Goal: Task Accomplishment & Management: Manage account settings

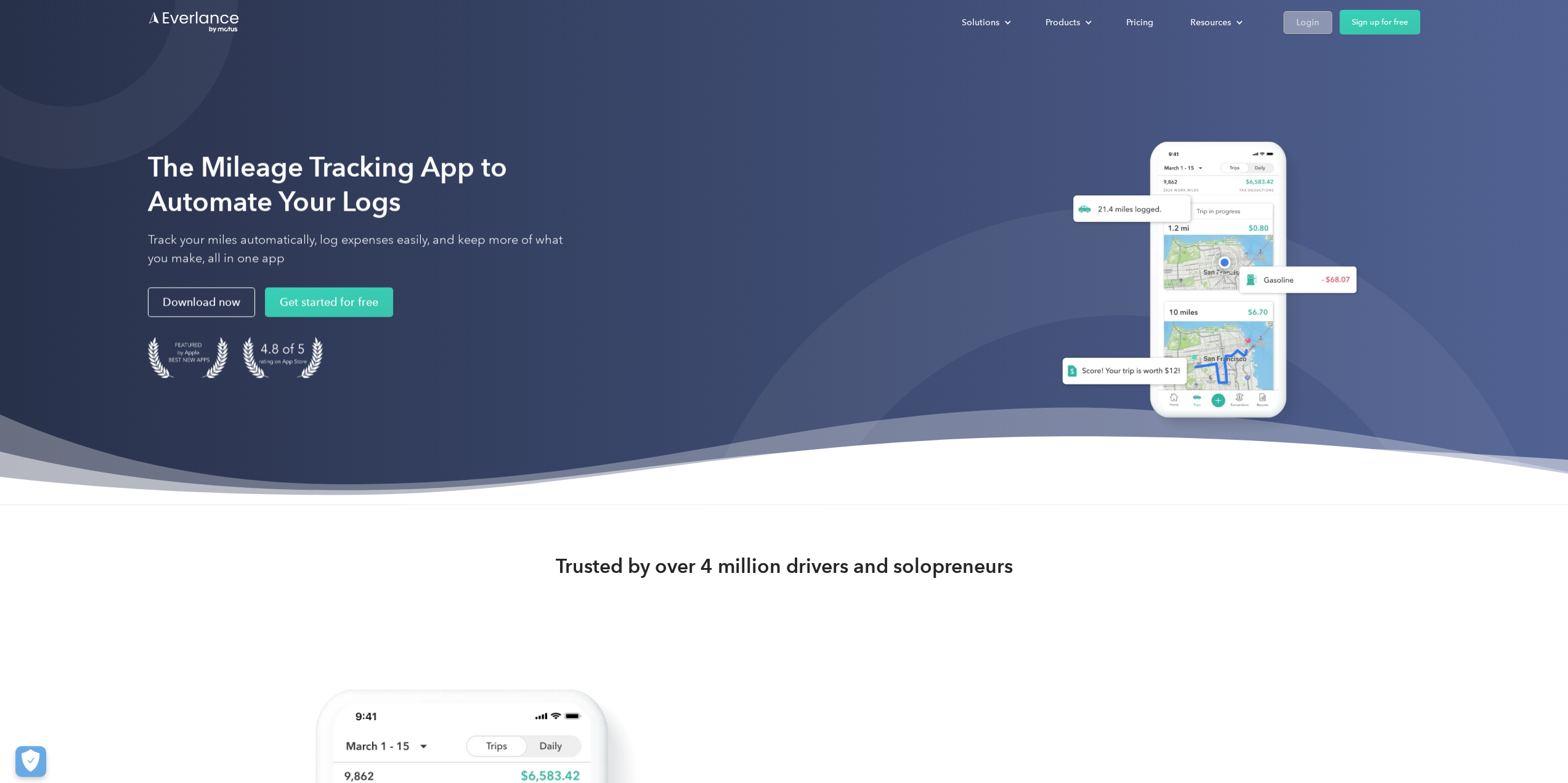
click at [1316, 27] on div "Login" at bounding box center [1307, 23] width 23 height 16
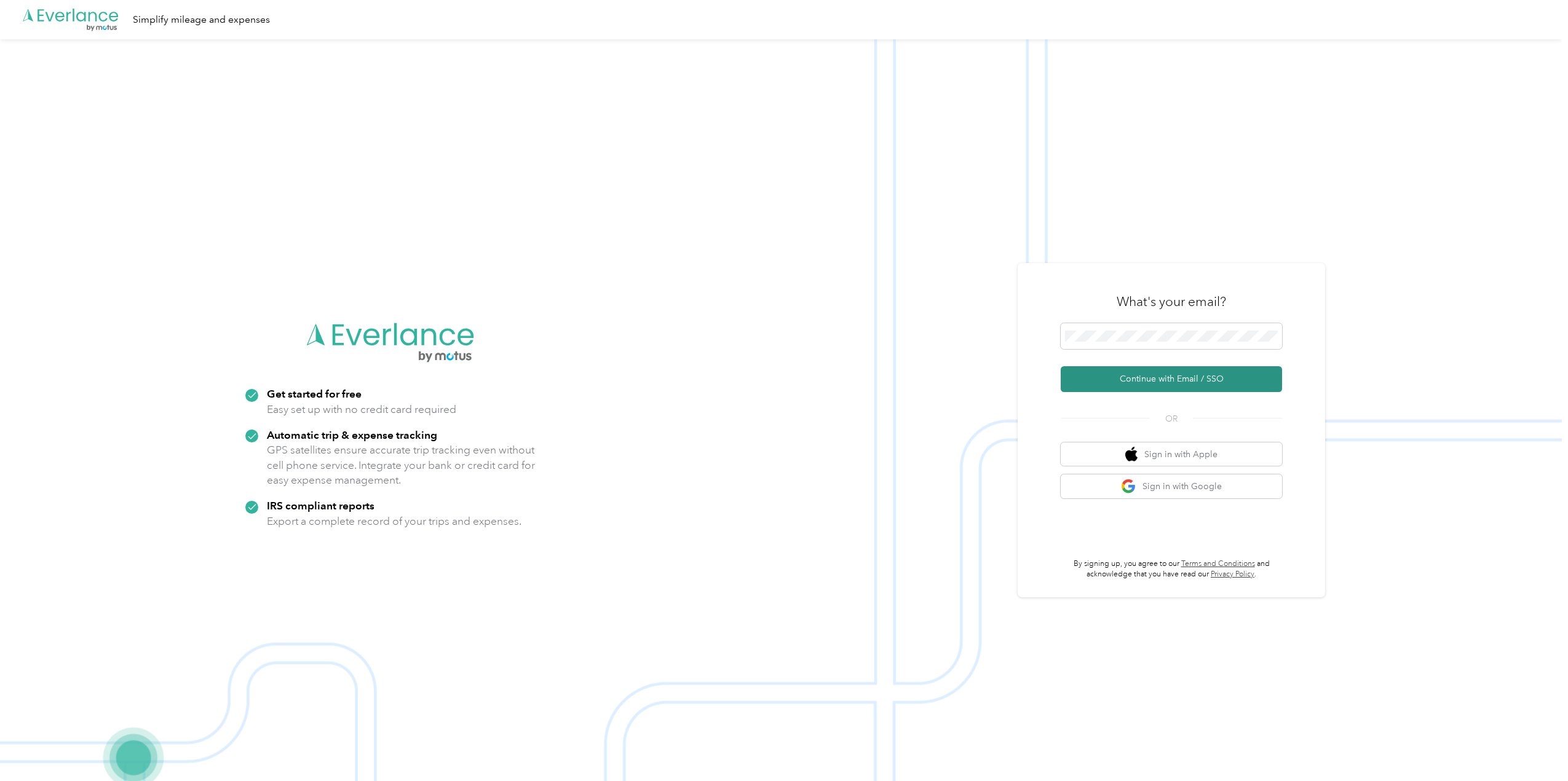
click at [1179, 379] on button "Continue with Email / SSO" at bounding box center [1170, 379] width 221 height 26
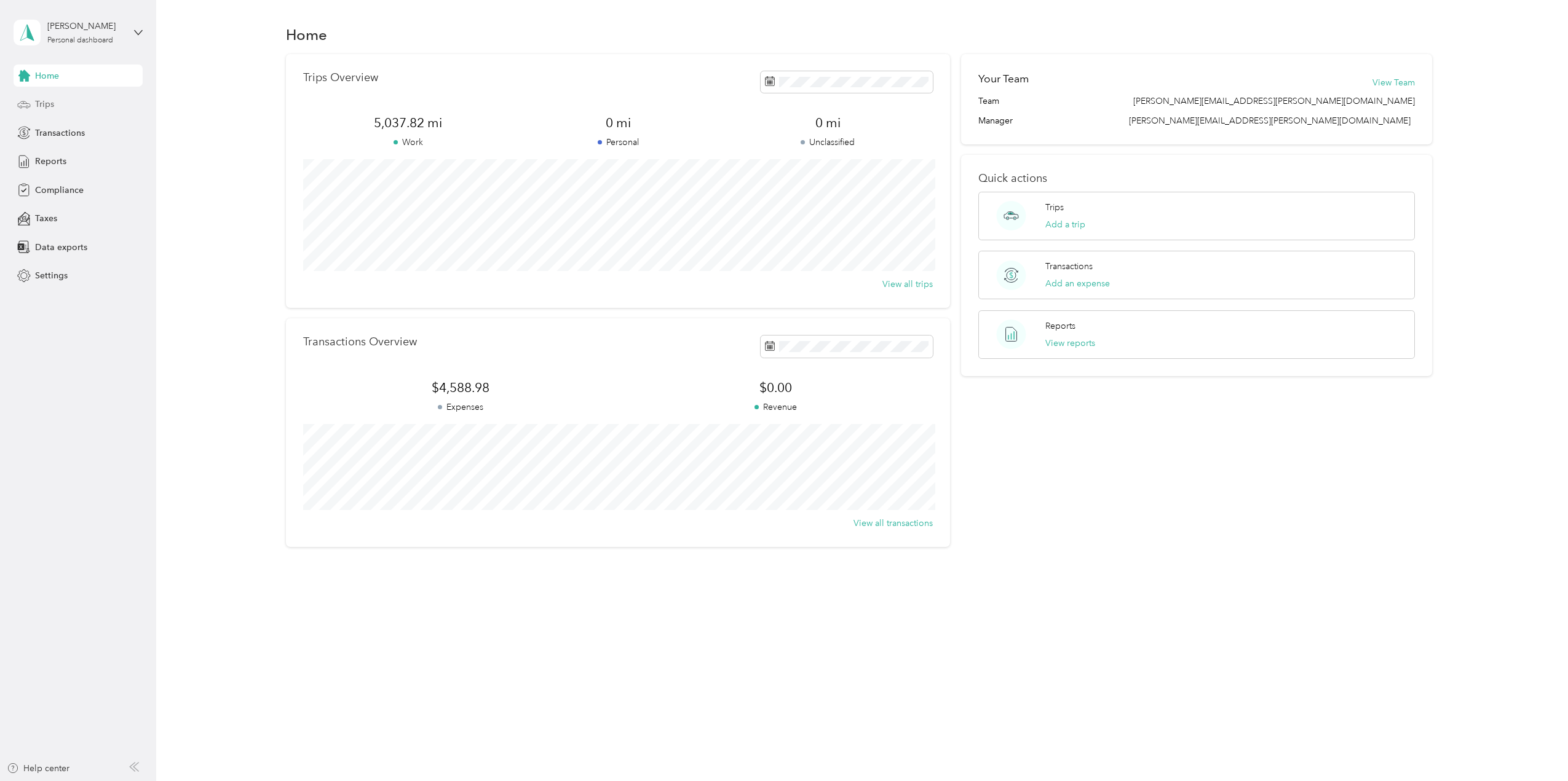
click at [42, 106] on span "Trips" at bounding box center [44, 103] width 19 height 13
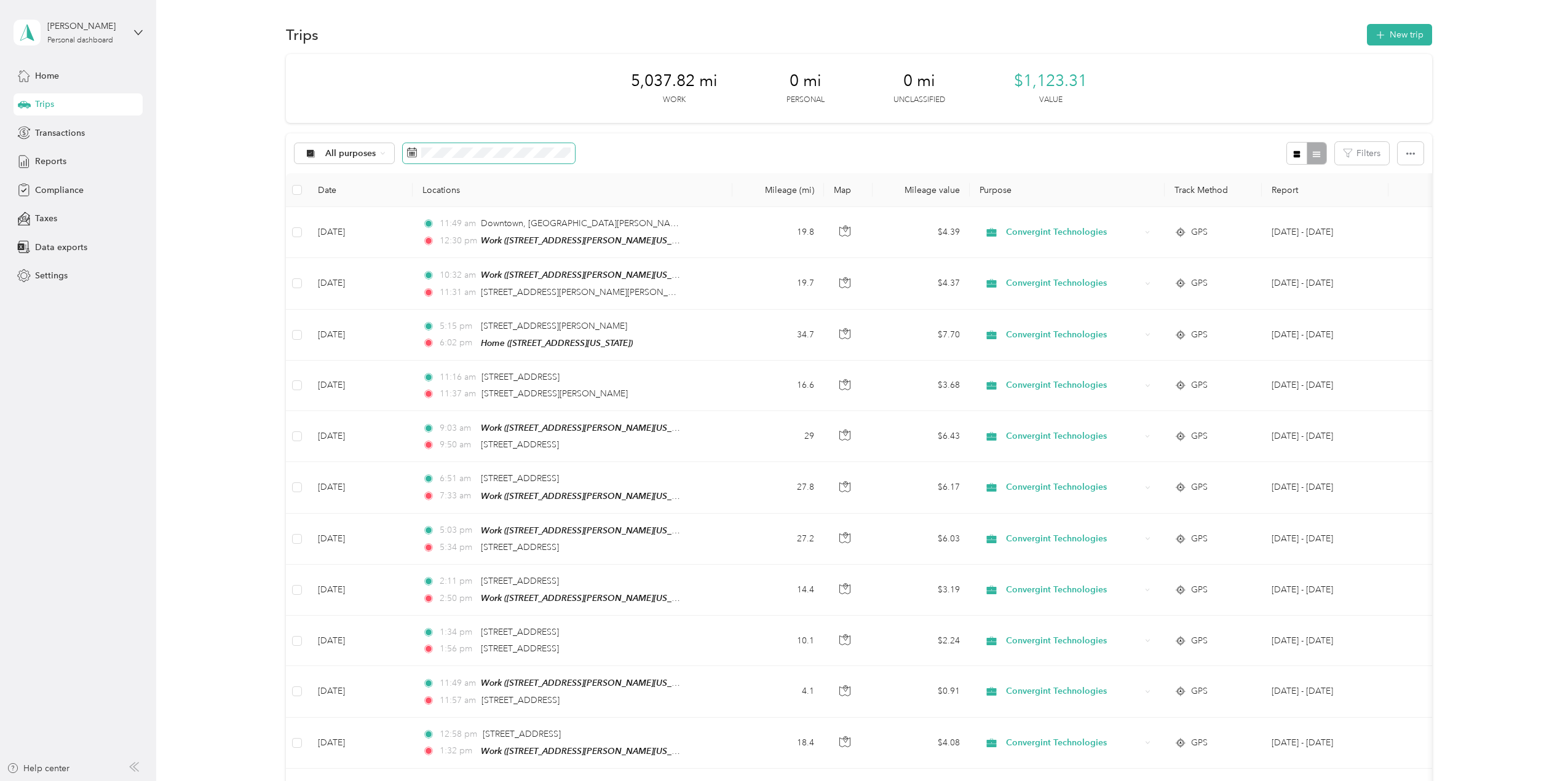
click at [413, 153] on rect at bounding box center [413, 153] width 1 height 1
click at [421, 222] on icon at bounding box center [422, 223] width 6 height 11
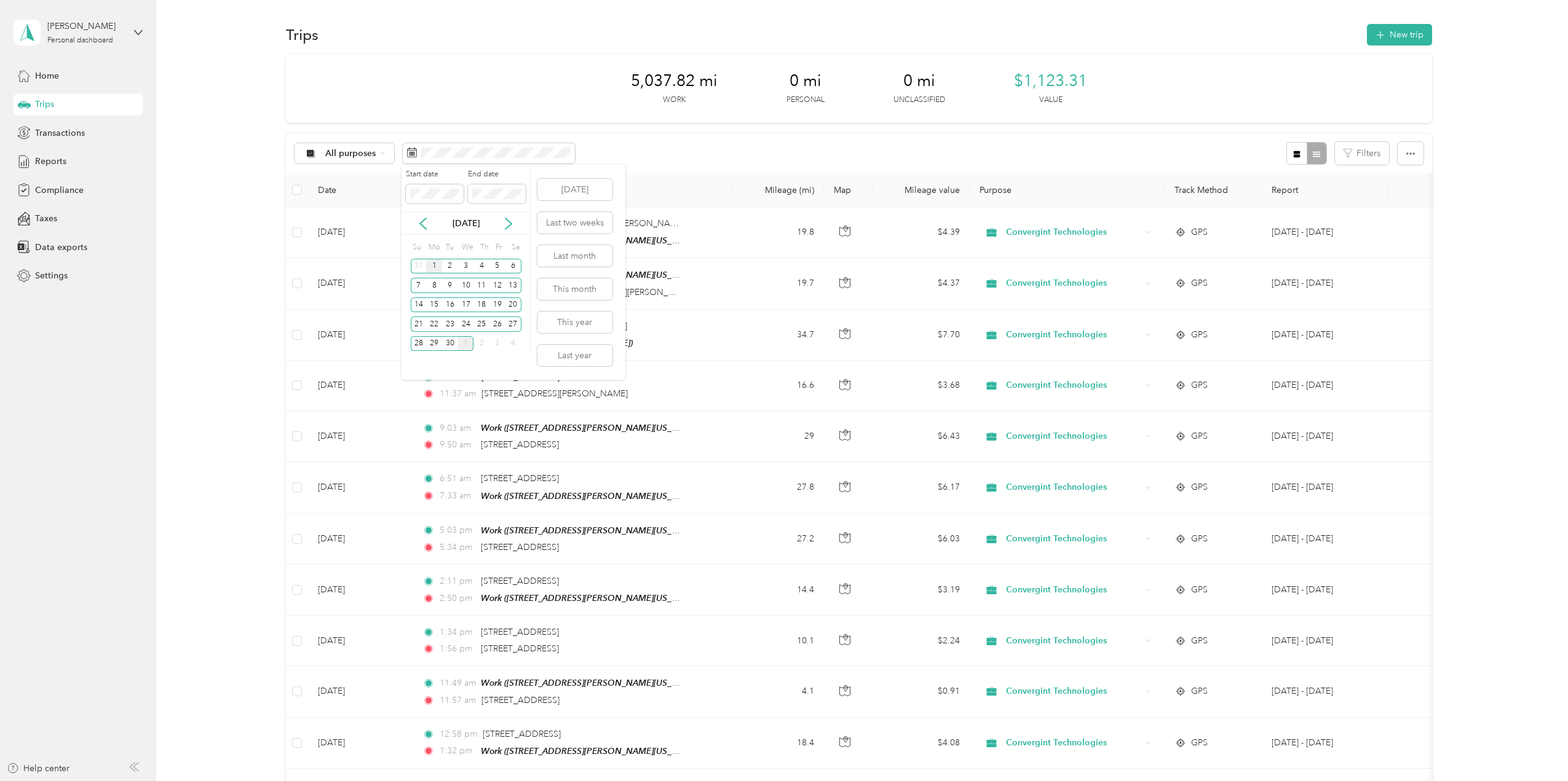
click at [432, 268] on div "1" at bounding box center [434, 266] width 16 height 16
click at [452, 344] on div "30" at bounding box center [450, 344] width 16 height 16
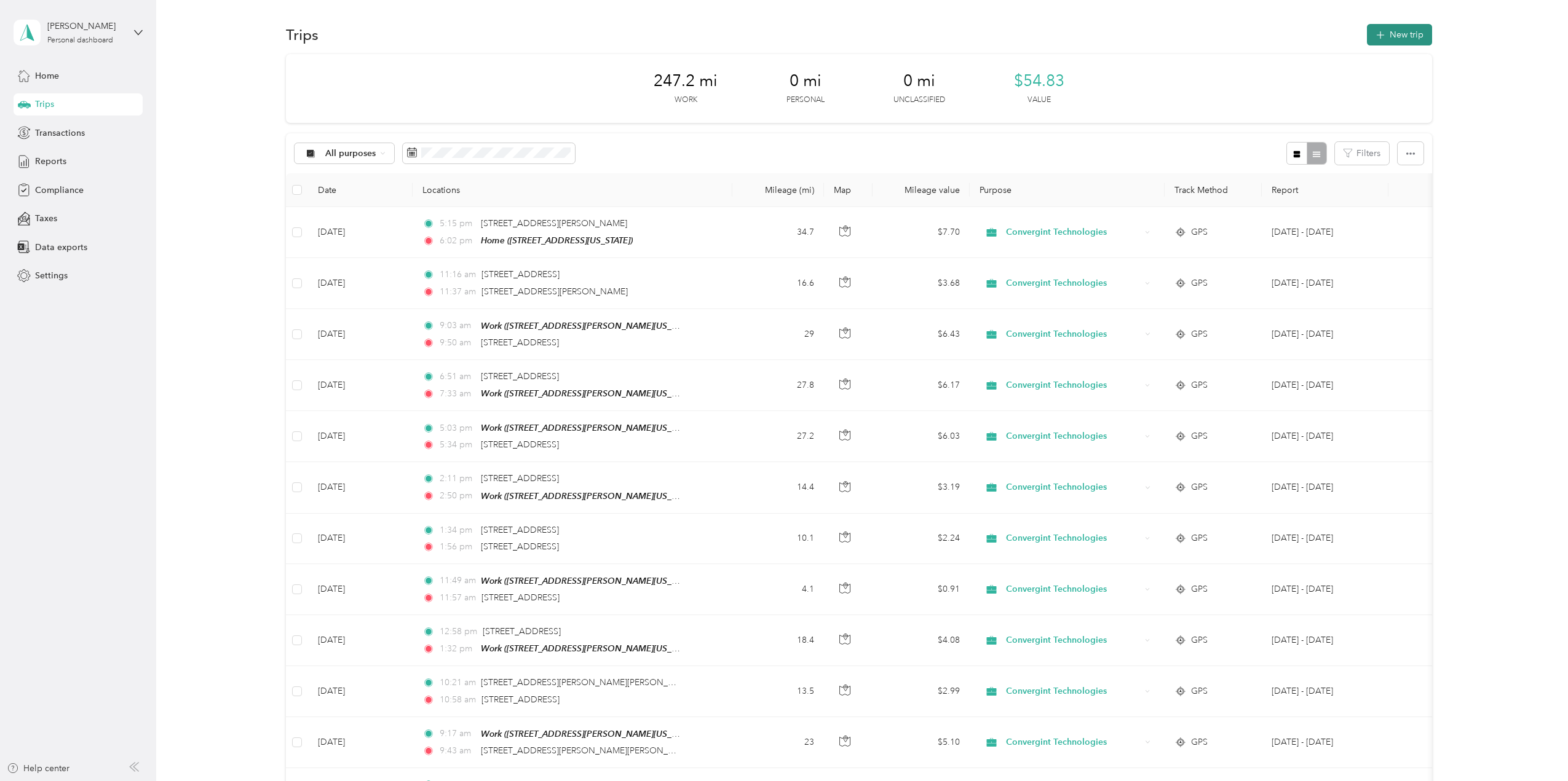
click at [1404, 38] on button "New trip" at bounding box center [1399, 34] width 65 height 22
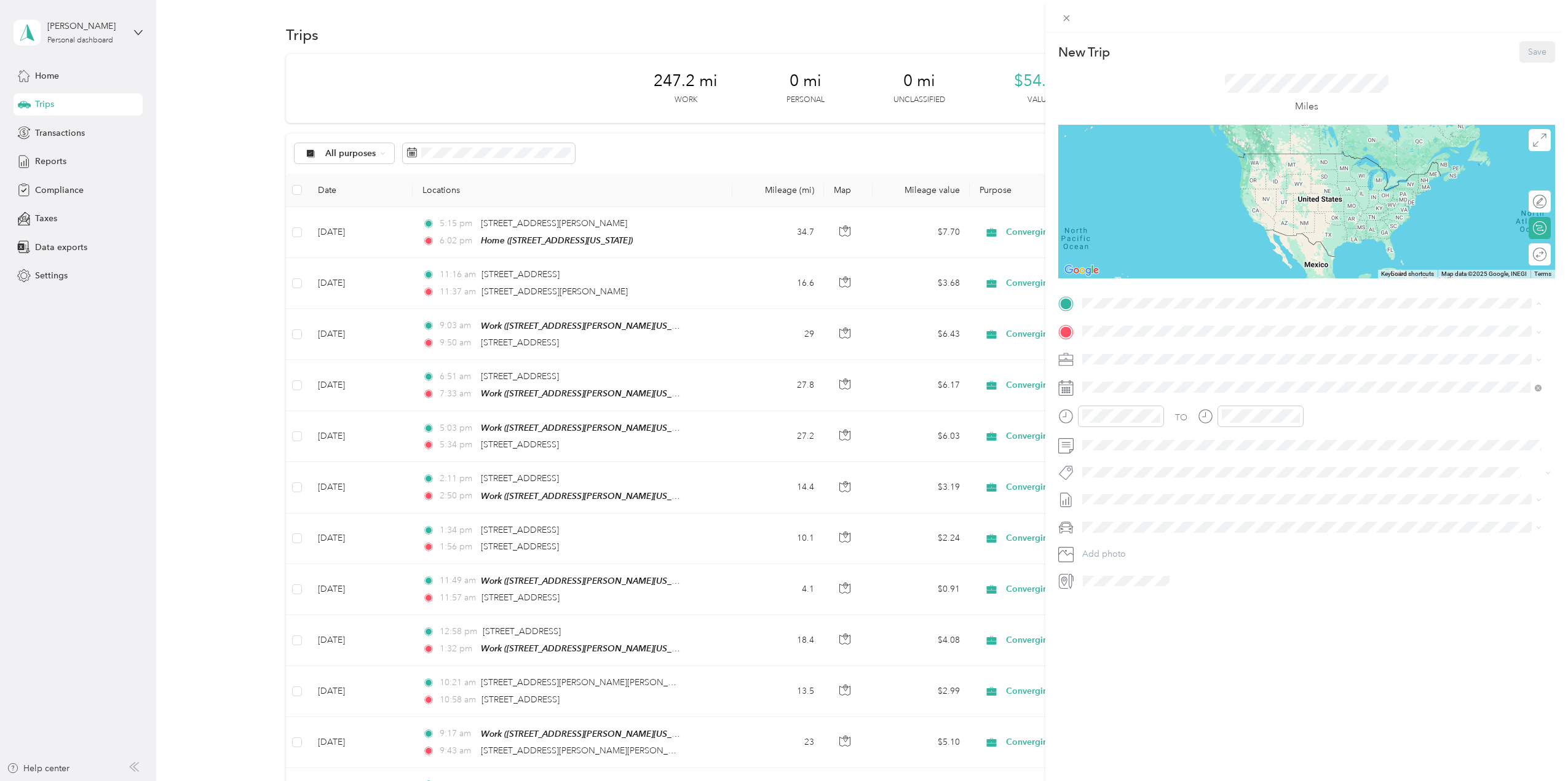
click at [1125, 402] on span "[STREET_ADDRESS][PERSON_NAME][US_STATE]" at bounding box center [1201, 405] width 192 height 11
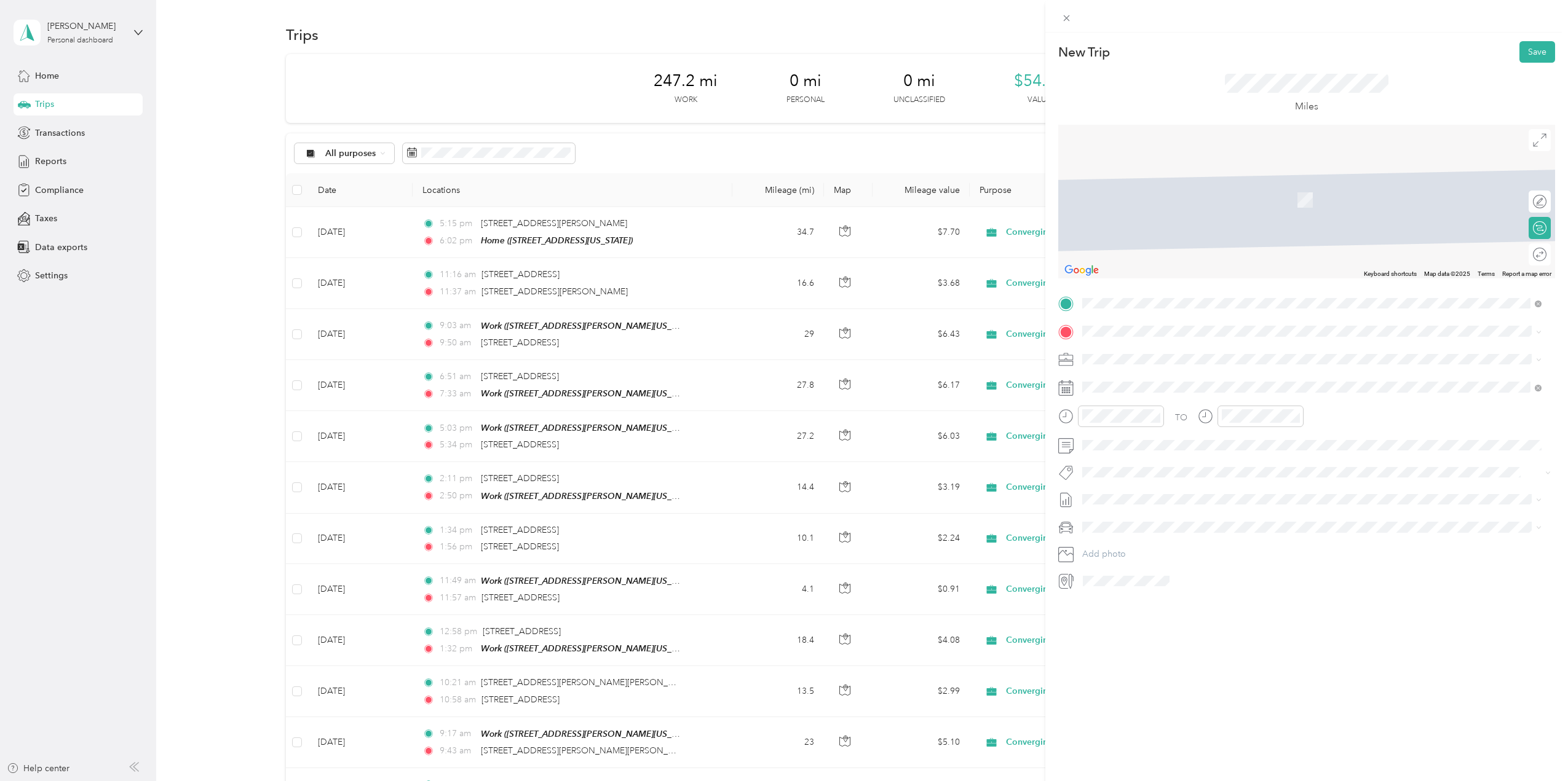
click at [1134, 387] on div "Home [STREET_ADDRESS][US_STATE]" at bounding box center [1166, 387] width 123 height 26
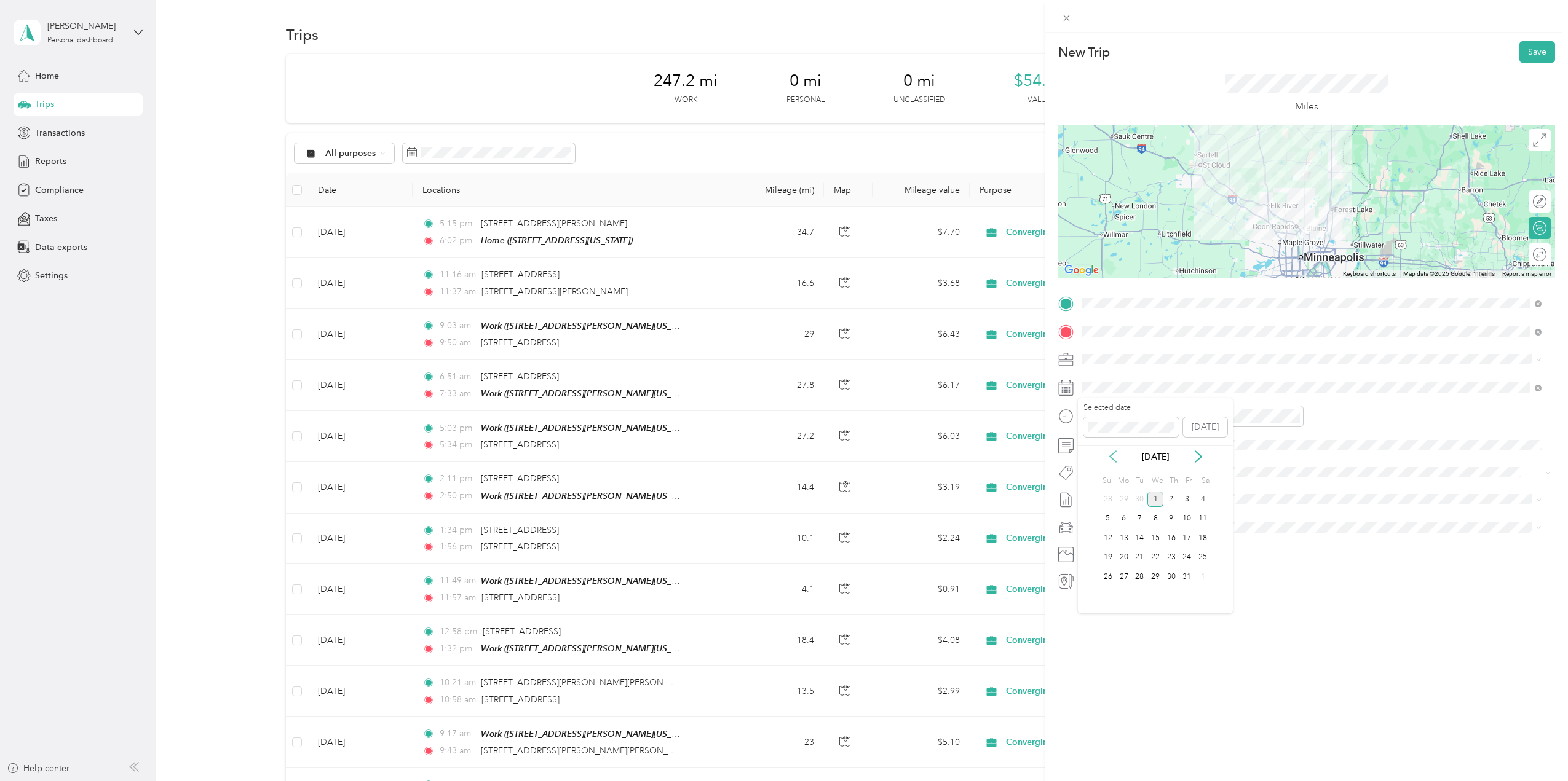
click at [1114, 456] on icon at bounding box center [1112, 457] width 13 height 13
click at [1138, 500] on div "2" at bounding box center [1139, 500] width 16 height 16
click at [1133, 540] on div "30" at bounding box center [1130, 541] width 29 height 18
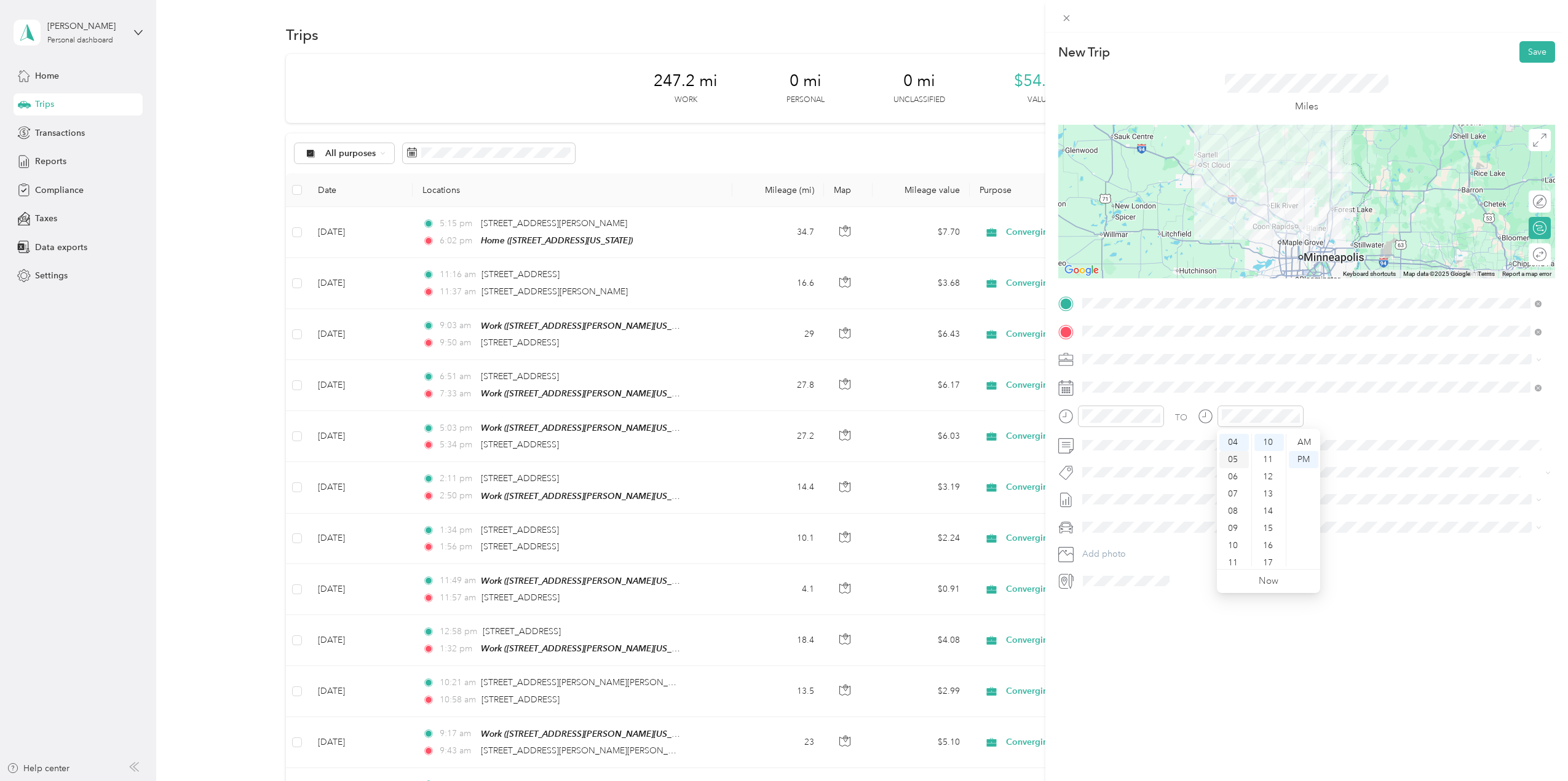
click at [1234, 461] on div "05" at bounding box center [1234, 460] width 29 height 18
click at [1271, 530] on div "15" at bounding box center [1268, 529] width 29 height 18
click at [1305, 463] on div "PM" at bounding box center [1303, 460] width 29 height 18
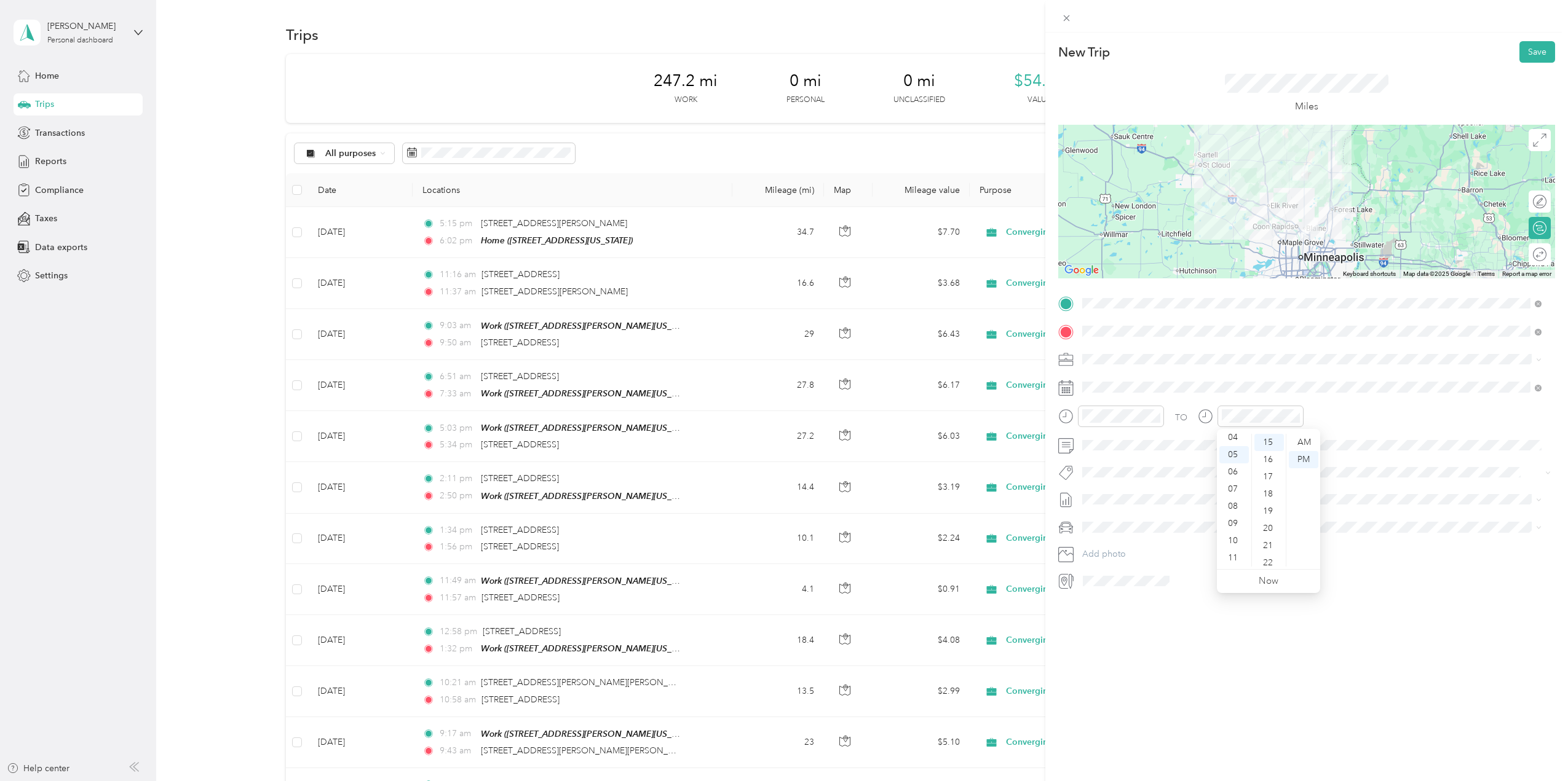
click at [1368, 373] on div "TO Add photo" at bounding box center [1307, 442] width 497 height 297
click at [1532, 55] on button "Save" at bounding box center [1537, 52] width 35 height 22
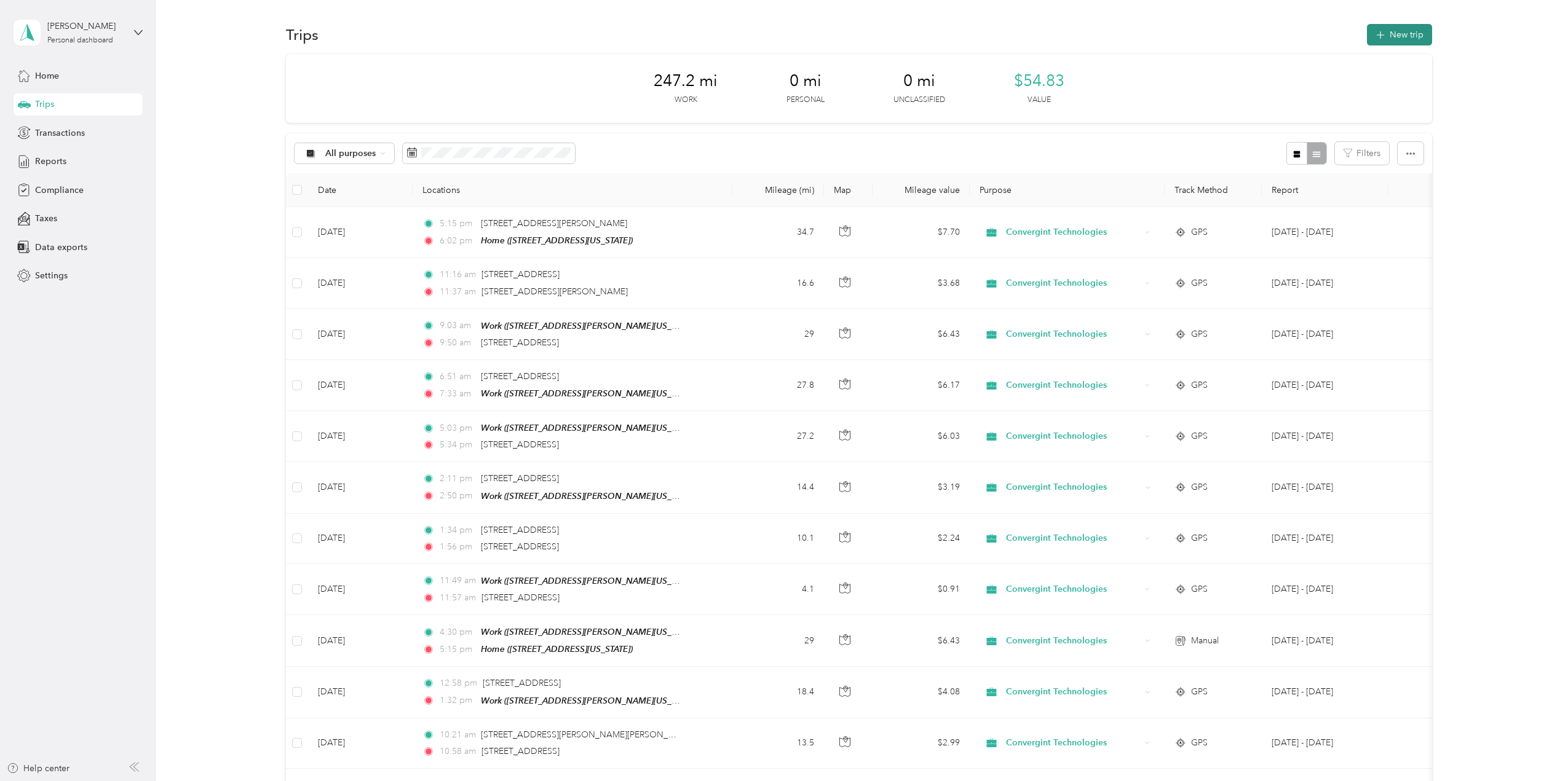
click at [1411, 38] on button "New trip" at bounding box center [1399, 34] width 65 height 22
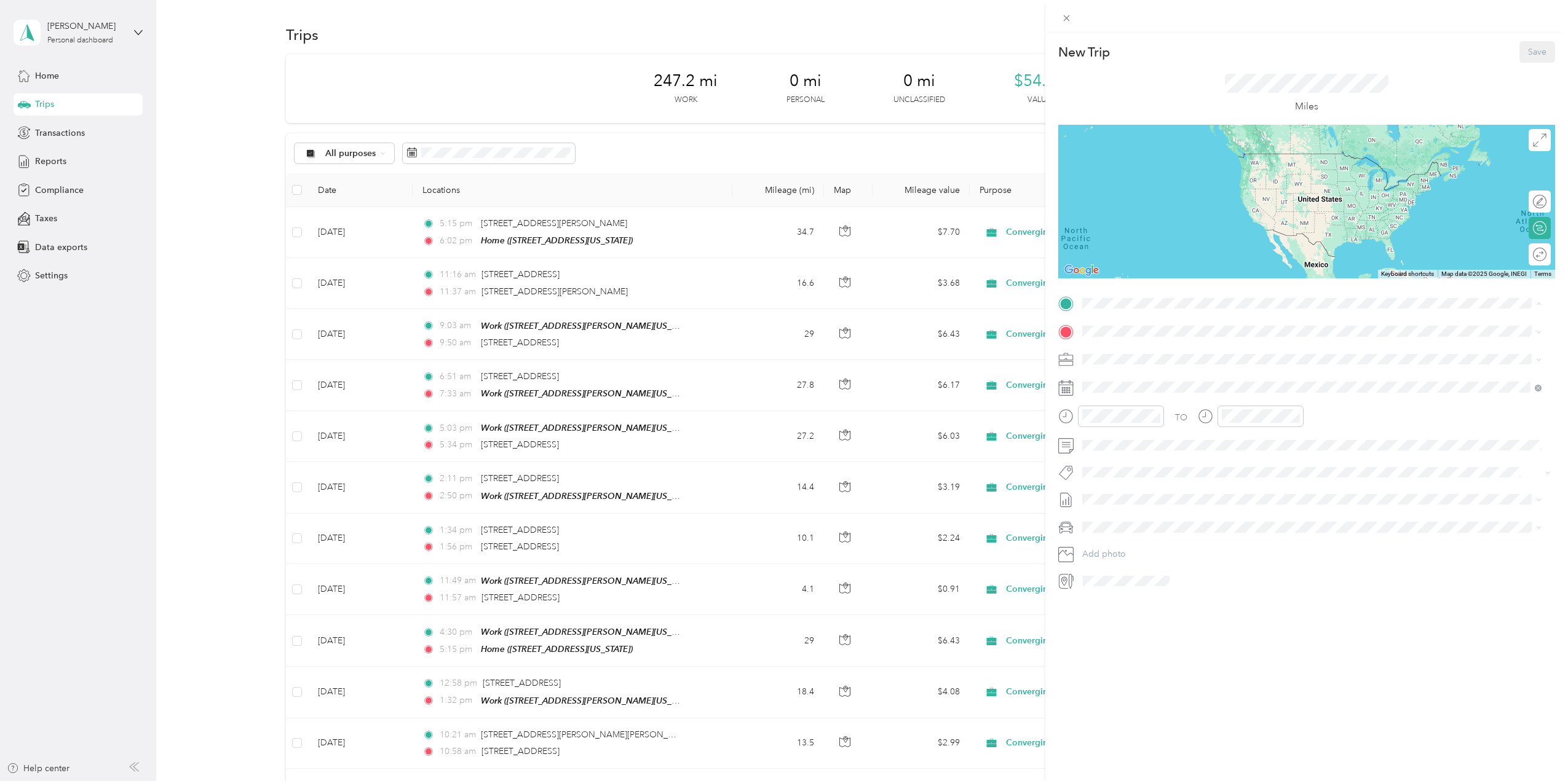
click at [1116, 361] on span "[STREET_ADDRESS][US_STATE]" at bounding box center [1166, 365] width 123 height 11
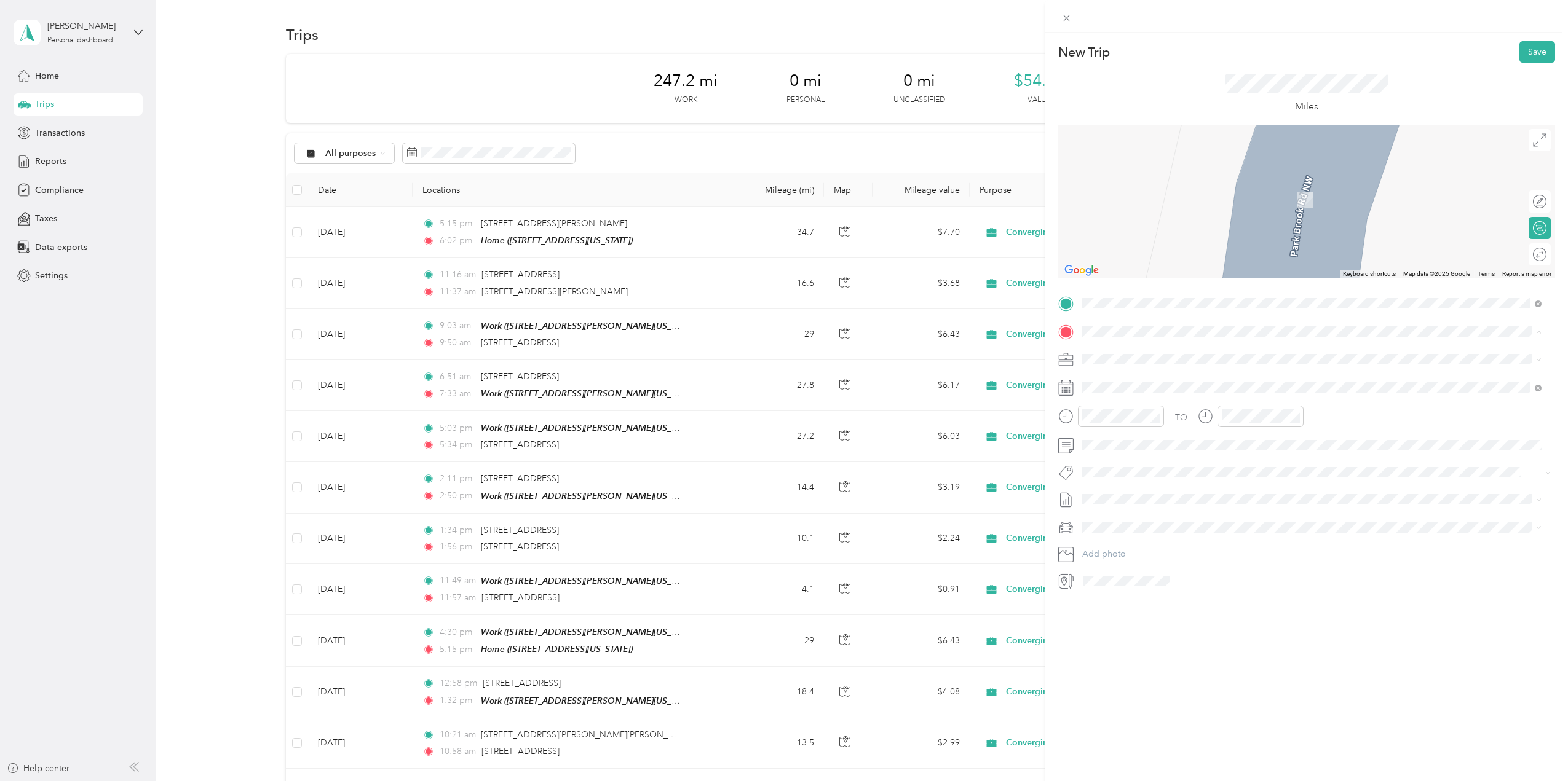
click at [1114, 422] on div "Work [STREET_ADDRESS][PERSON_NAME][US_STATE]" at bounding box center [1201, 425] width 192 height 26
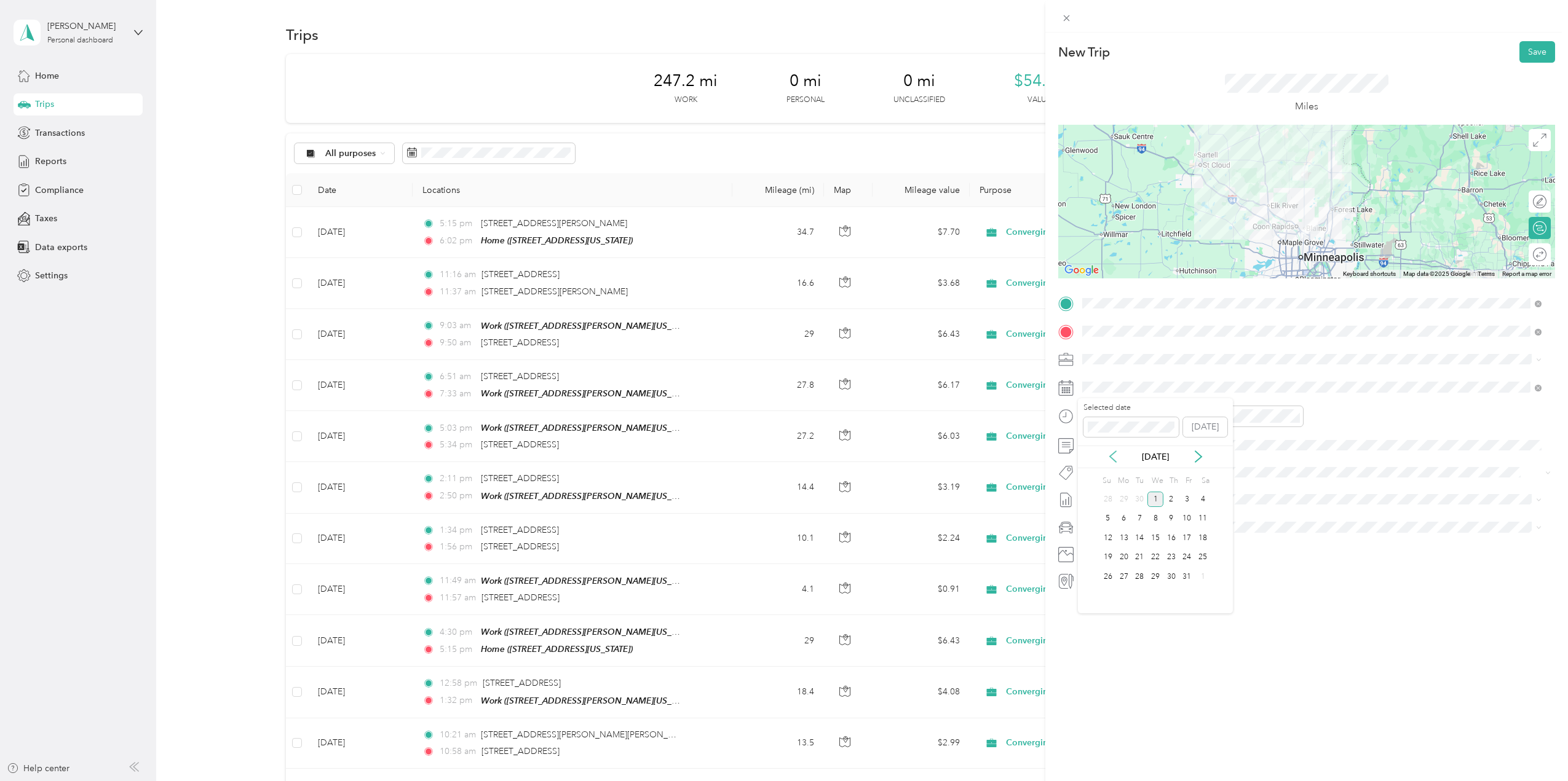
click at [1109, 453] on icon at bounding box center [1112, 457] width 13 height 13
click at [1155, 499] on div "3" at bounding box center [1155, 500] width 16 height 16
click at [1092, 474] on div "06" at bounding box center [1094, 477] width 29 height 18
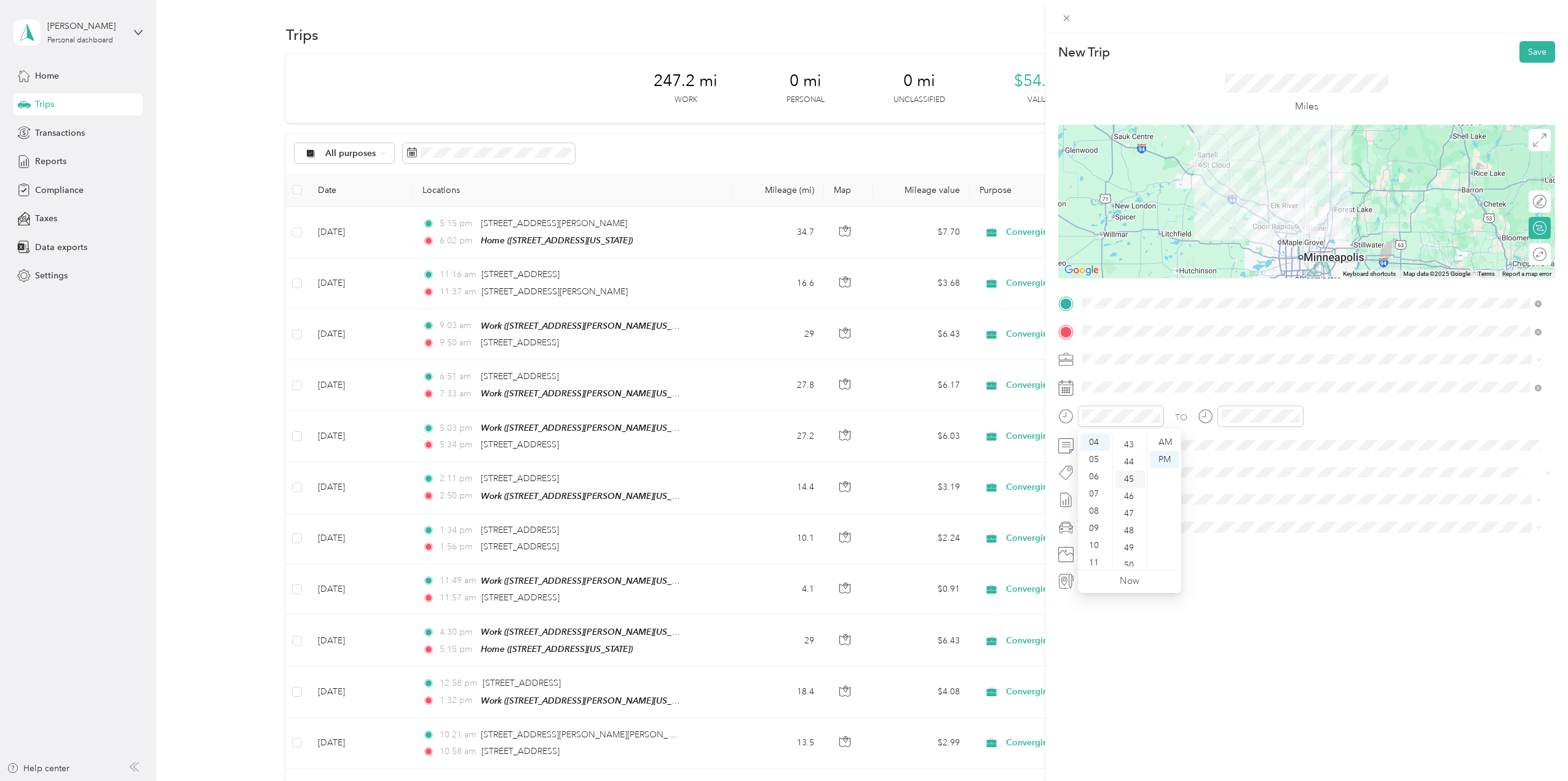
click at [1134, 481] on div "45" at bounding box center [1130, 479] width 29 height 18
click at [1165, 443] on div "AM" at bounding box center [1164, 443] width 29 height 18
click at [1094, 476] on div "06" at bounding box center [1094, 477] width 29 height 18
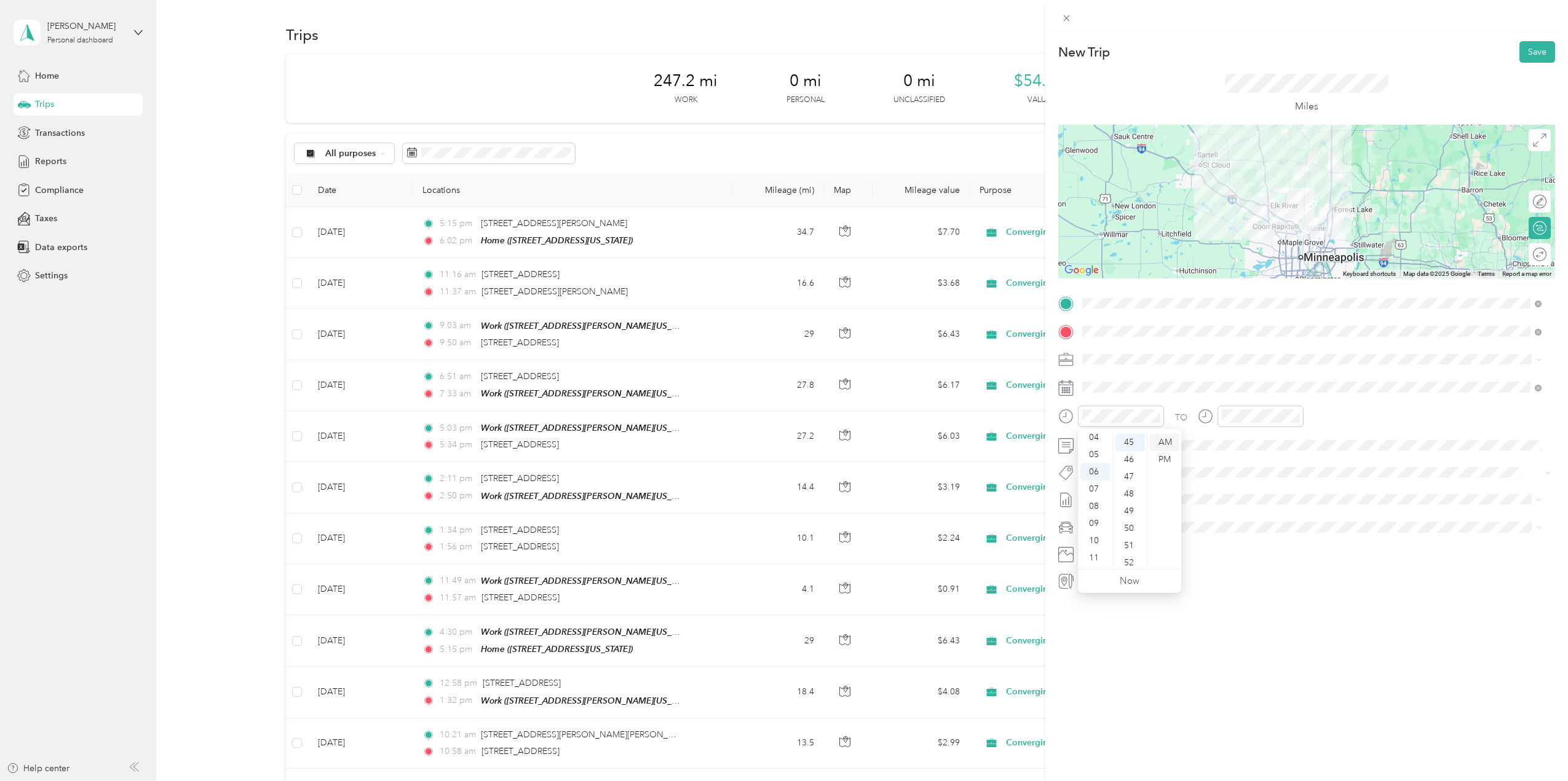
click at [1167, 444] on div "AM" at bounding box center [1164, 443] width 29 height 18
click at [1236, 493] on div "07" at bounding box center [1234, 494] width 29 height 18
click at [1270, 527] on div "30" at bounding box center [1268, 524] width 29 height 18
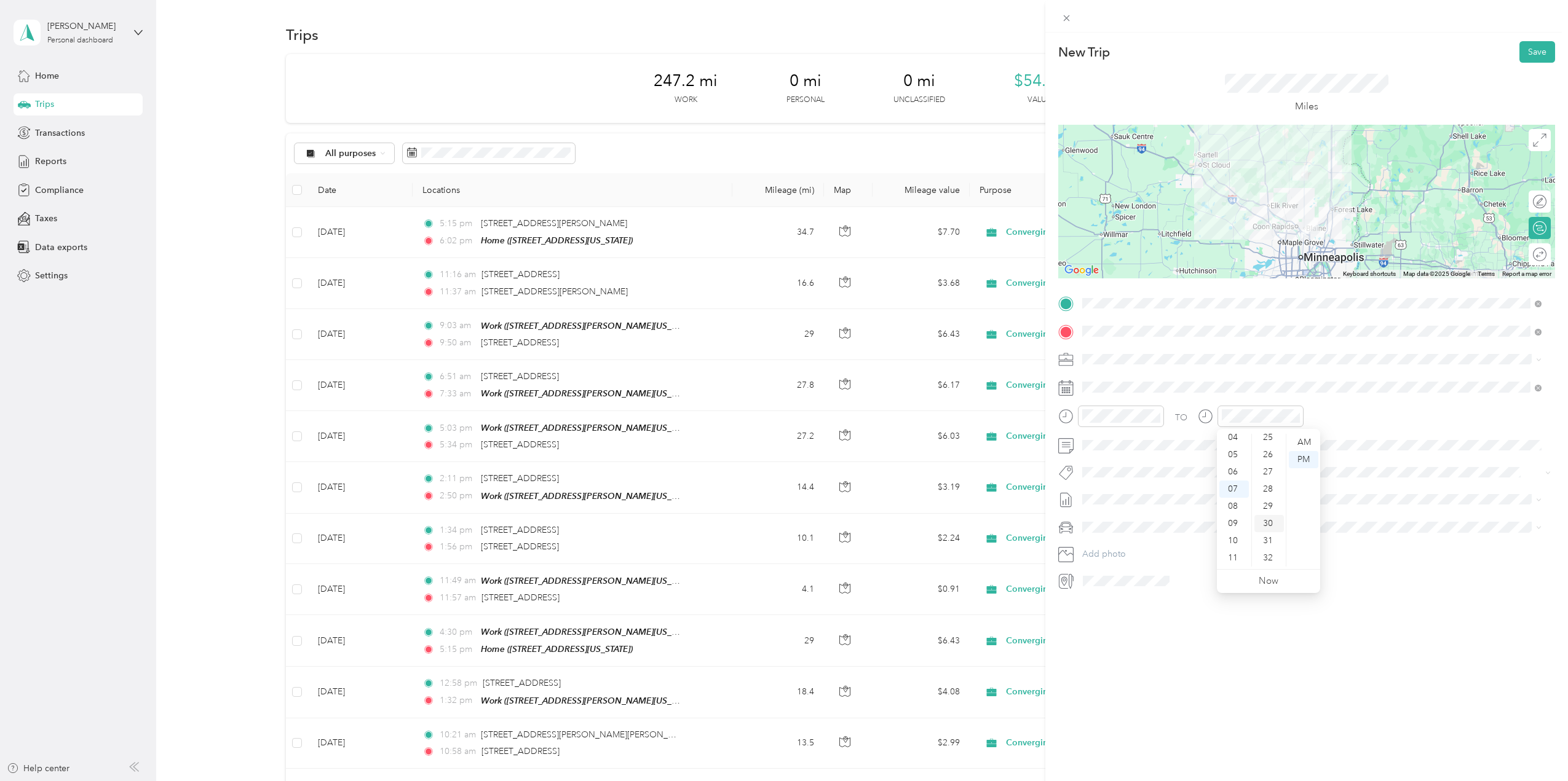
scroll to position [517, 0]
click at [1308, 443] on div "AM" at bounding box center [1303, 443] width 29 height 18
click at [1249, 662] on div "New Trip Save This trip cannot be edited because it is either under review, app…" at bounding box center [1307, 422] width 523 height 781
click at [1530, 53] on button "Save" at bounding box center [1537, 52] width 35 height 22
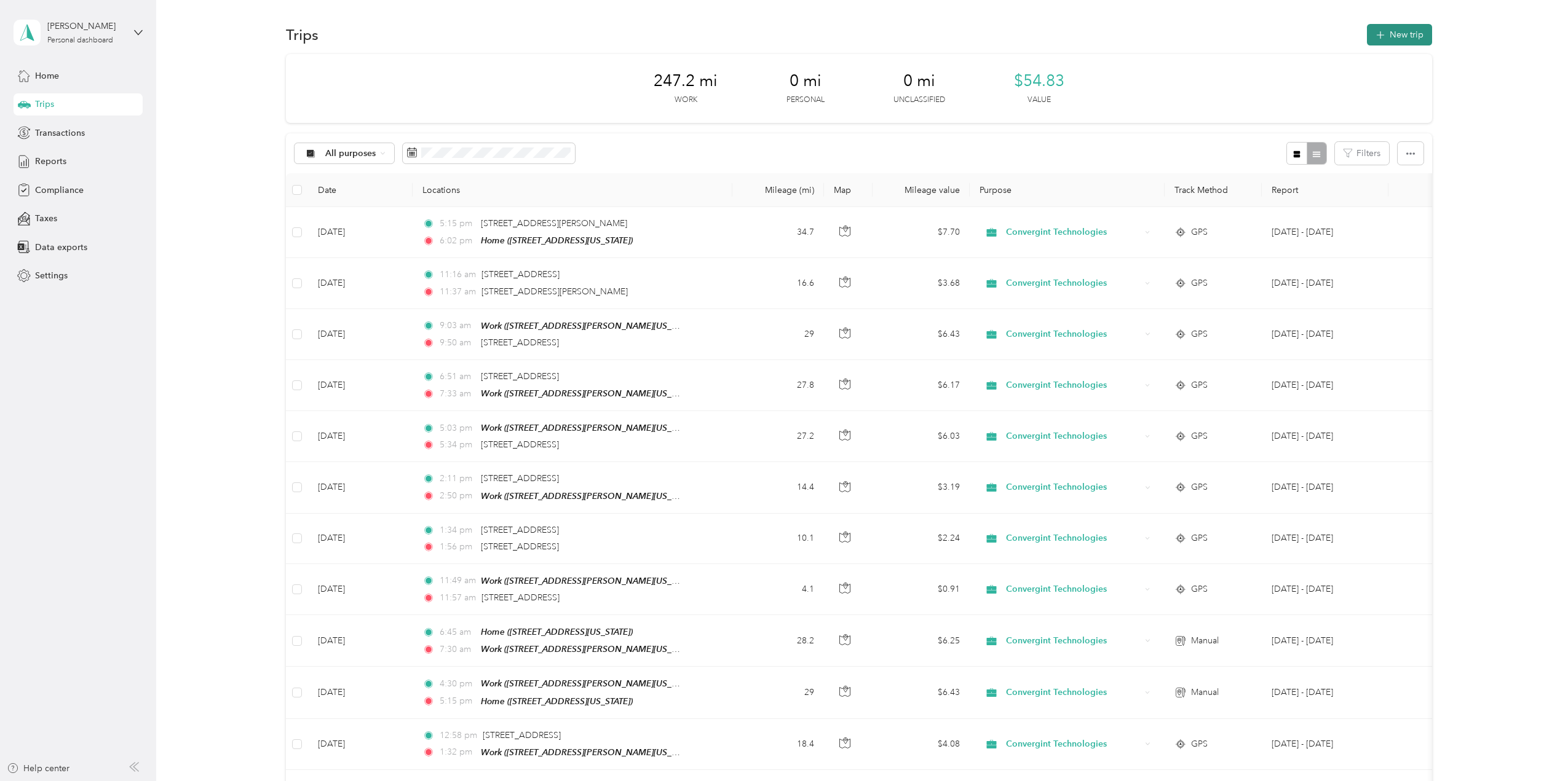
click at [1405, 37] on button "New trip" at bounding box center [1399, 34] width 65 height 22
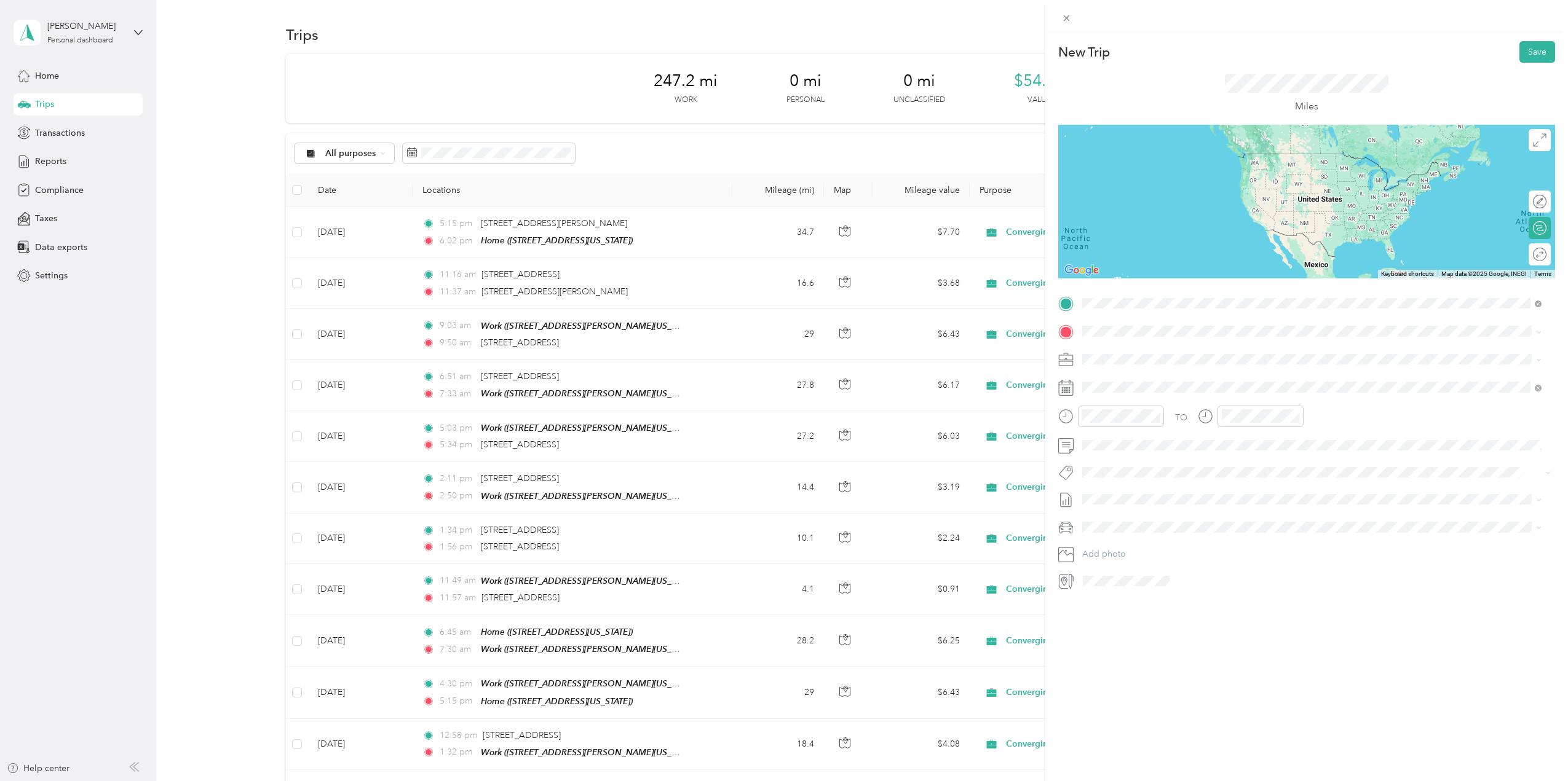
click at [1158, 353] on span "[STREET_ADDRESS][US_STATE]" at bounding box center [1166, 348] width 123 height 11
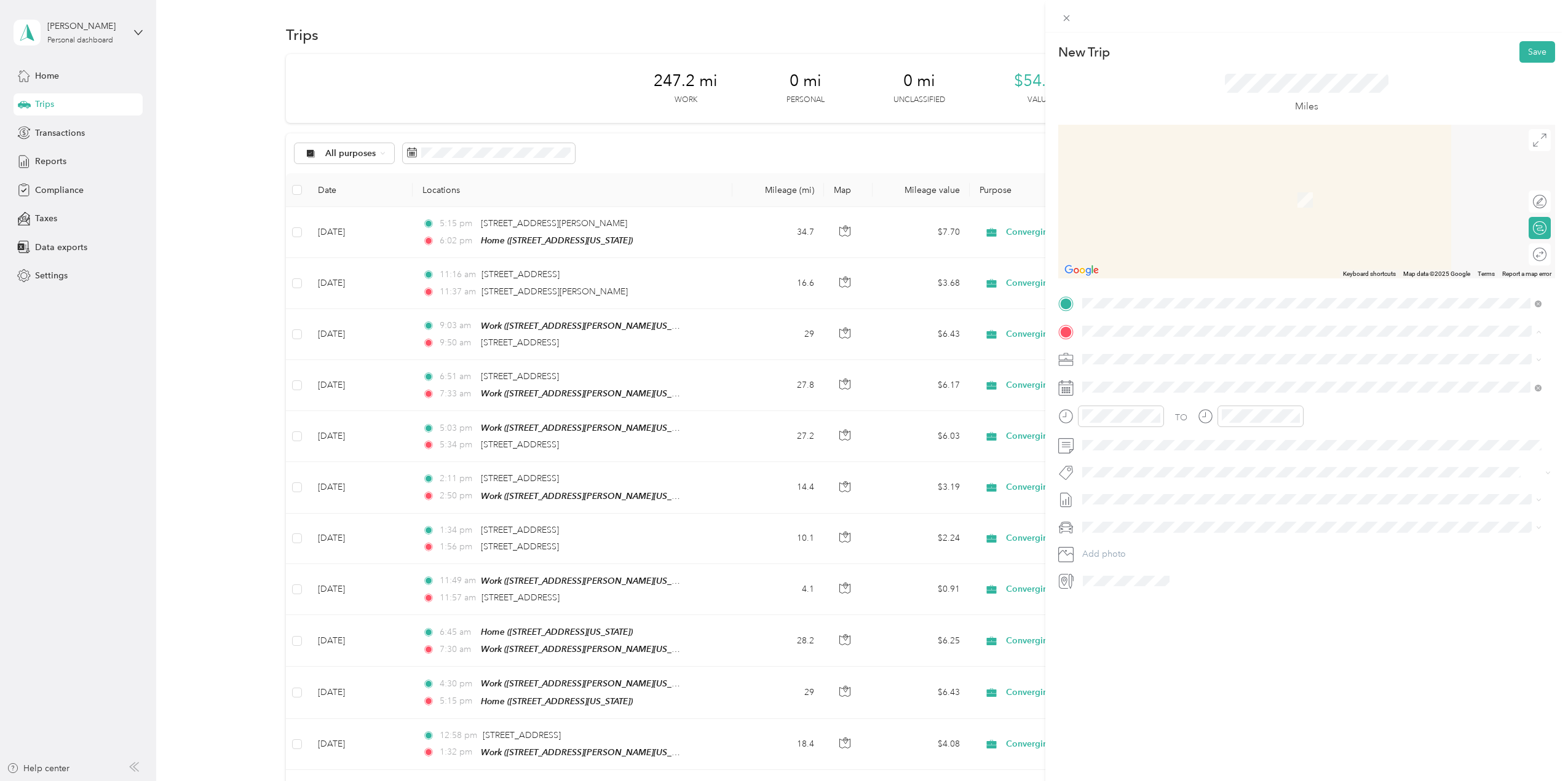
click at [1133, 385] on div "Home [STREET_ADDRESS][US_STATE]" at bounding box center [1166, 387] width 123 height 26
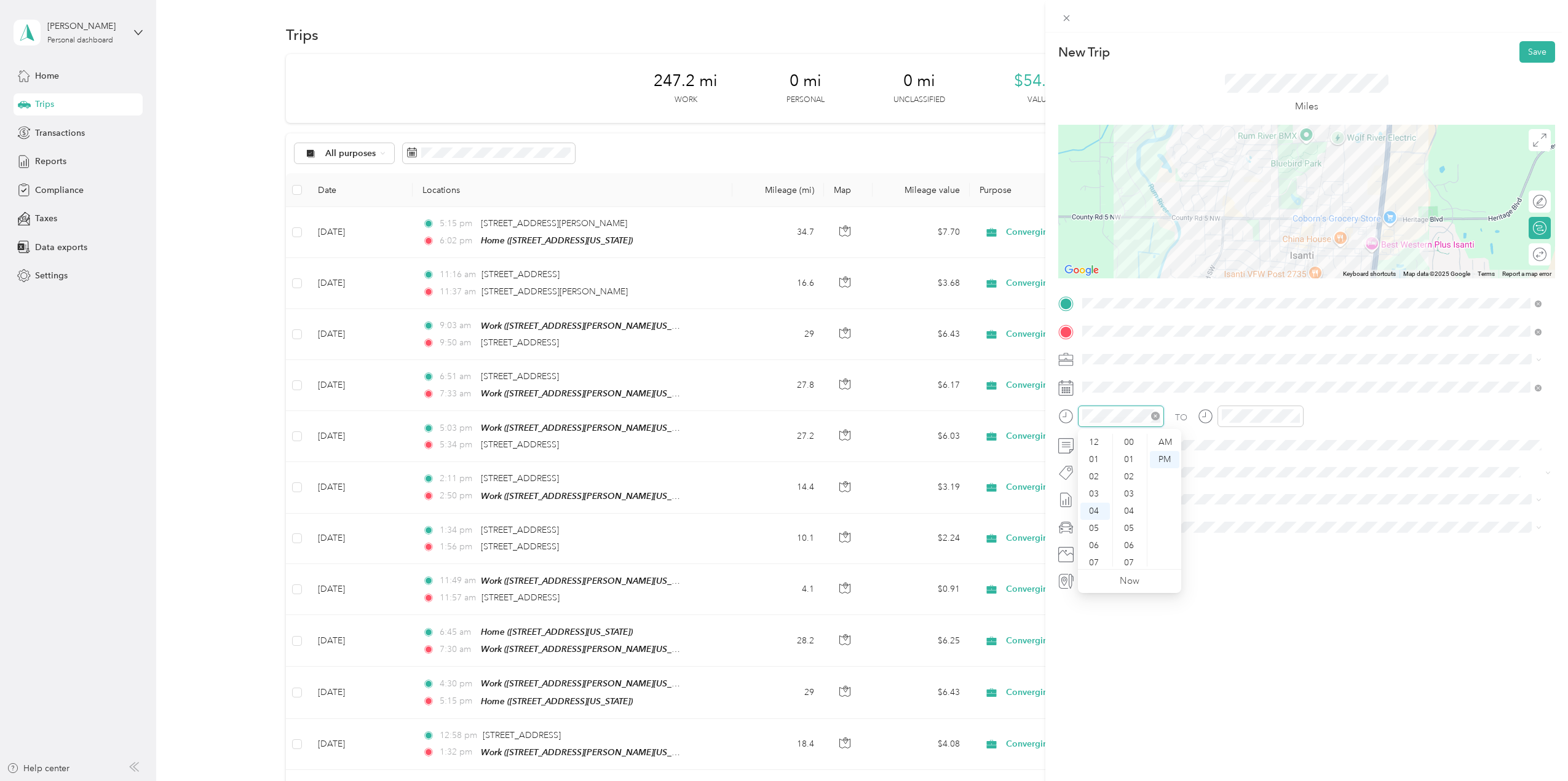
scroll to position [224, 0]
click at [1099, 474] on div "06" at bounding box center [1094, 477] width 29 height 18
click at [1128, 444] on div "00" at bounding box center [1130, 443] width 29 height 18
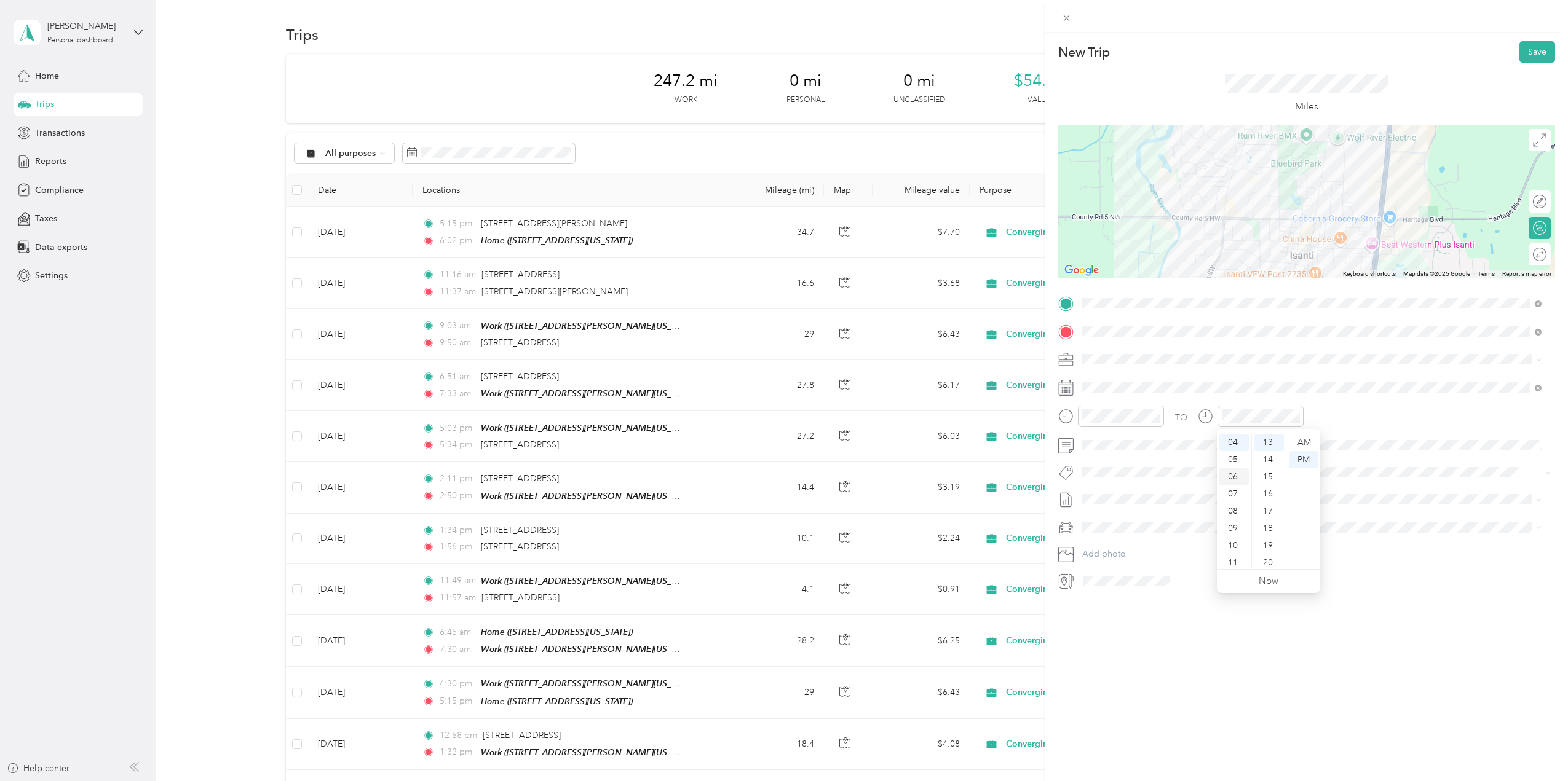
click at [1236, 478] on div "06" at bounding box center [1234, 477] width 29 height 18
click at [1270, 517] on div "10" at bounding box center [1268, 514] width 29 height 18
click at [1307, 462] on div "PM" at bounding box center [1303, 460] width 29 height 18
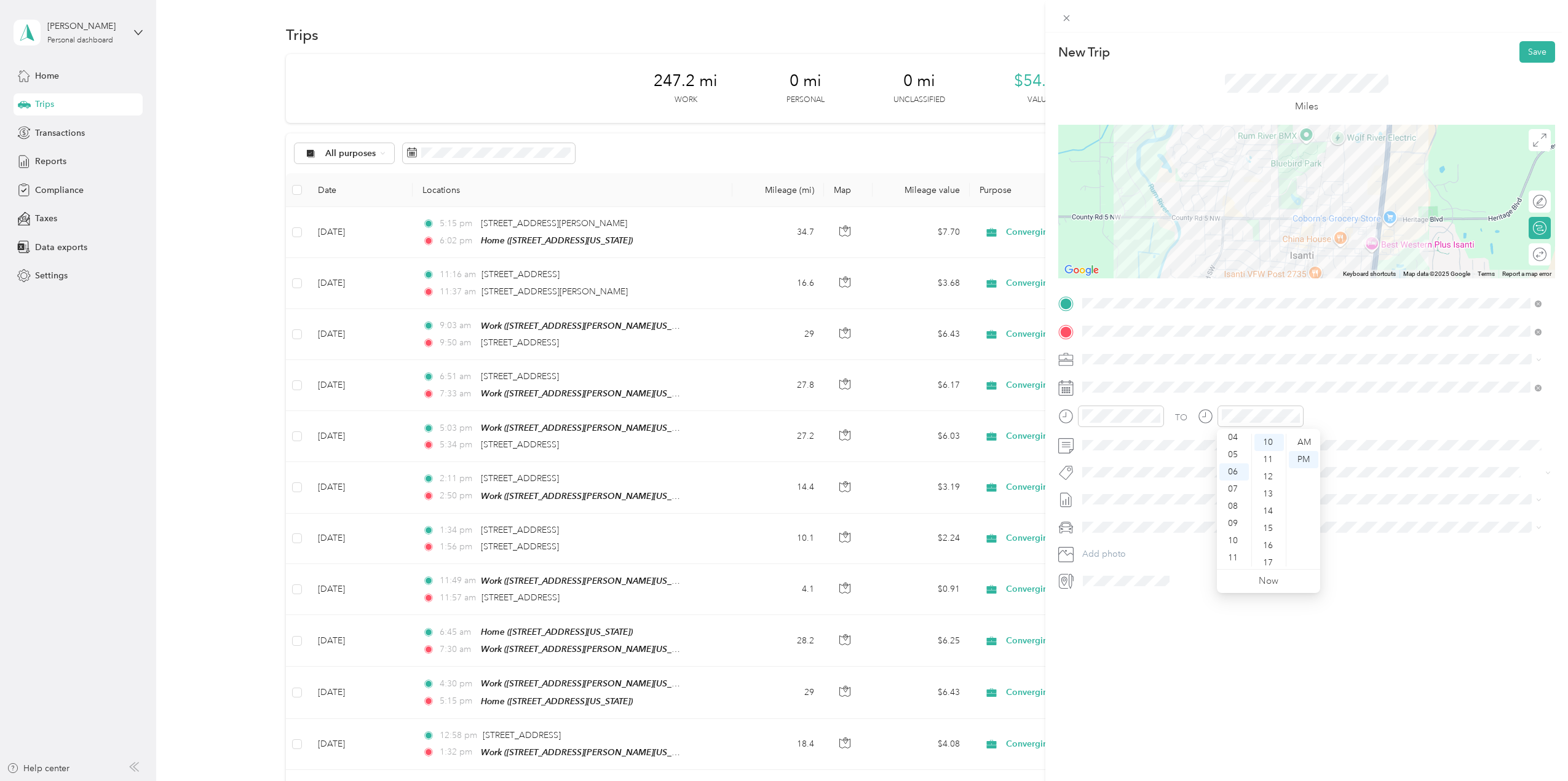
click at [1186, 676] on div "New Trip Save This trip cannot be edited because it is either under review, app…" at bounding box center [1307, 422] width 523 height 781
click at [1527, 54] on button "Save" at bounding box center [1537, 52] width 35 height 22
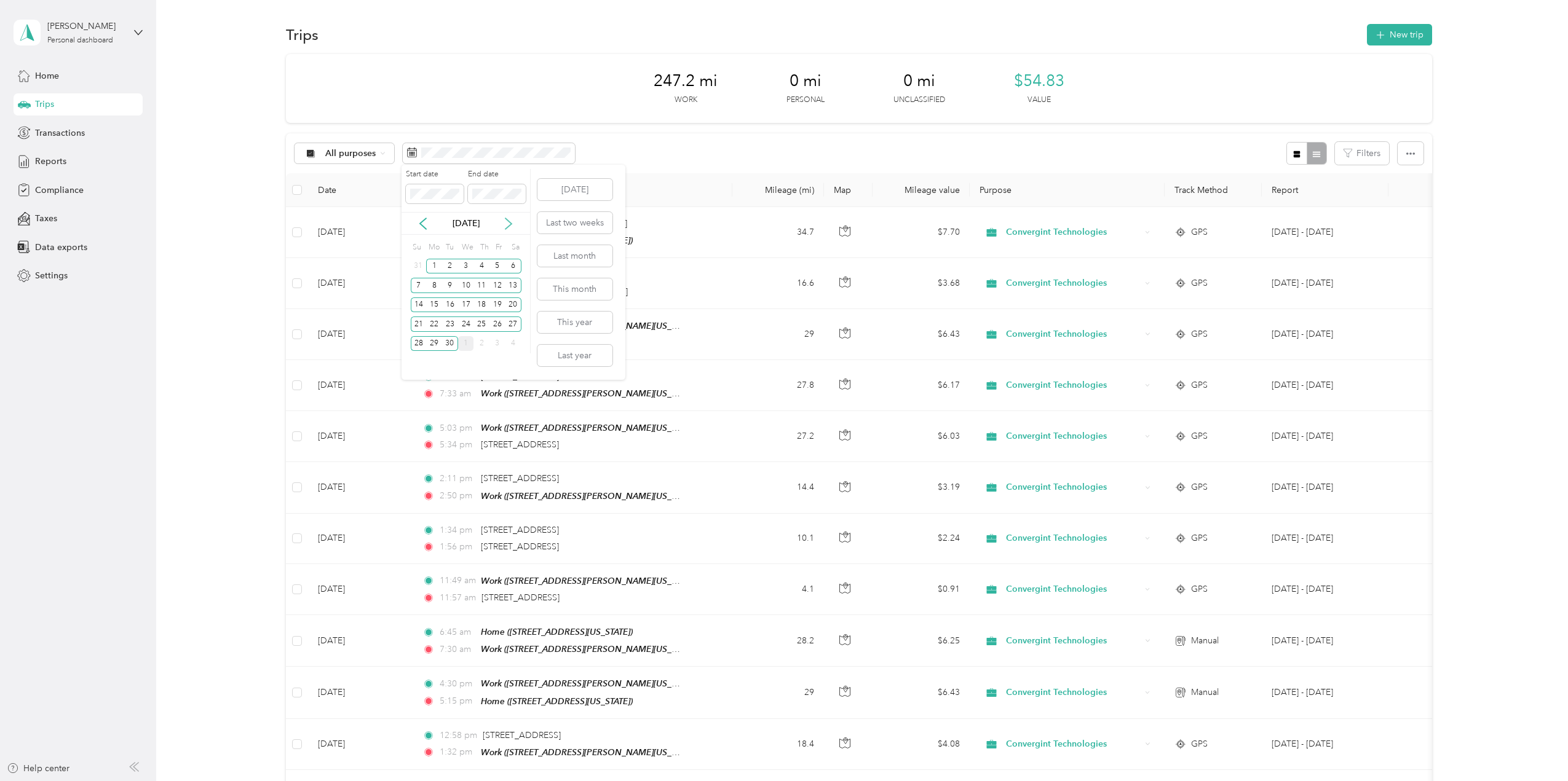
click at [511, 224] on icon at bounding box center [508, 223] width 13 height 13
click at [468, 263] on div "1" at bounding box center [466, 266] width 16 height 16
click at [424, 223] on icon at bounding box center [422, 223] width 13 height 13
click at [402, 203] on div "Start date End date" at bounding box center [466, 191] width 129 height 43
click at [497, 199] on span at bounding box center [496, 195] width 58 height 20
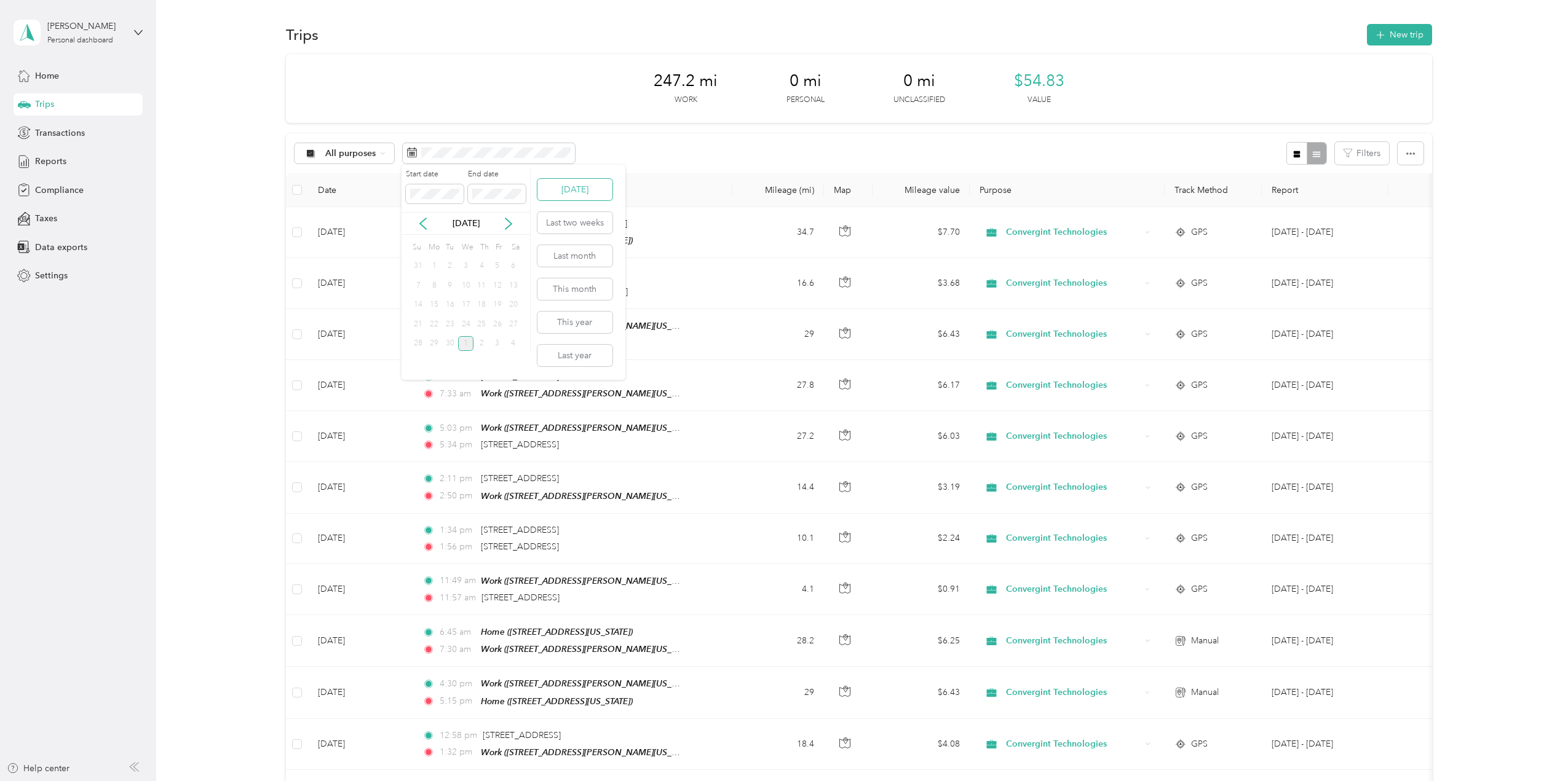
click at [582, 189] on button "[DATE]" at bounding box center [575, 190] width 75 height 22
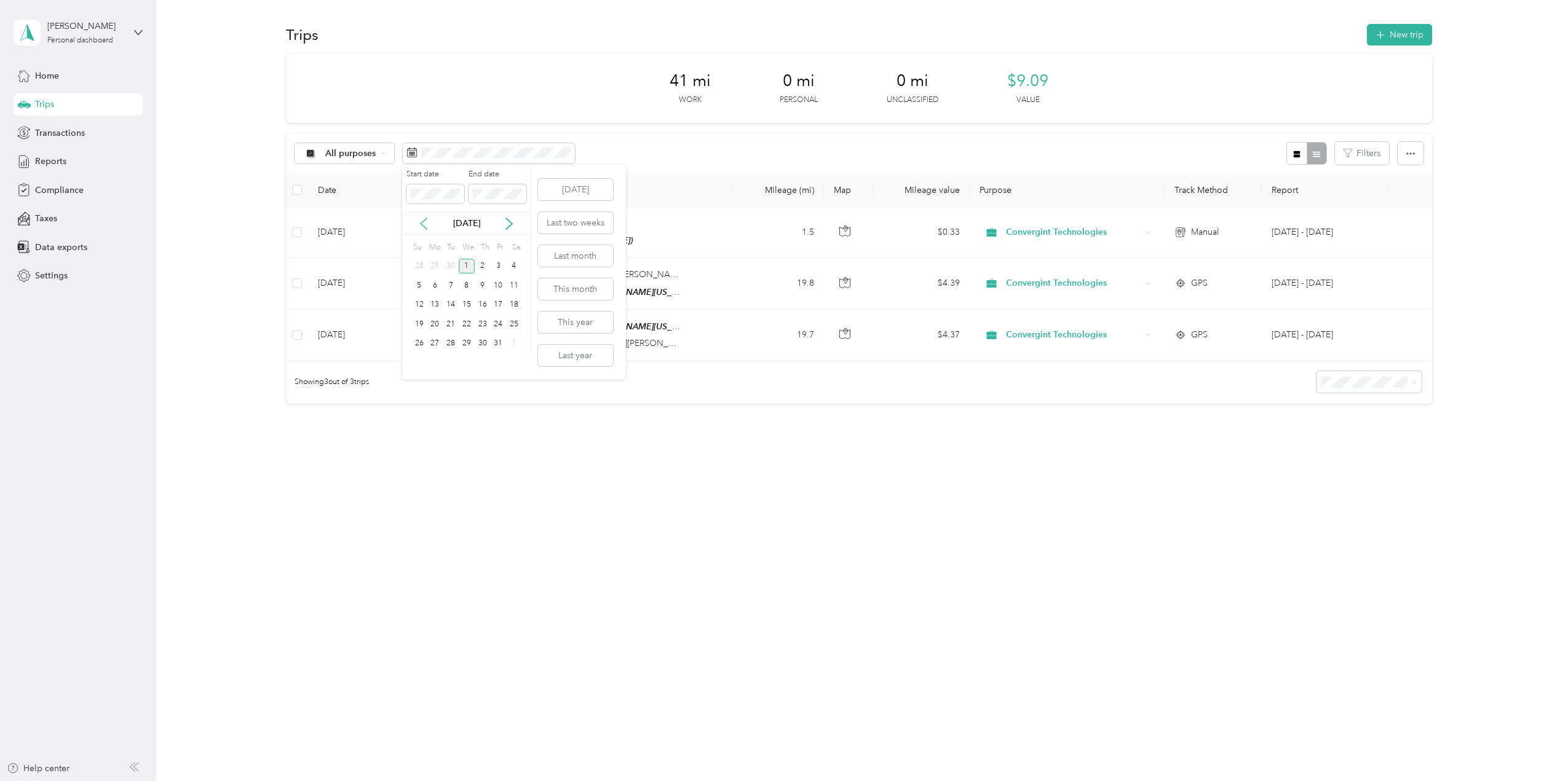
click at [421, 224] on icon at bounding box center [423, 223] width 6 height 11
click at [436, 270] on div "1" at bounding box center [434, 266] width 16 height 16
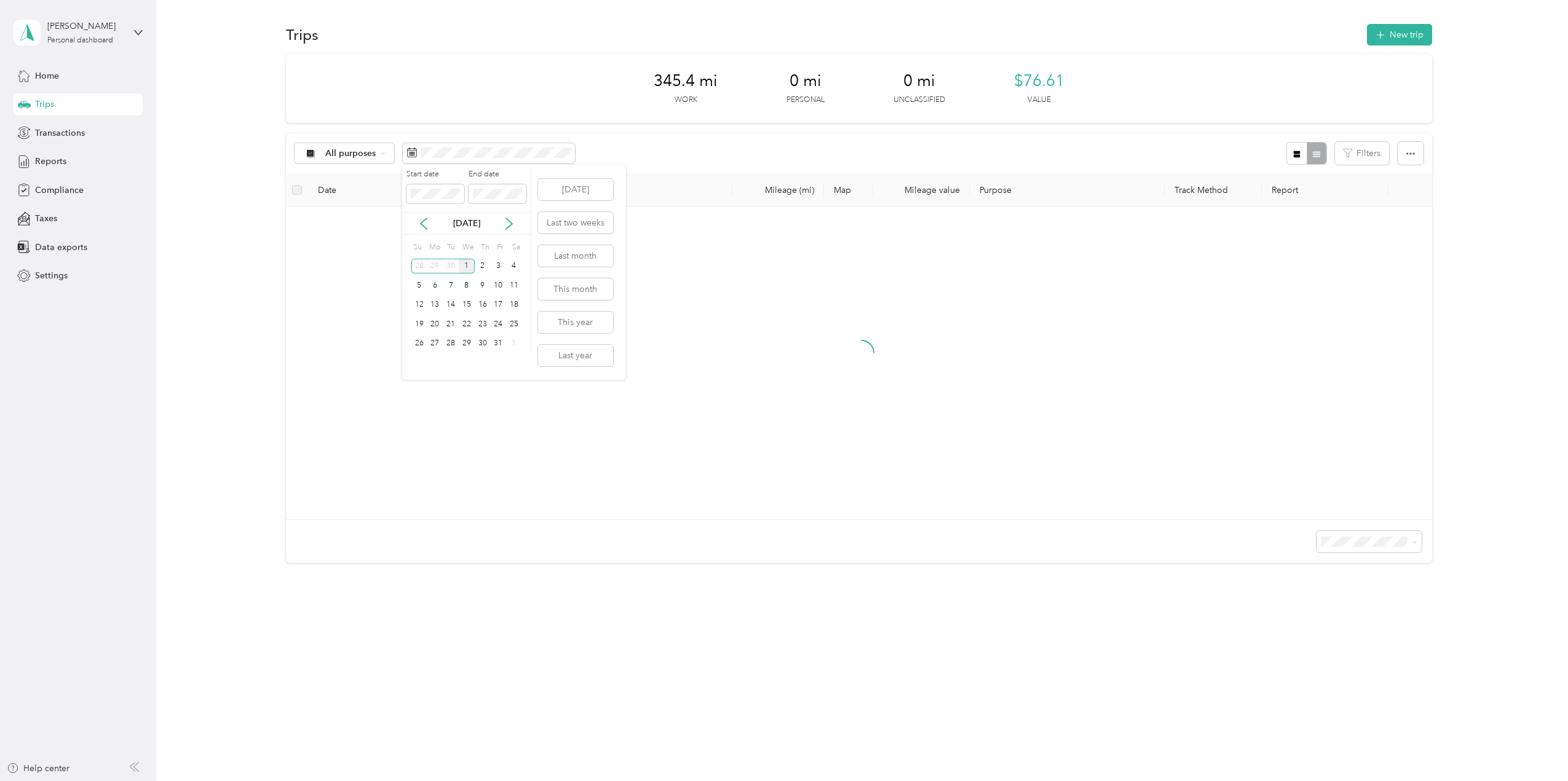
click at [468, 266] on div "1" at bounding box center [467, 266] width 16 height 16
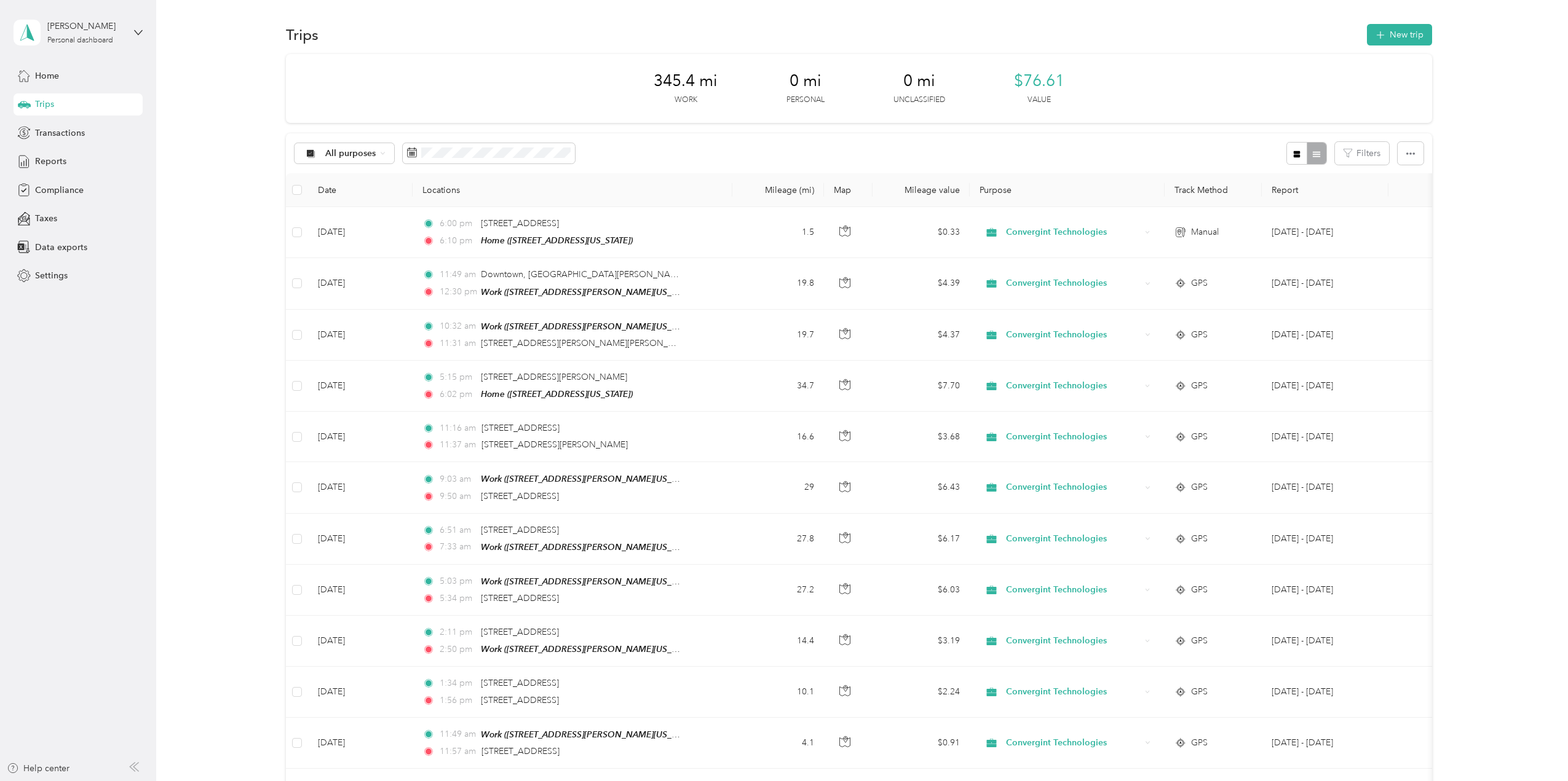
click at [571, 102] on div "345.4 mi Work 0 mi Personal 0 mi Unclassified $76.61 Value" at bounding box center [859, 88] width 1146 height 69
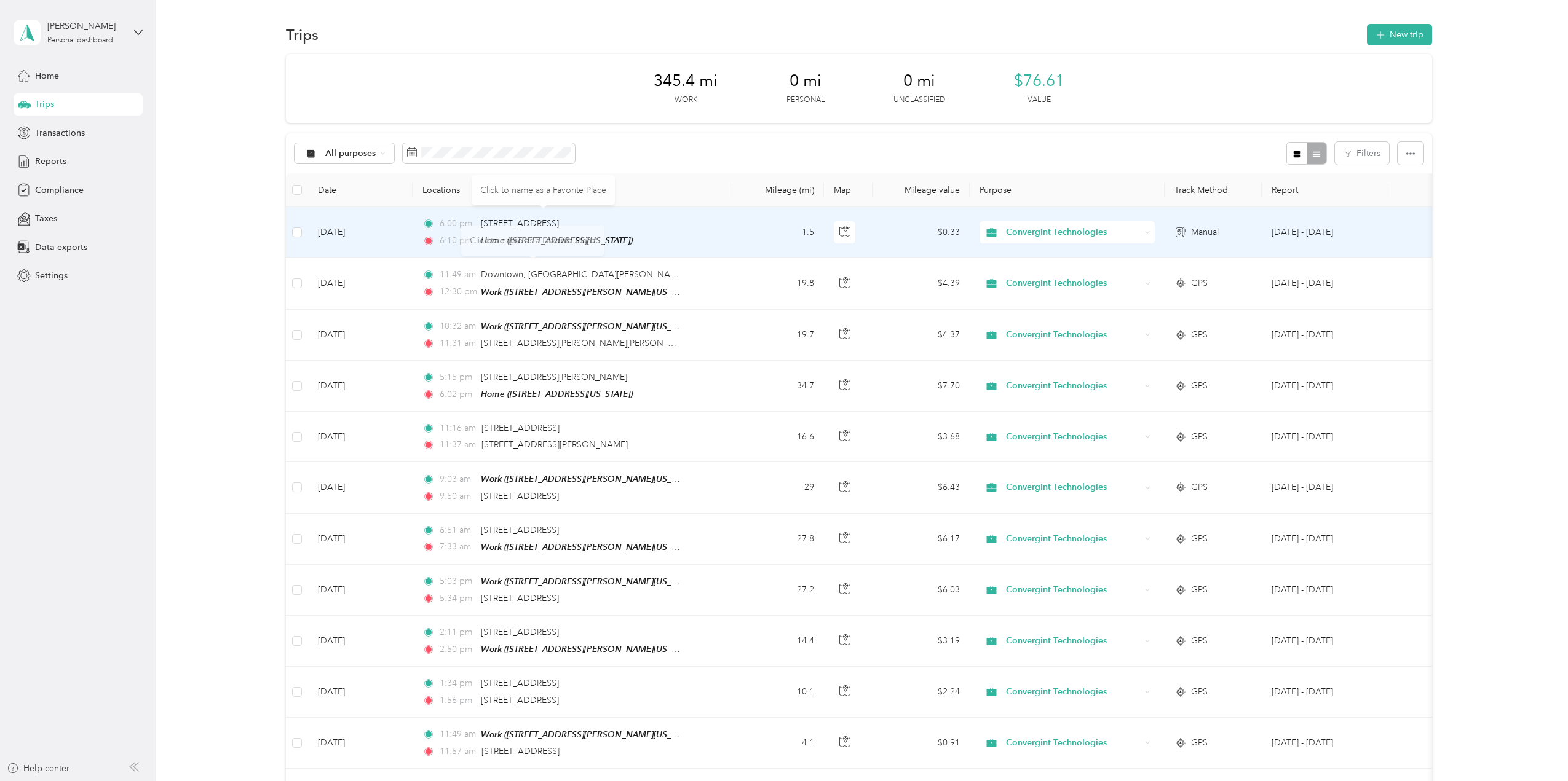
click at [358, 232] on td "[DATE]" at bounding box center [360, 233] width 104 height 51
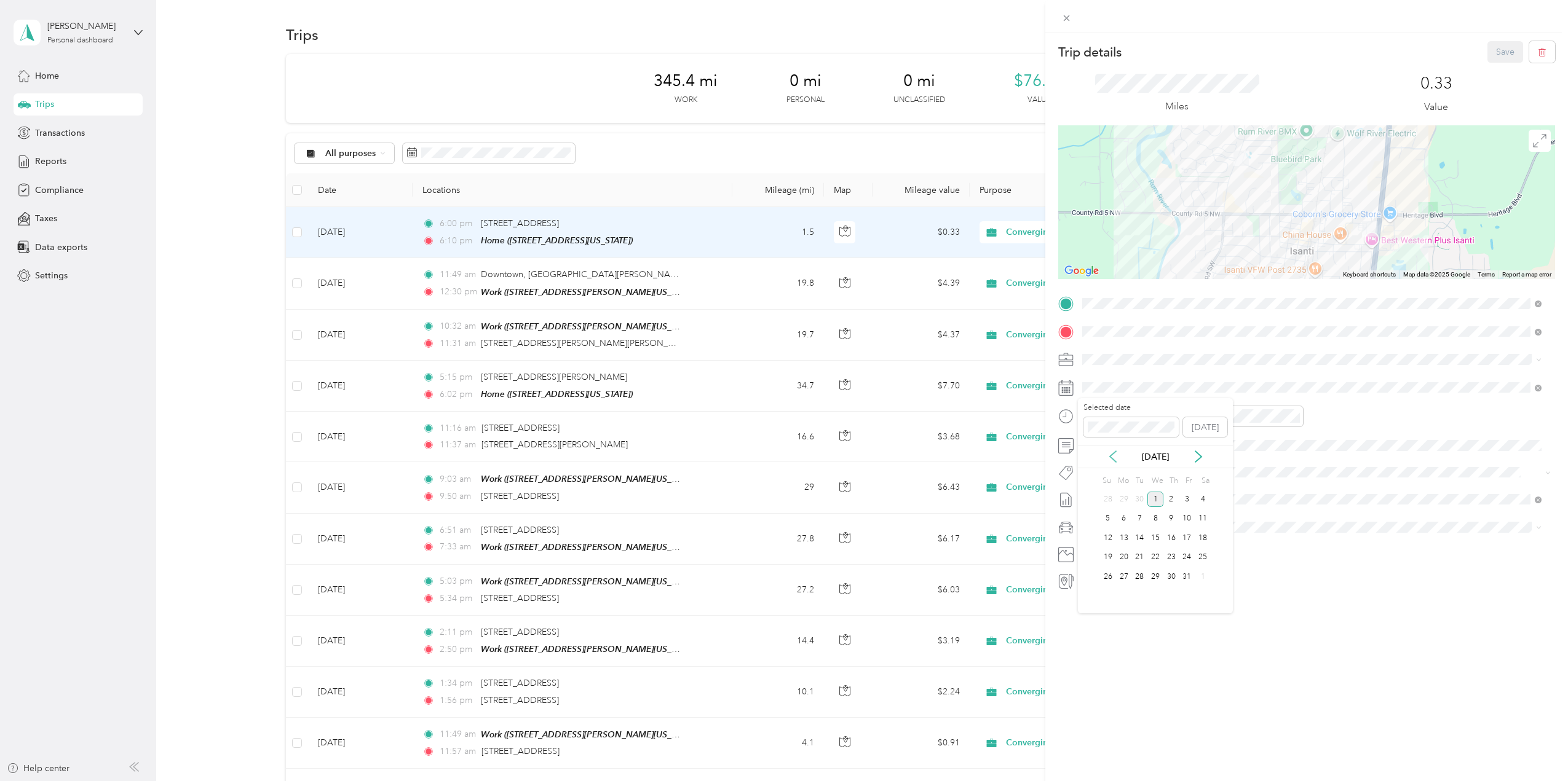
click at [1114, 459] on icon at bounding box center [1112, 457] width 13 height 13
click at [1155, 498] on div "3" at bounding box center [1155, 500] width 16 height 16
click at [1492, 55] on button "Save" at bounding box center [1505, 52] width 35 height 22
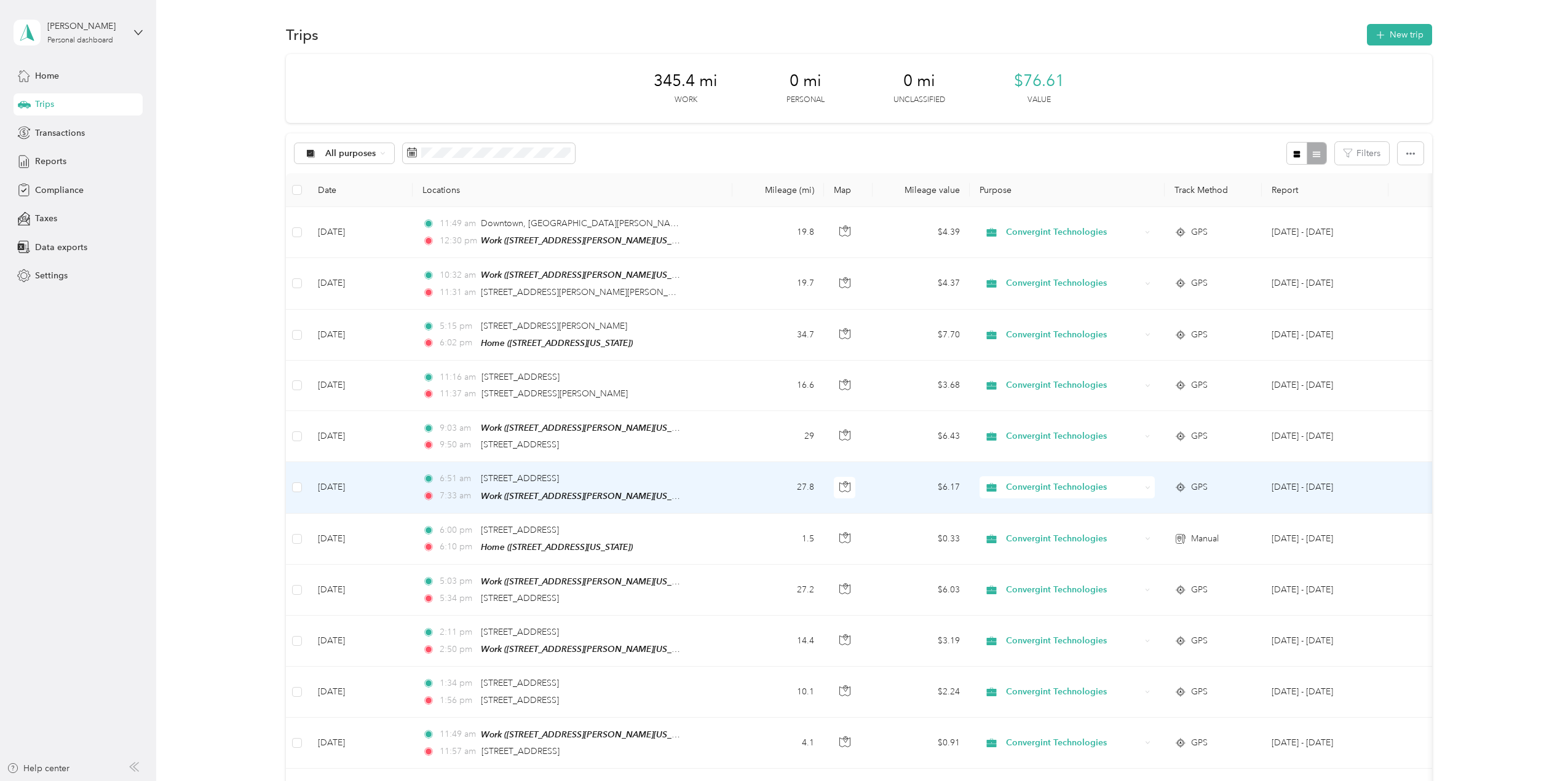
click at [354, 481] on td "[DATE]" at bounding box center [360, 488] width 104 height 51
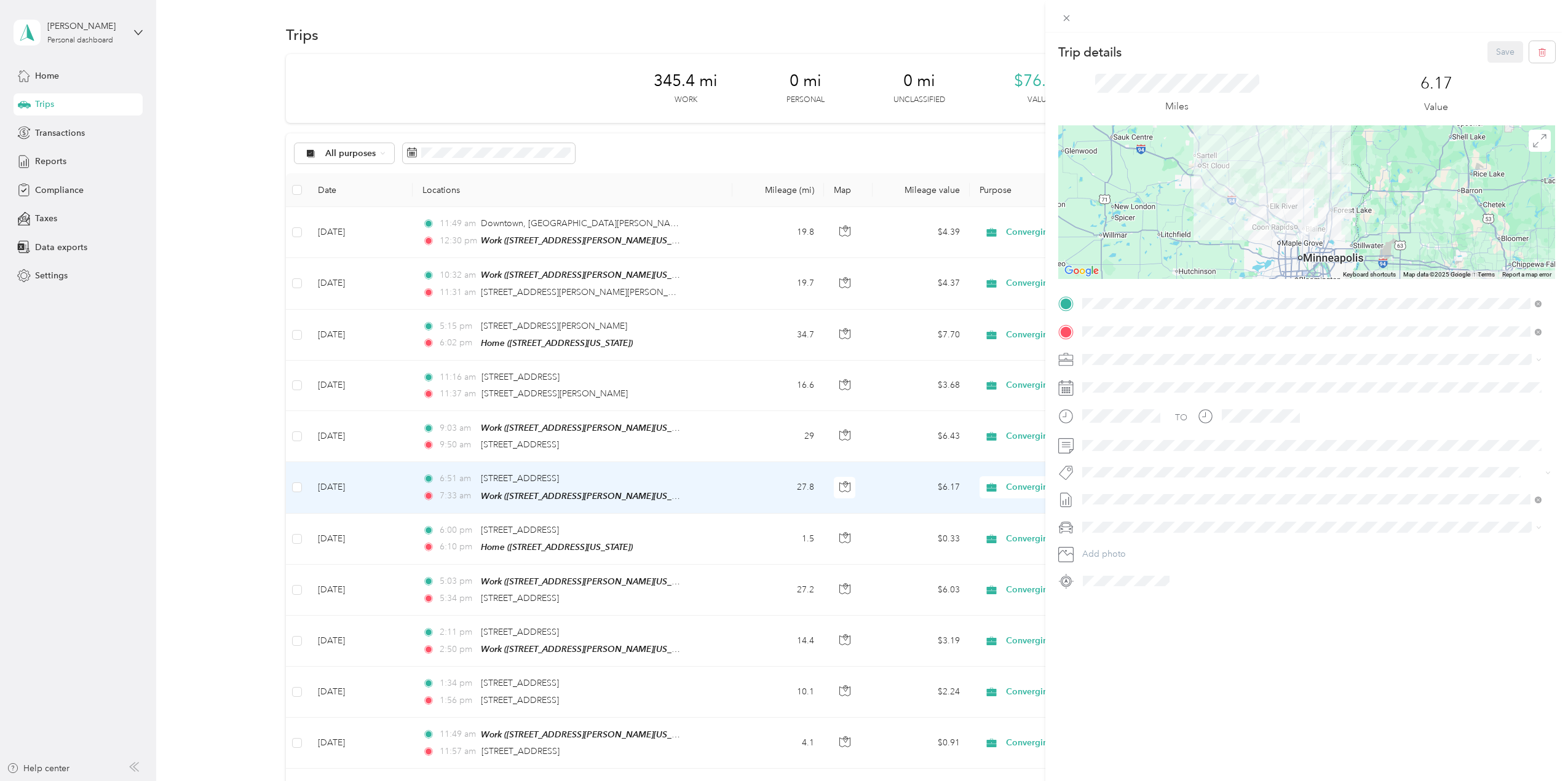
click at [1138, 361] on span "[STREET_ADDRESS][US_STATE]" at bounding box center [1166, 365] width 123 height 11
click at [1495, 56] on button "Save" at bounding box center [1505, 52] width 35 height 22
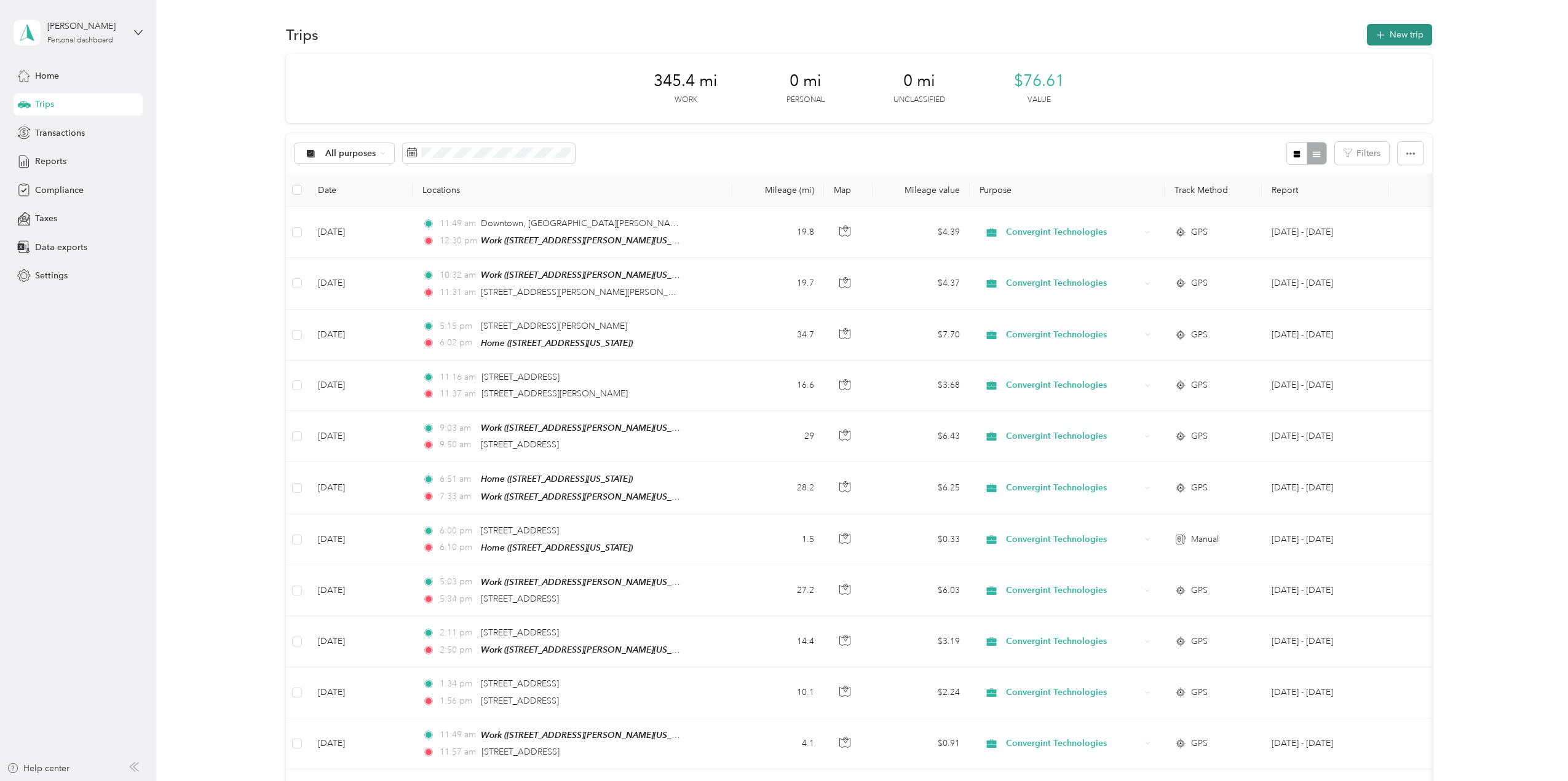
click at [1392, 36] on button "New trip" at bounding box center [1399, 34] width 65 height 22
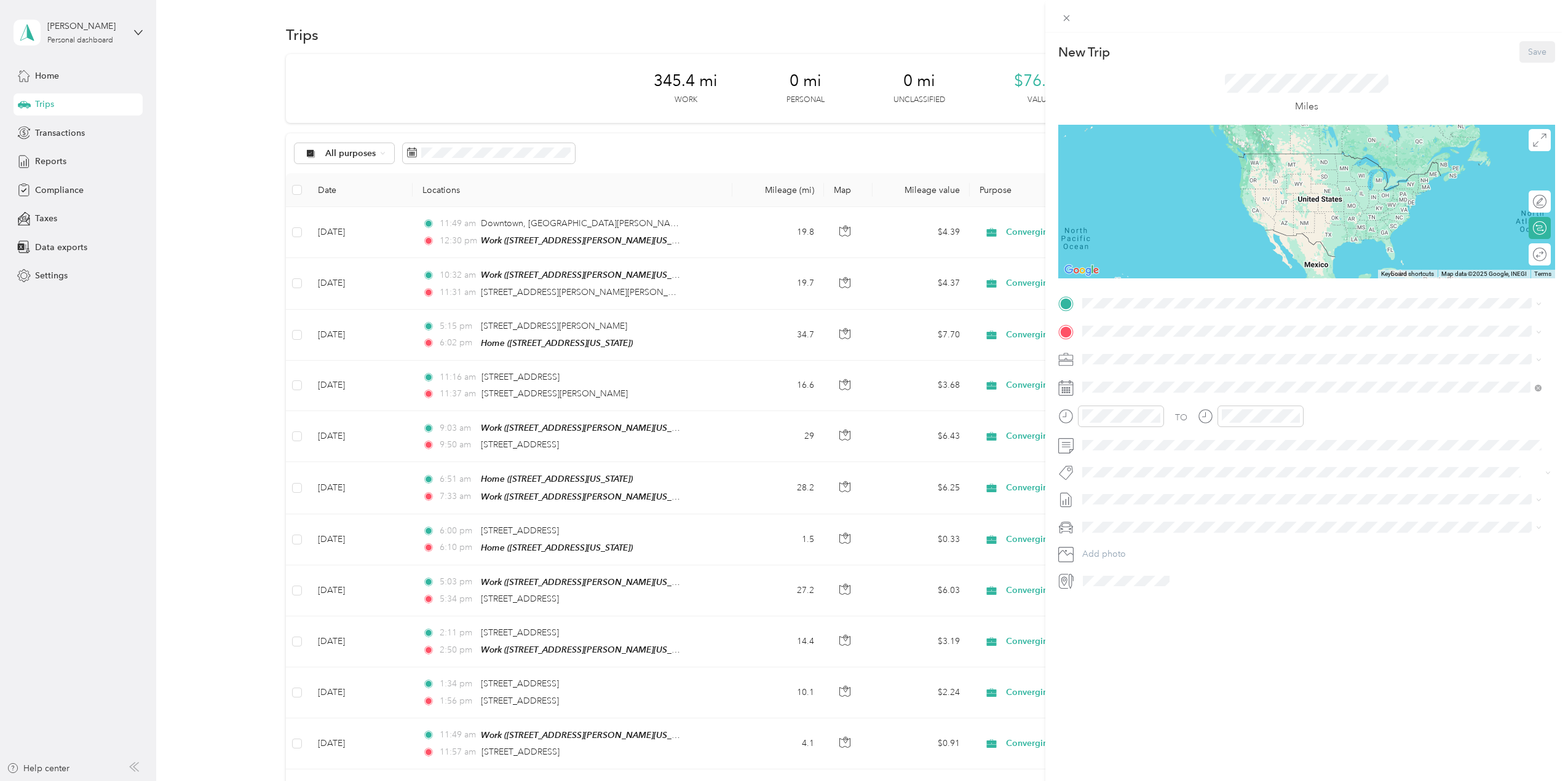
click at [1144, 360] on div "Home [STREET_ADDRESS][US_STATE]" at bounding box center [1166, 359] width 123 height 26
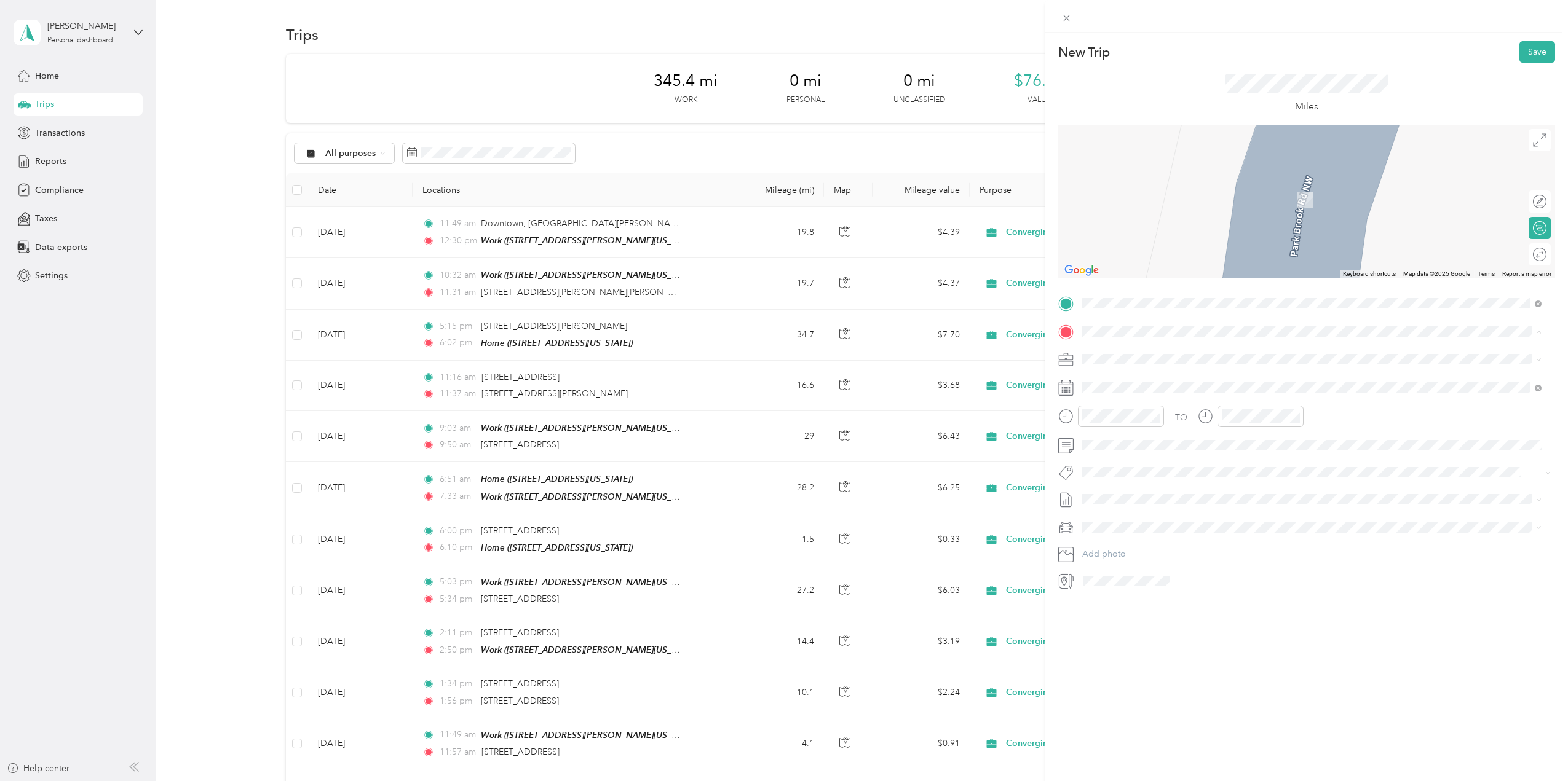
click at [1138, 433] on div "Work [STREET_ADDRESS][PERSON_NAME][US_STATE]" at bounding box center [1201, 425] width 192 height 26
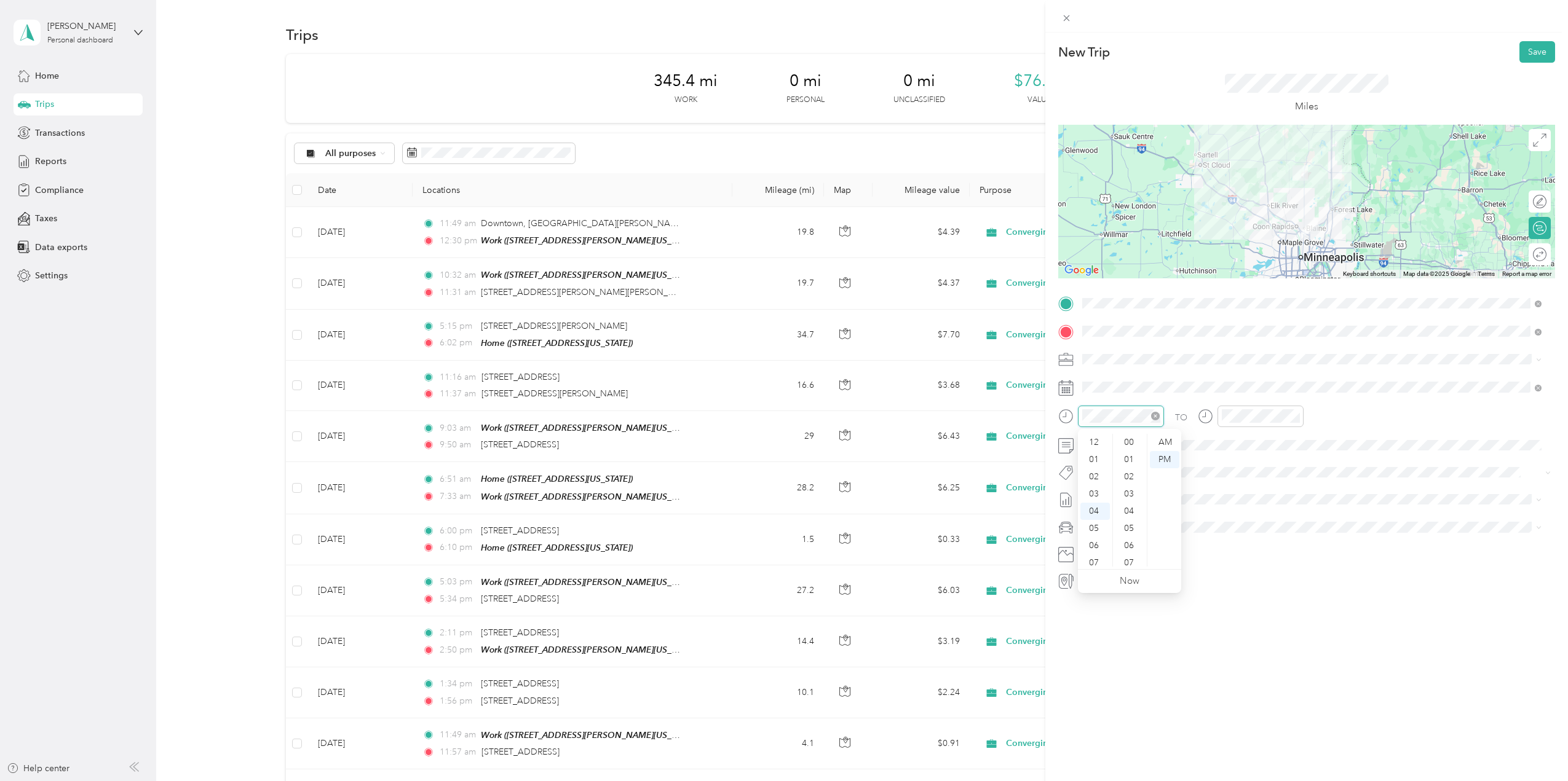
scroll to position [293, 0]
click at [1095, 477] on div "06" at bounding box center [1094, 477] width 29 height 18
click at [1129, 497] on div "45" at bounding box center [1130, 494] width 29 height 18
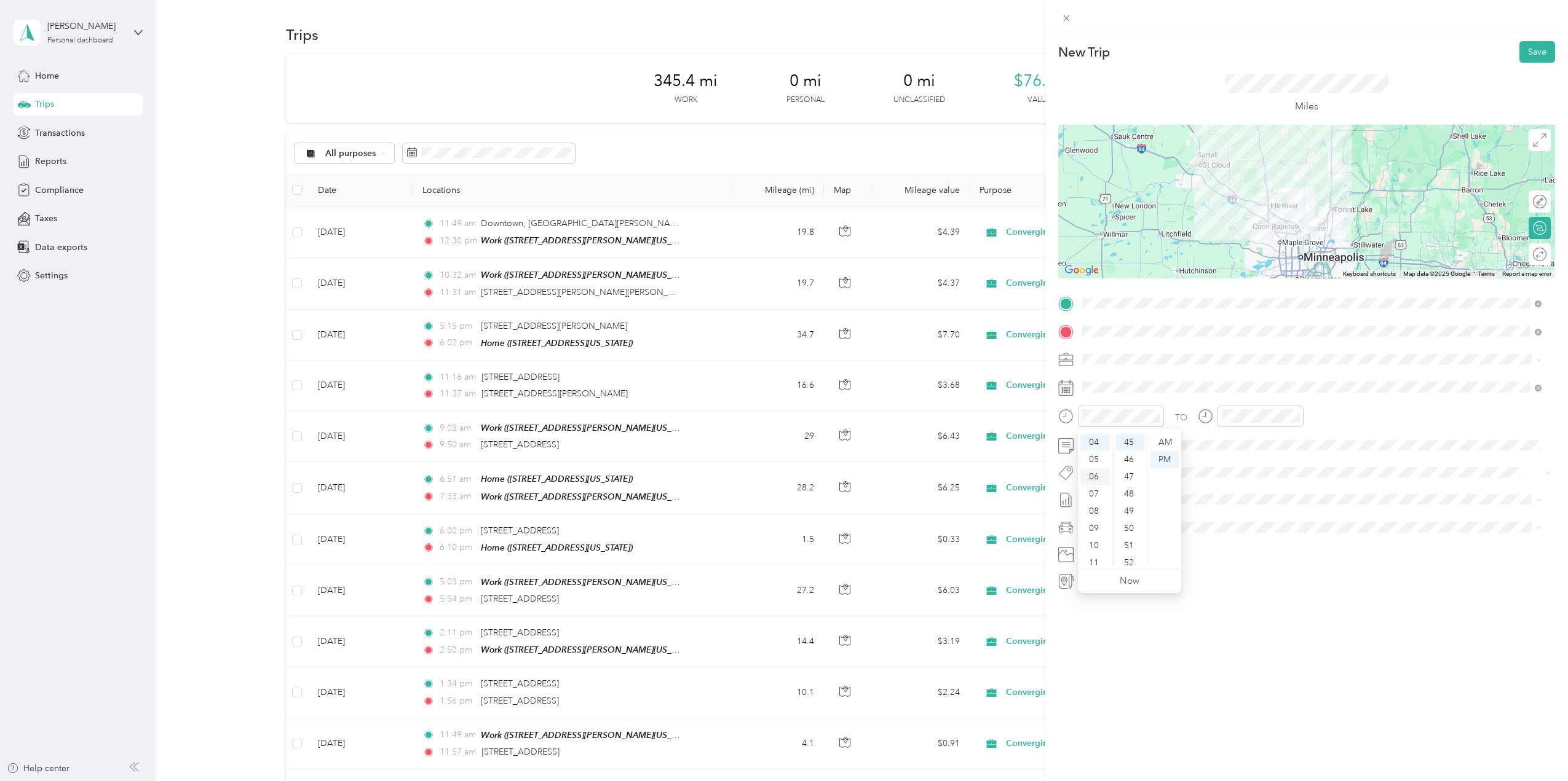
click at [1096, 480] on div "06" at bounding box center [1094, 477] width 29 height 18
click at [1167, 442] on div "AM" at bounding box center [1164, 443] width 29 height 18
click at [1232, 498] on div "07" at bounding box center [1234, 494] width 29 height 18
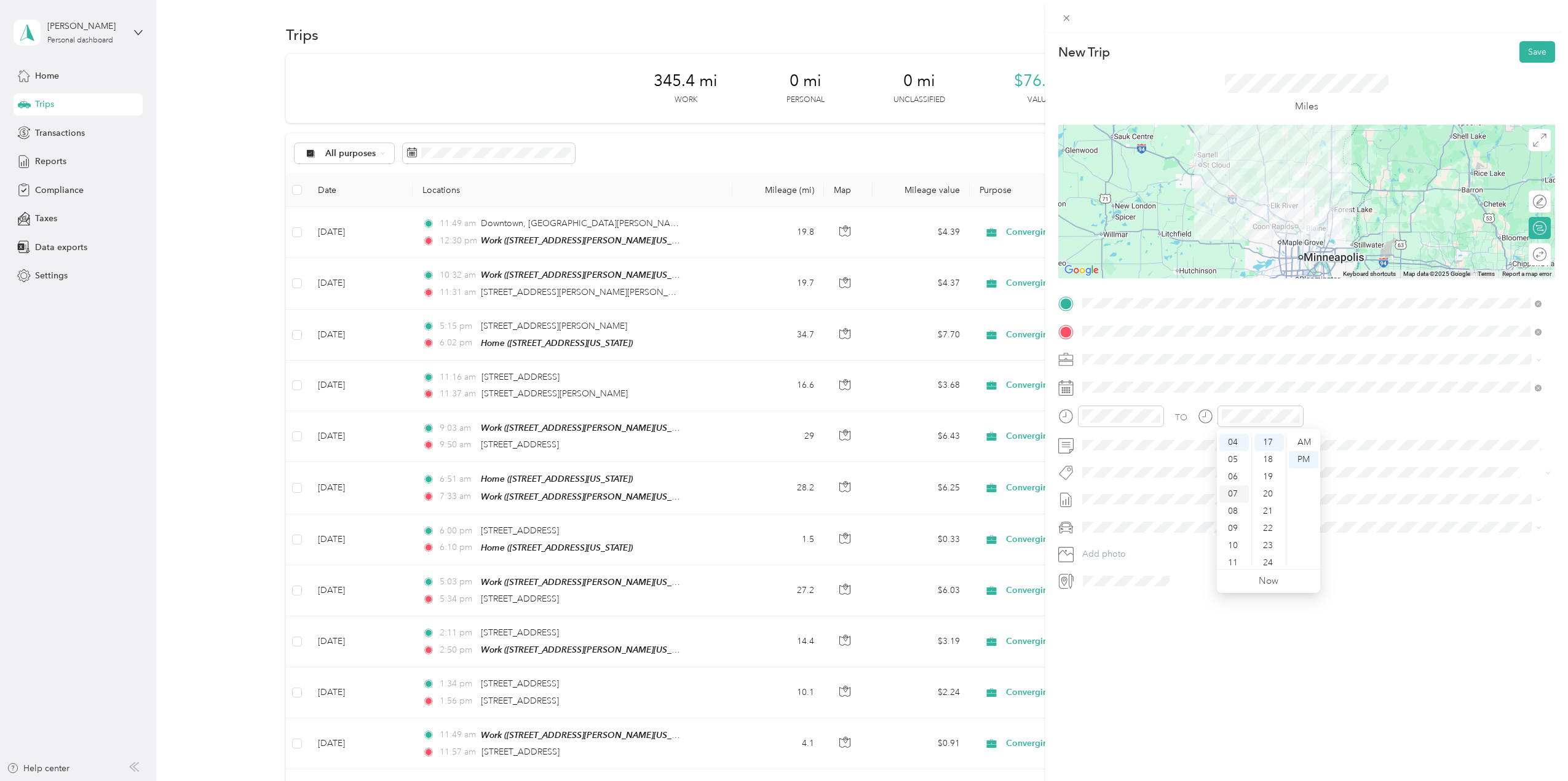
scroll to position [74, 0]
click at [1270, 481] on div "30" at bounding box center [1268, 482] width 29 height 18
click at [1300, 444] on div "AM" at bounding box center [1303, 443] width 29 height 18
click at [1528, 50] on button "Save" at bounding box center [1537, 52] width 35 height 22
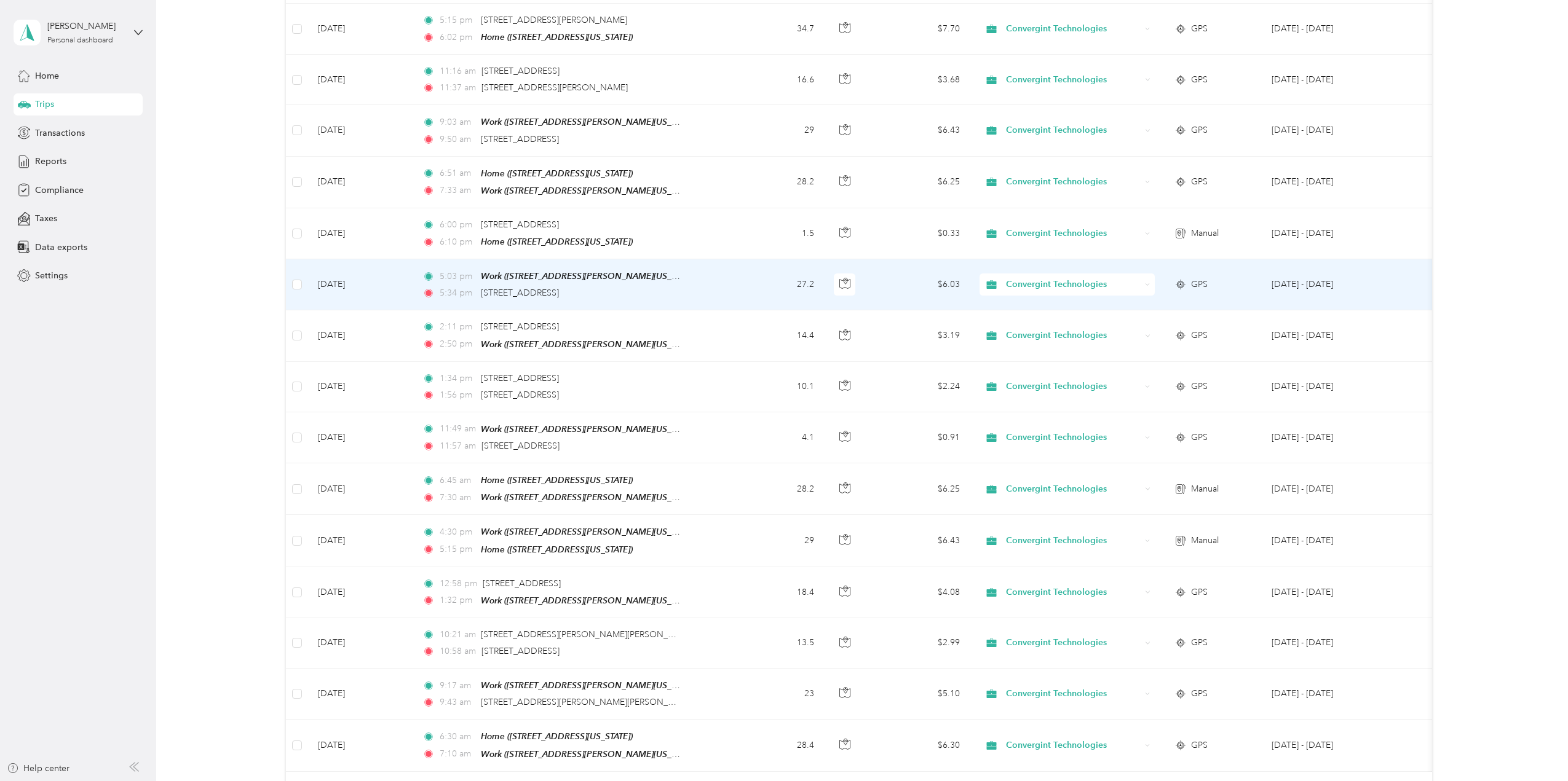
scroll to position [0, 0]
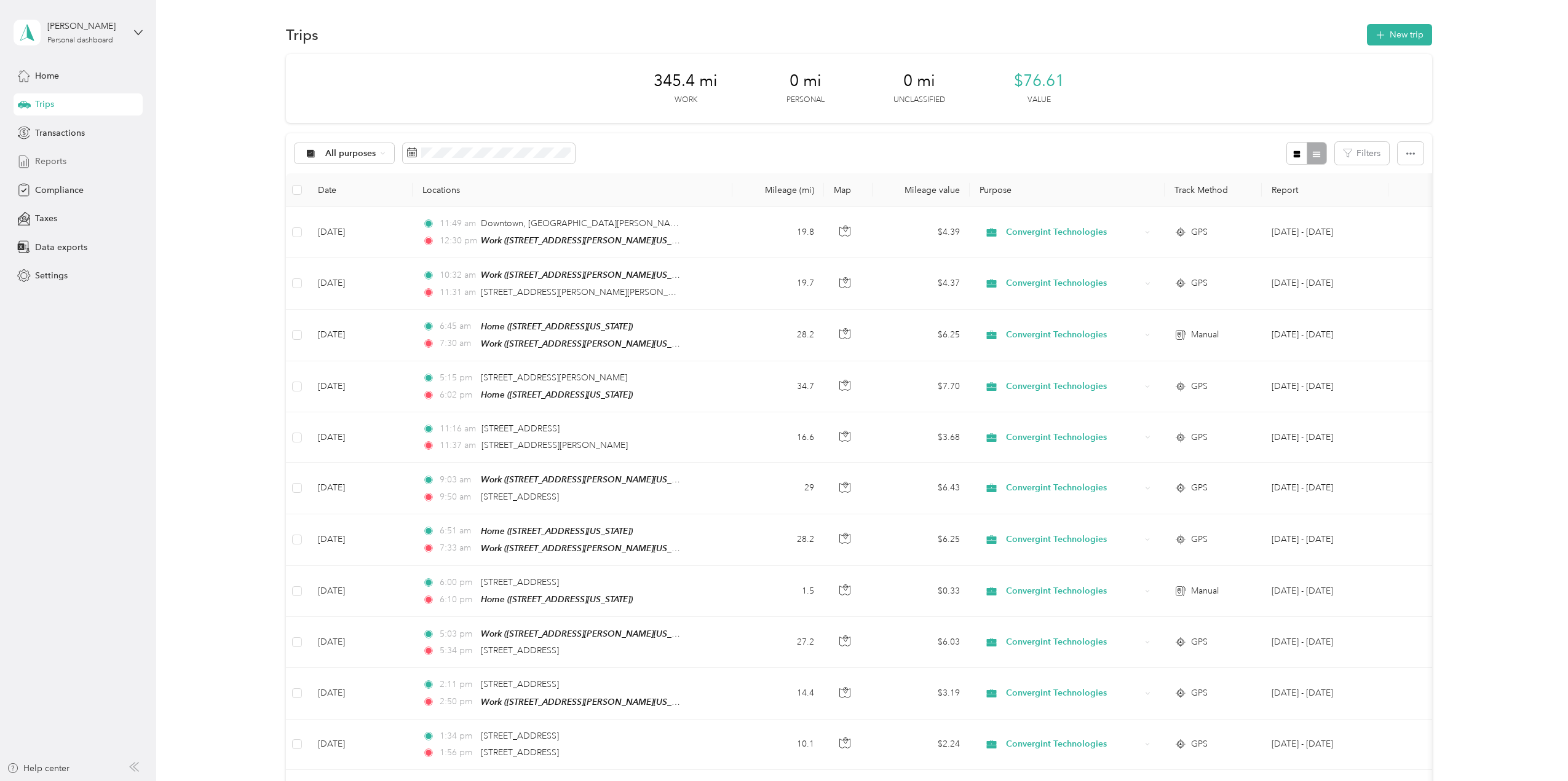
click at [45, 161] on span "Reports" at bounding box center [51, 161] width 31 height 13
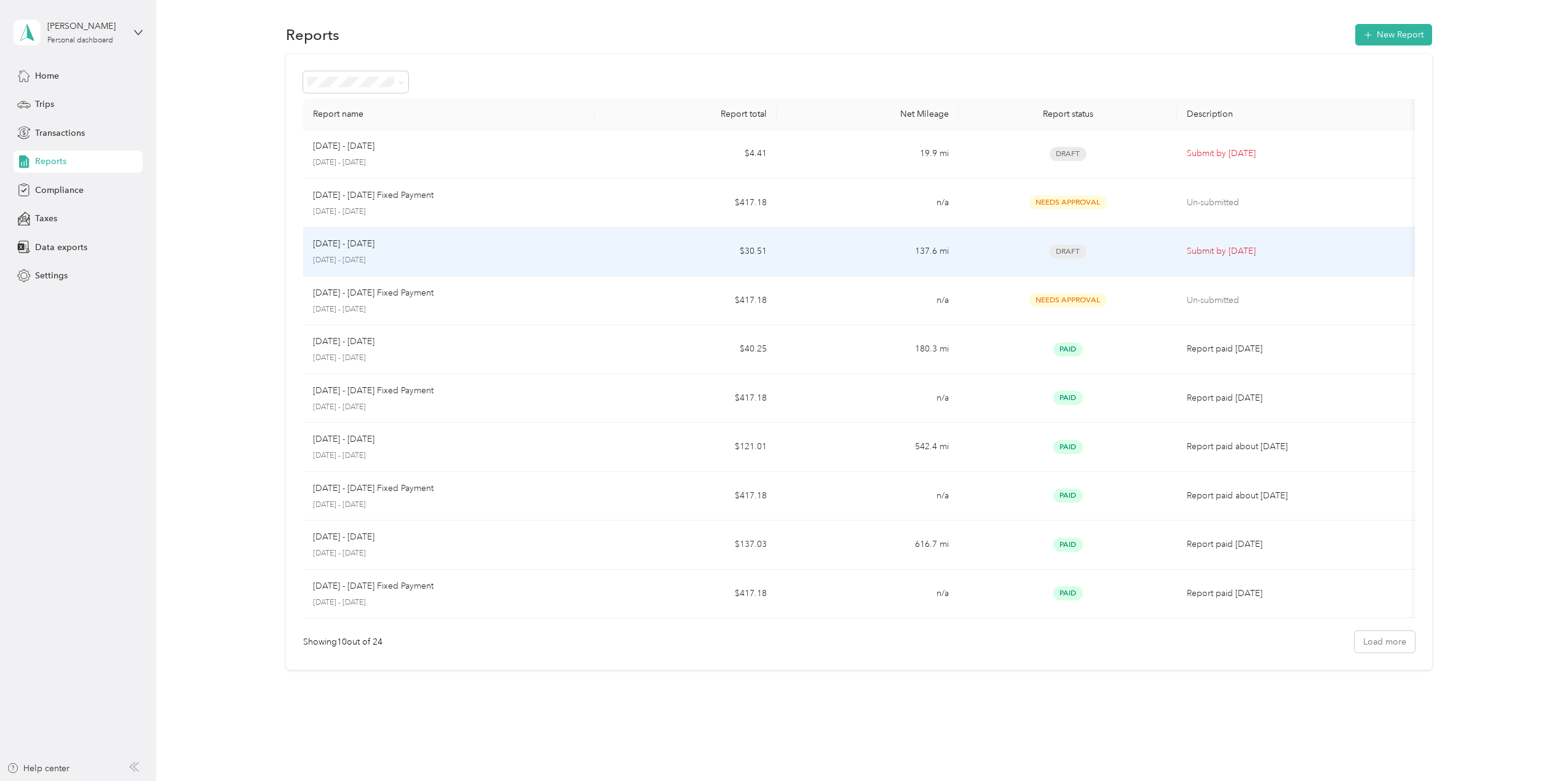
click at [408, 255] on p "[DATE] - [DATE]" at bounding box center [448, 260] width 272 height 11
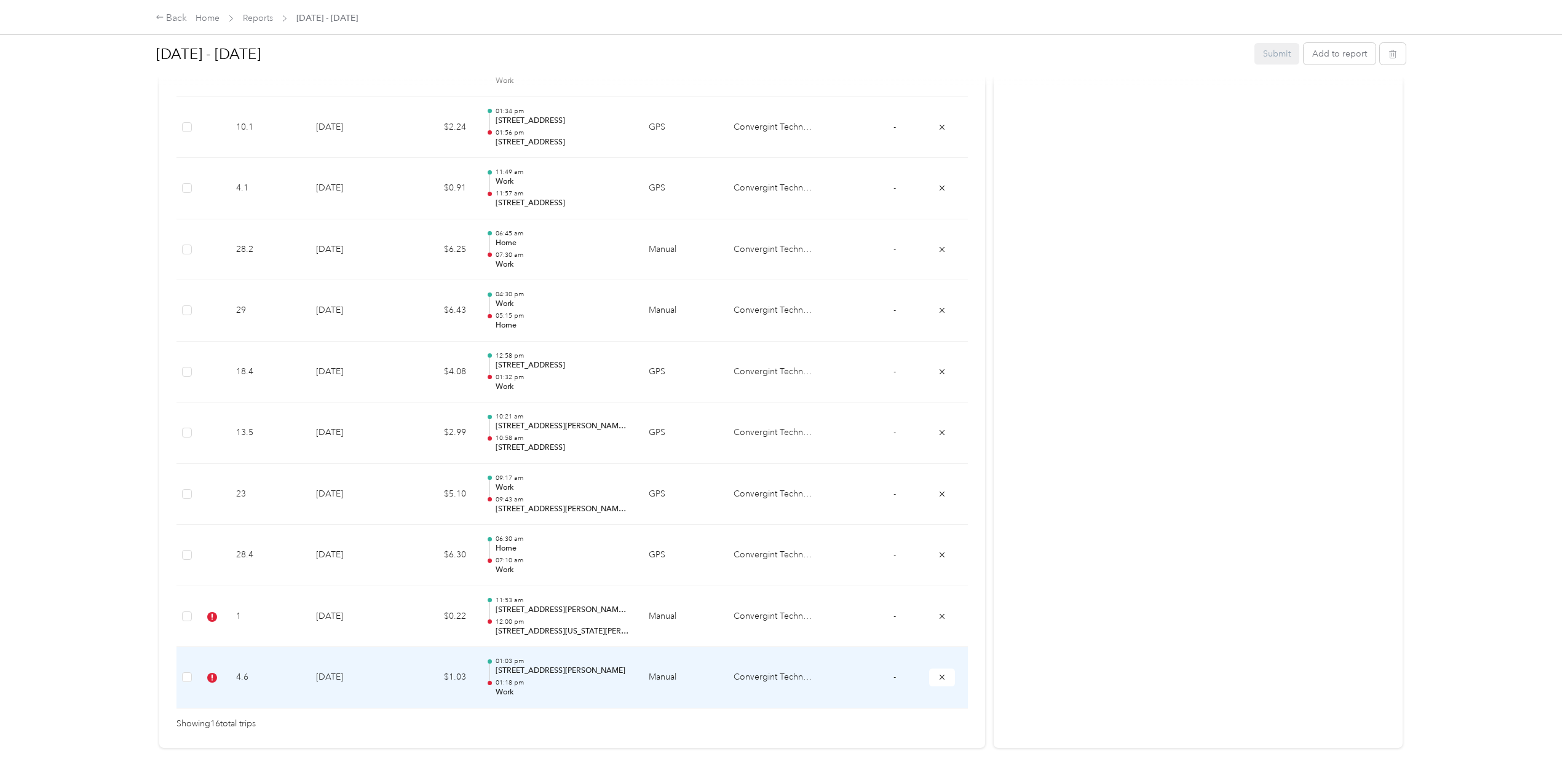
scroll to position [803, 0]
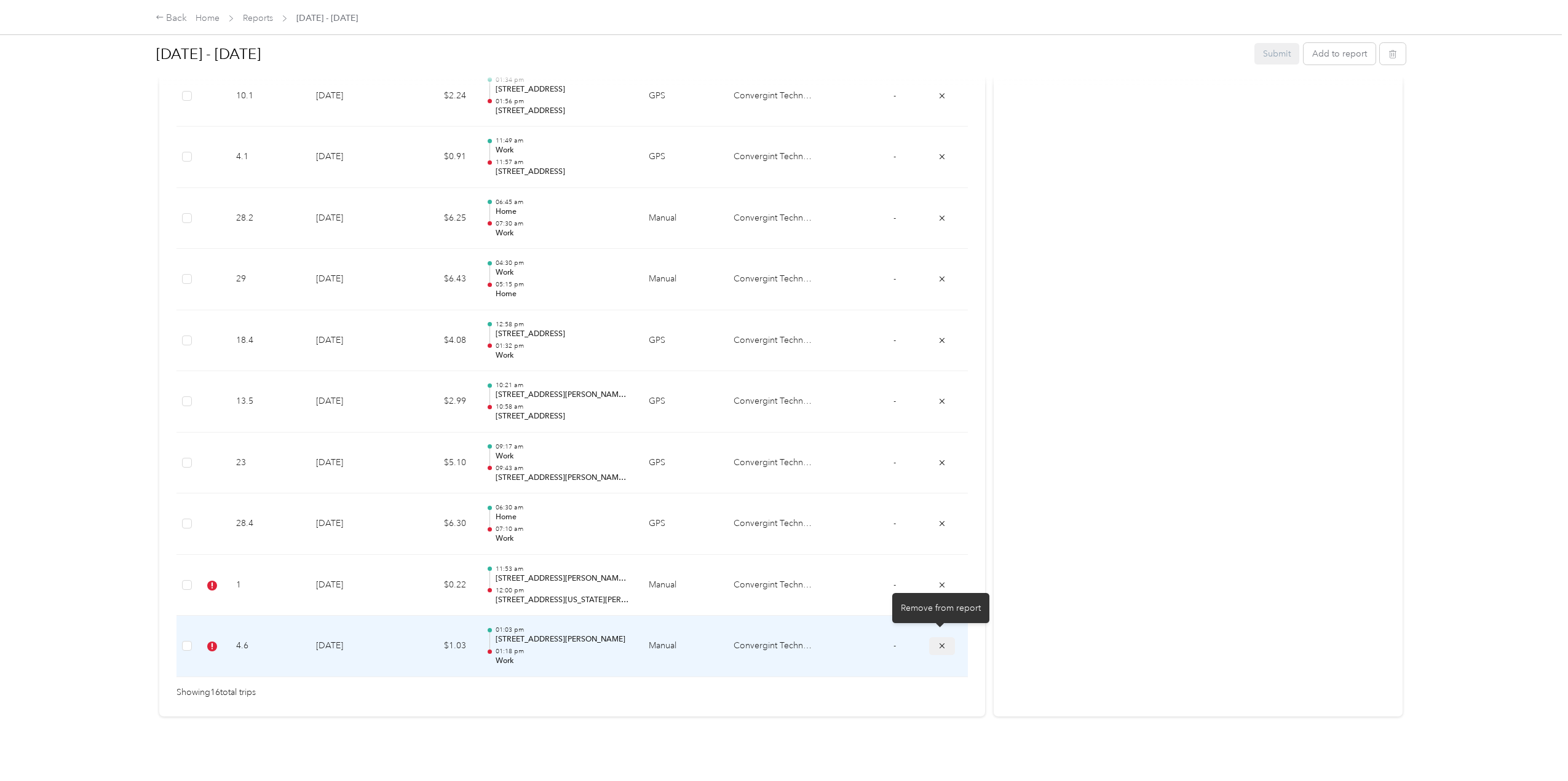
click at [939, 642] on icon "submit" at bounding box center [941, 645] width 9 height 9
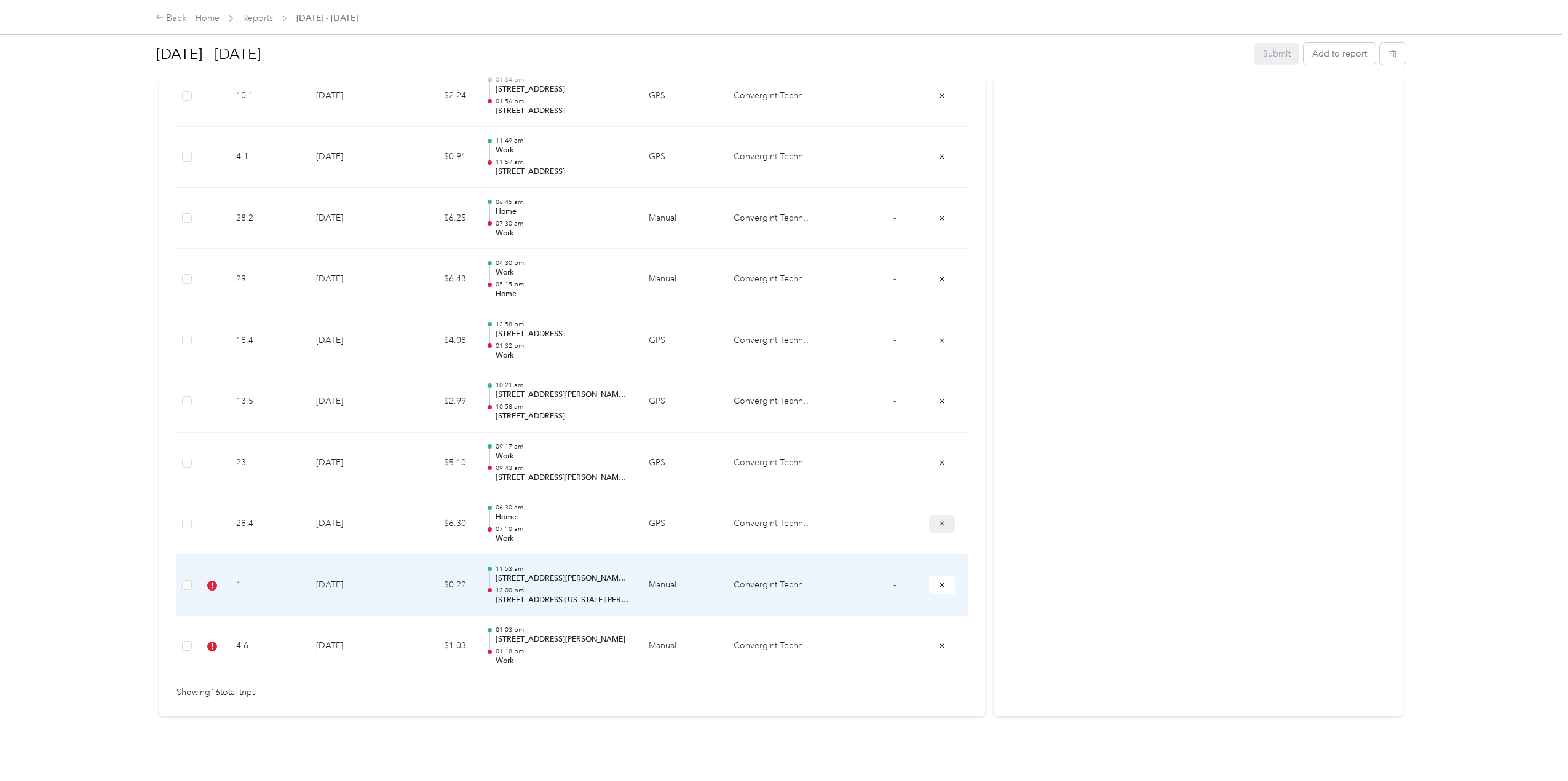
scroll to position [742, 0]
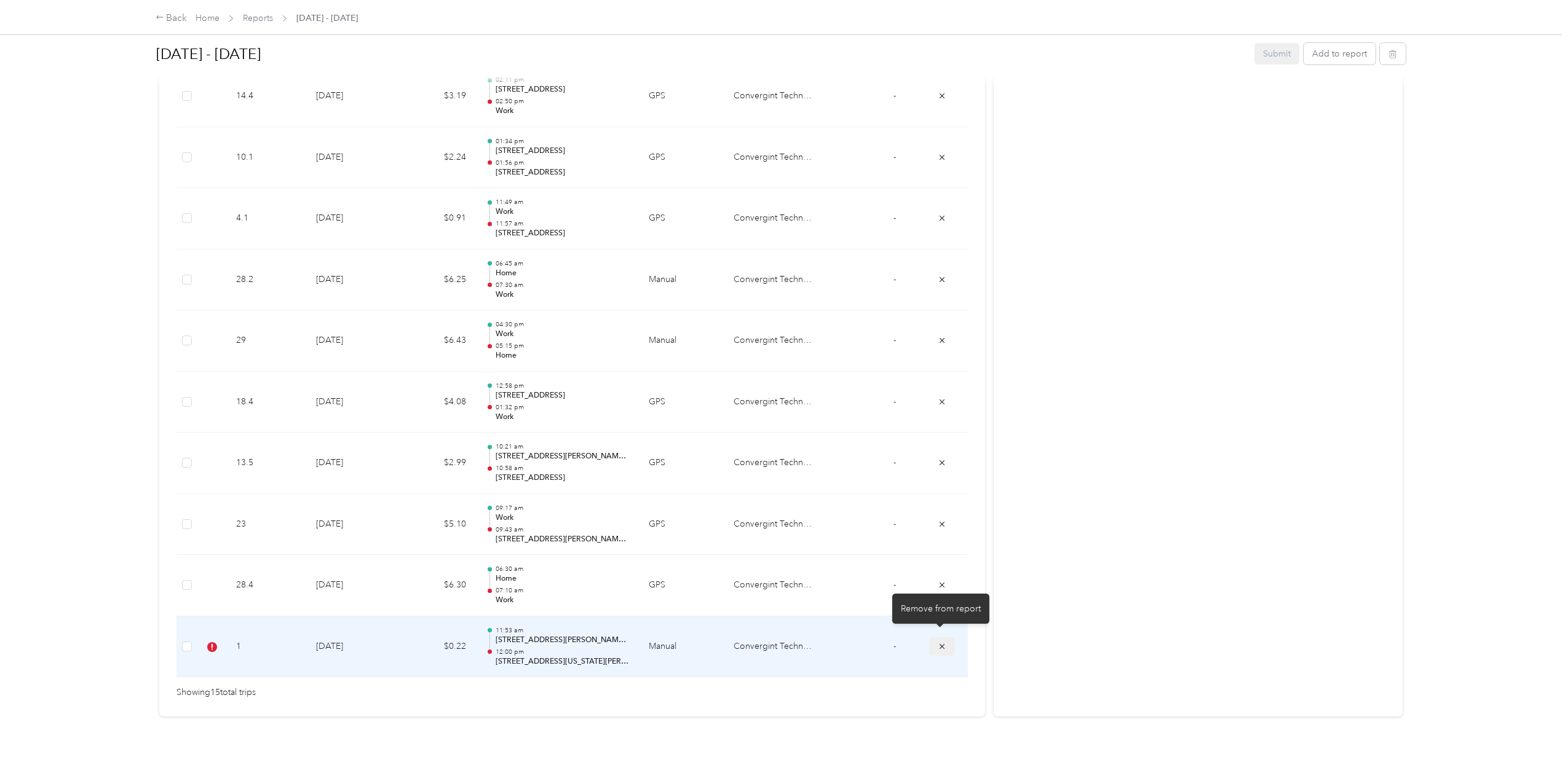
click at [939, 643] on icon "submit" at bounding box center [941, 645] width 5 height 5
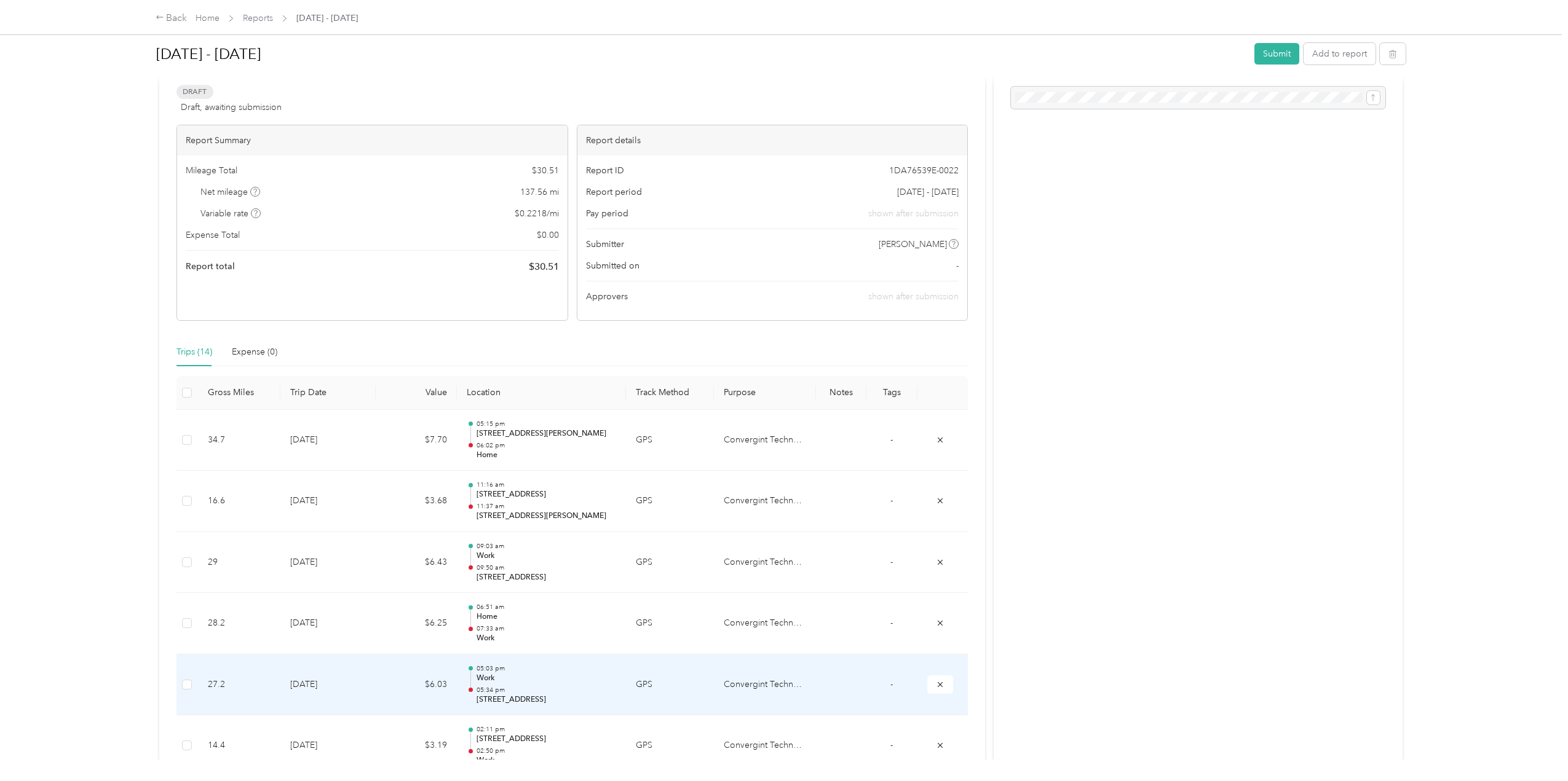
scroll to position [0, 0]
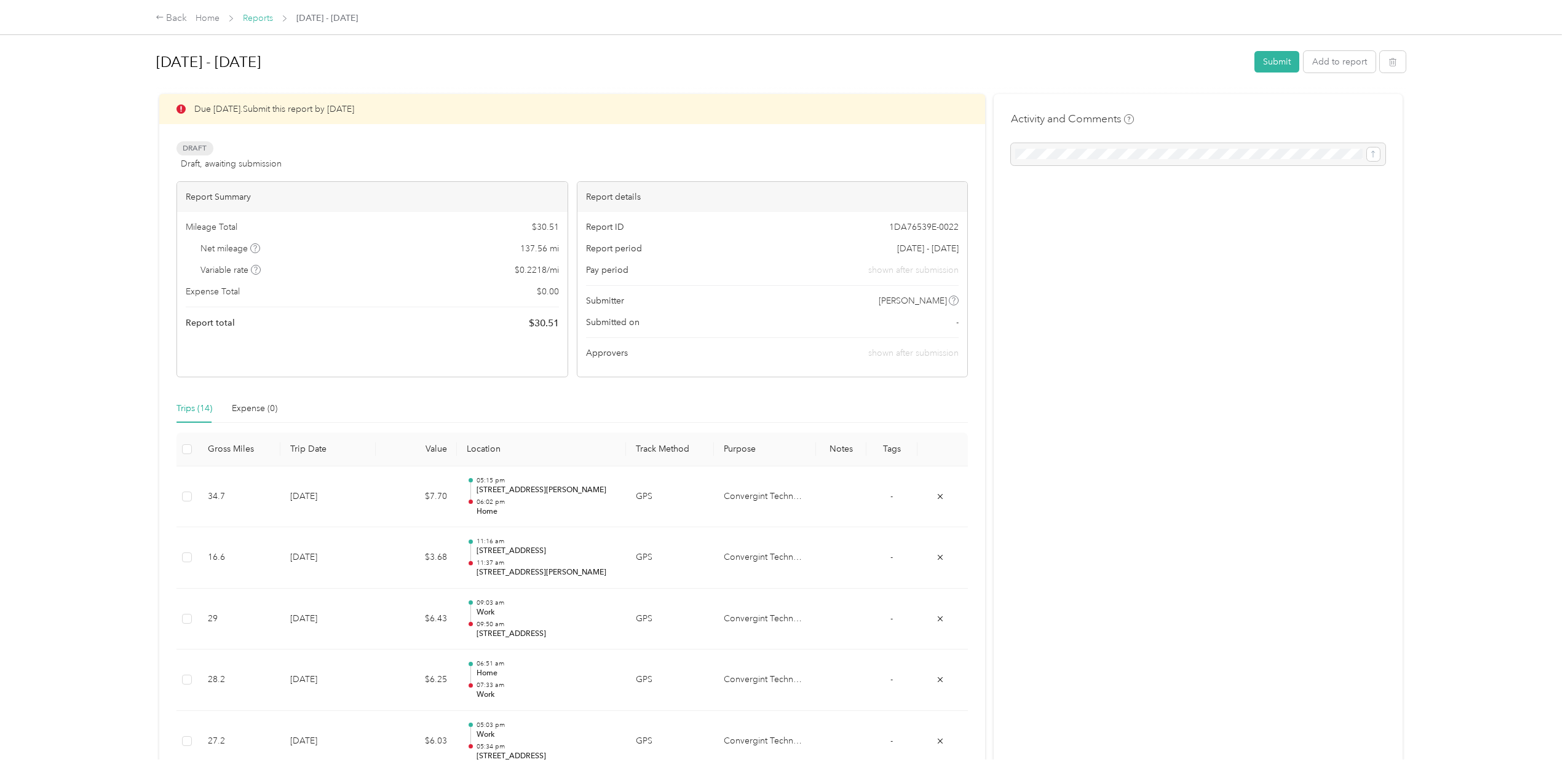
click at [260, 19] on link "Reports" at bounding box center [257, 18] width 30 height 11
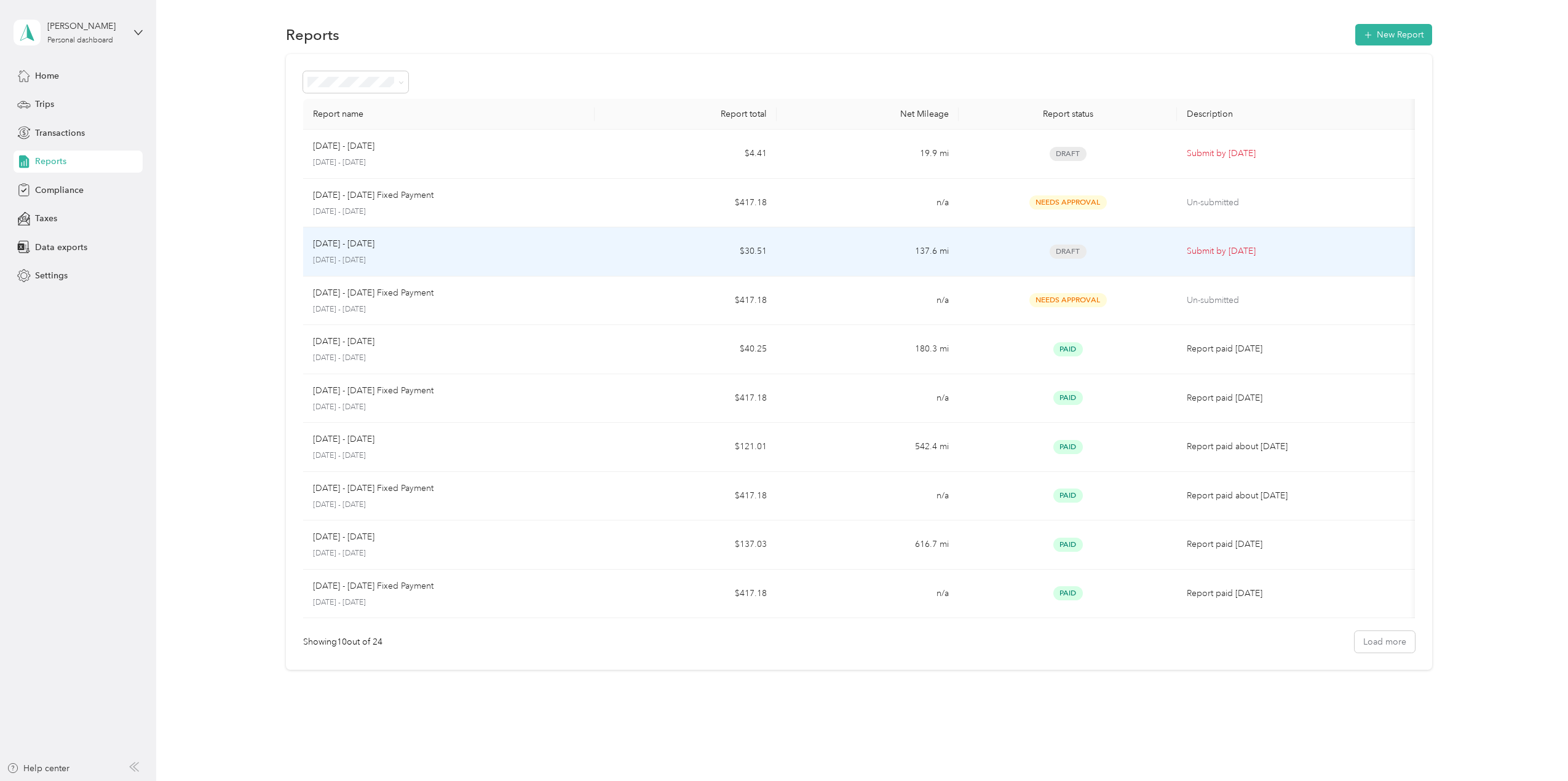
click at [362, 247] on p "[DATE] - [DATE]" at bounding box center [343, 245] width 62 height 14
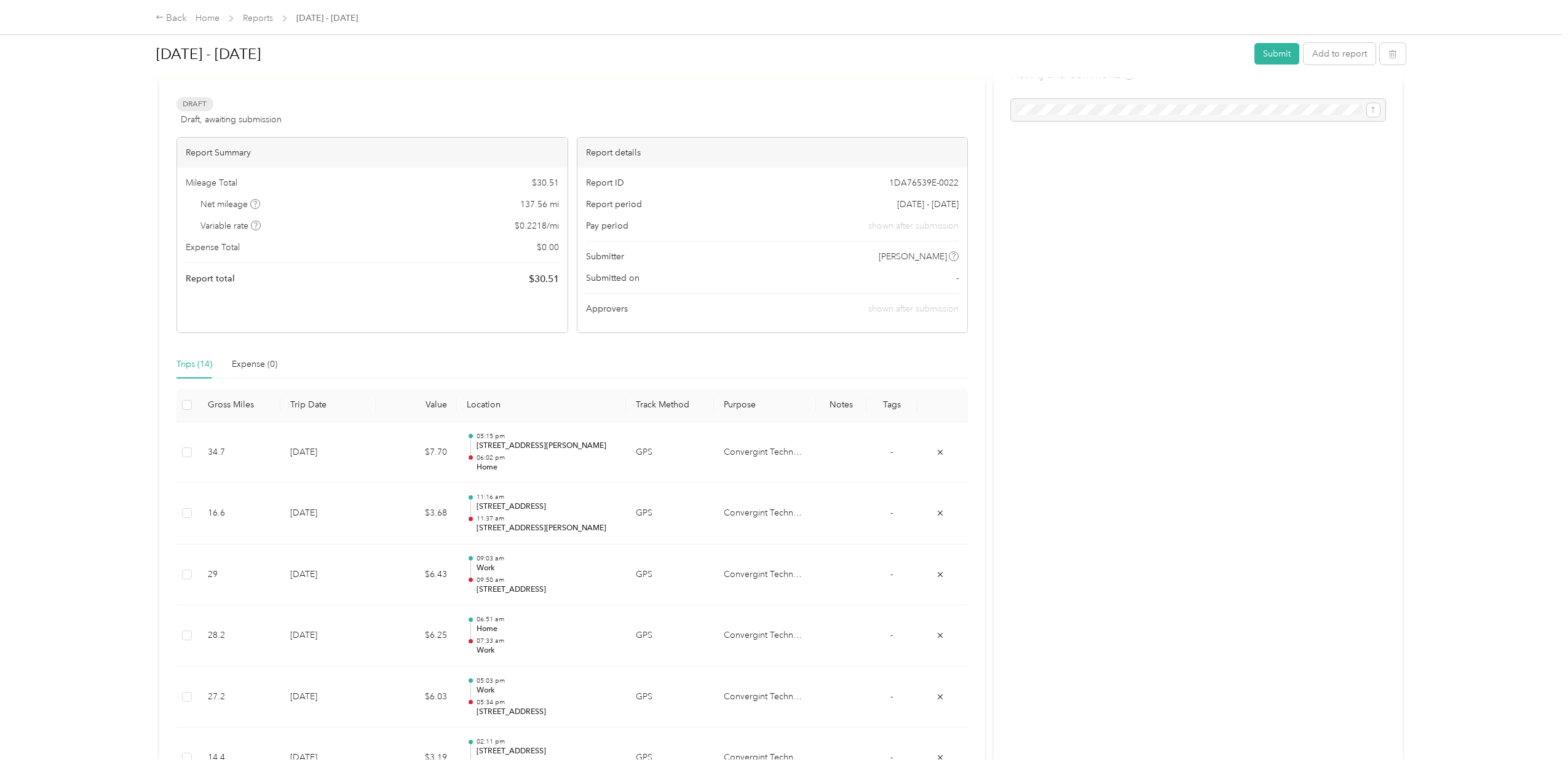
scroll to position [62, 0]
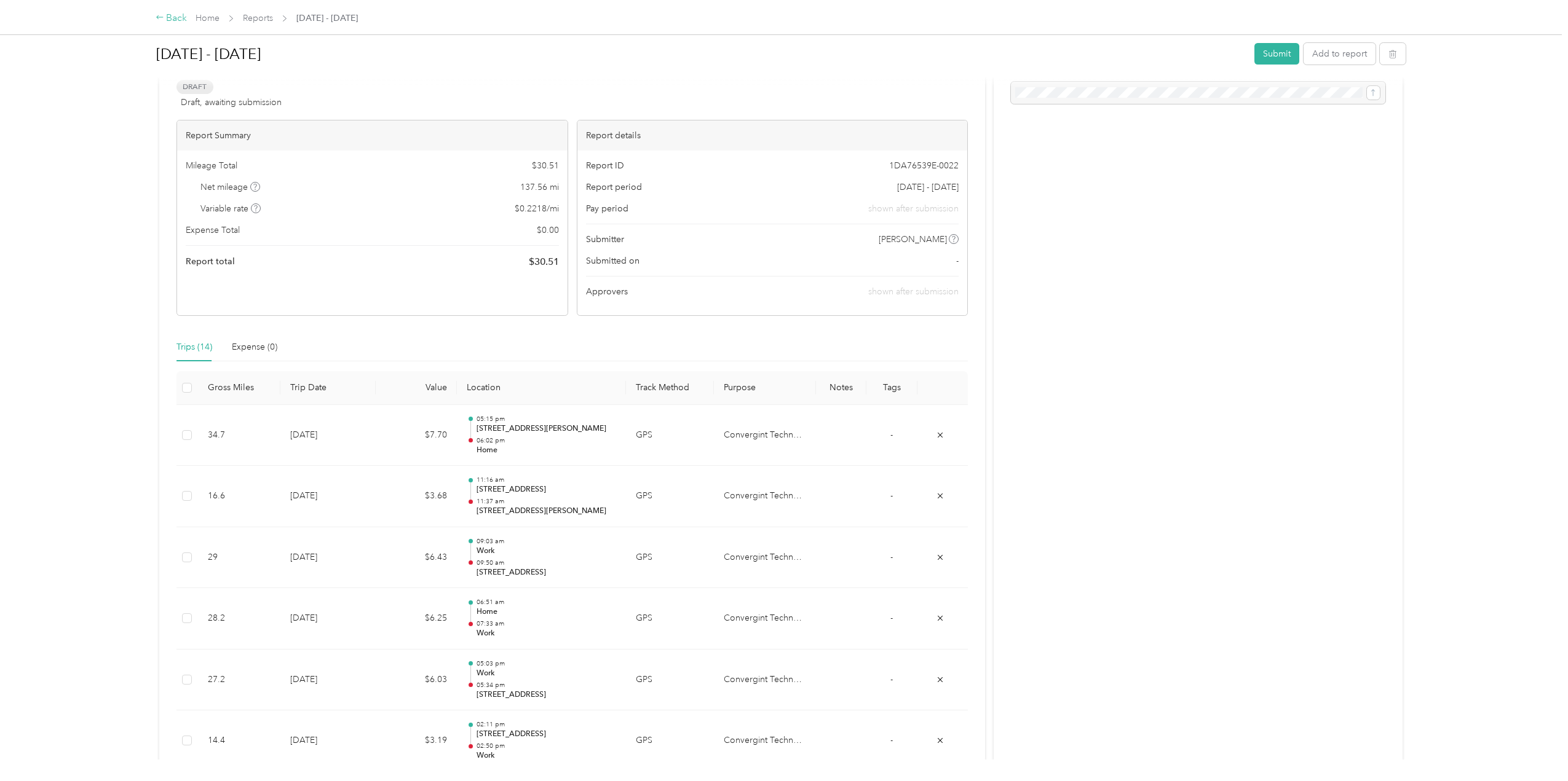
click at [175, 21] on div "Back" at bounding box center [171, 18] width 32 height 15
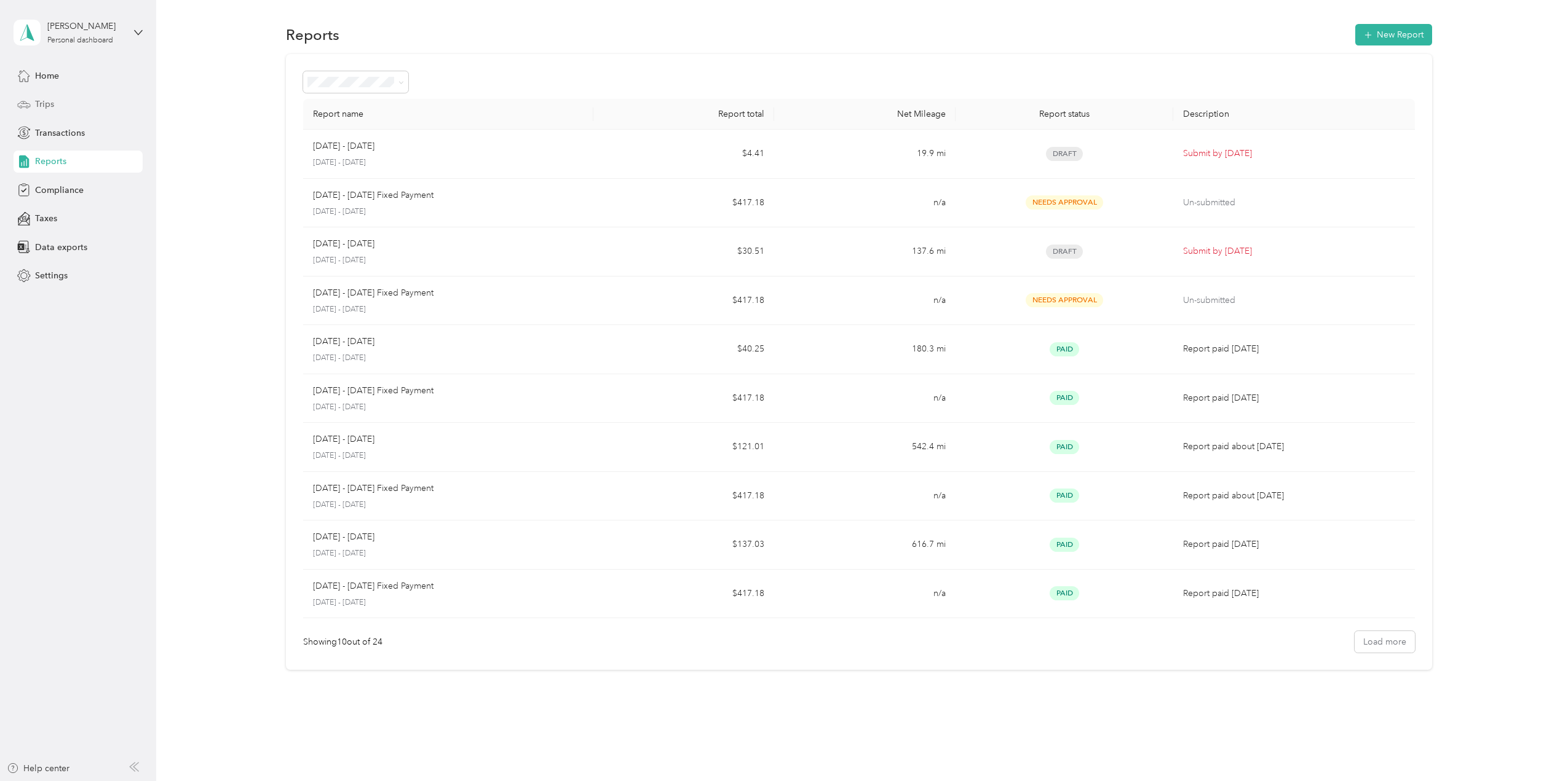
click at [46, 102] on span "Trips" at bounding box center [44, 103] width 19 height 13
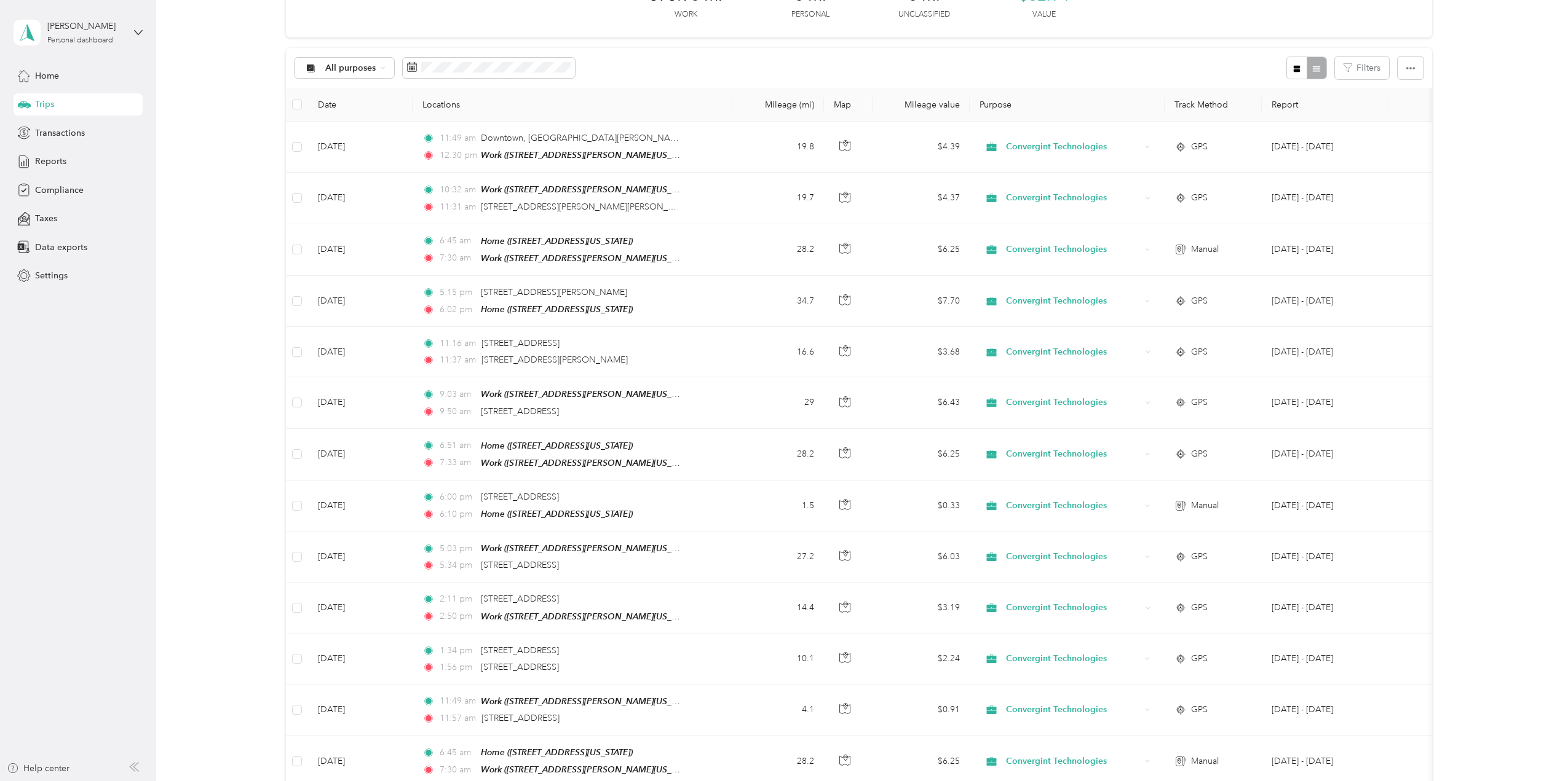
scroll to position [62, 0]
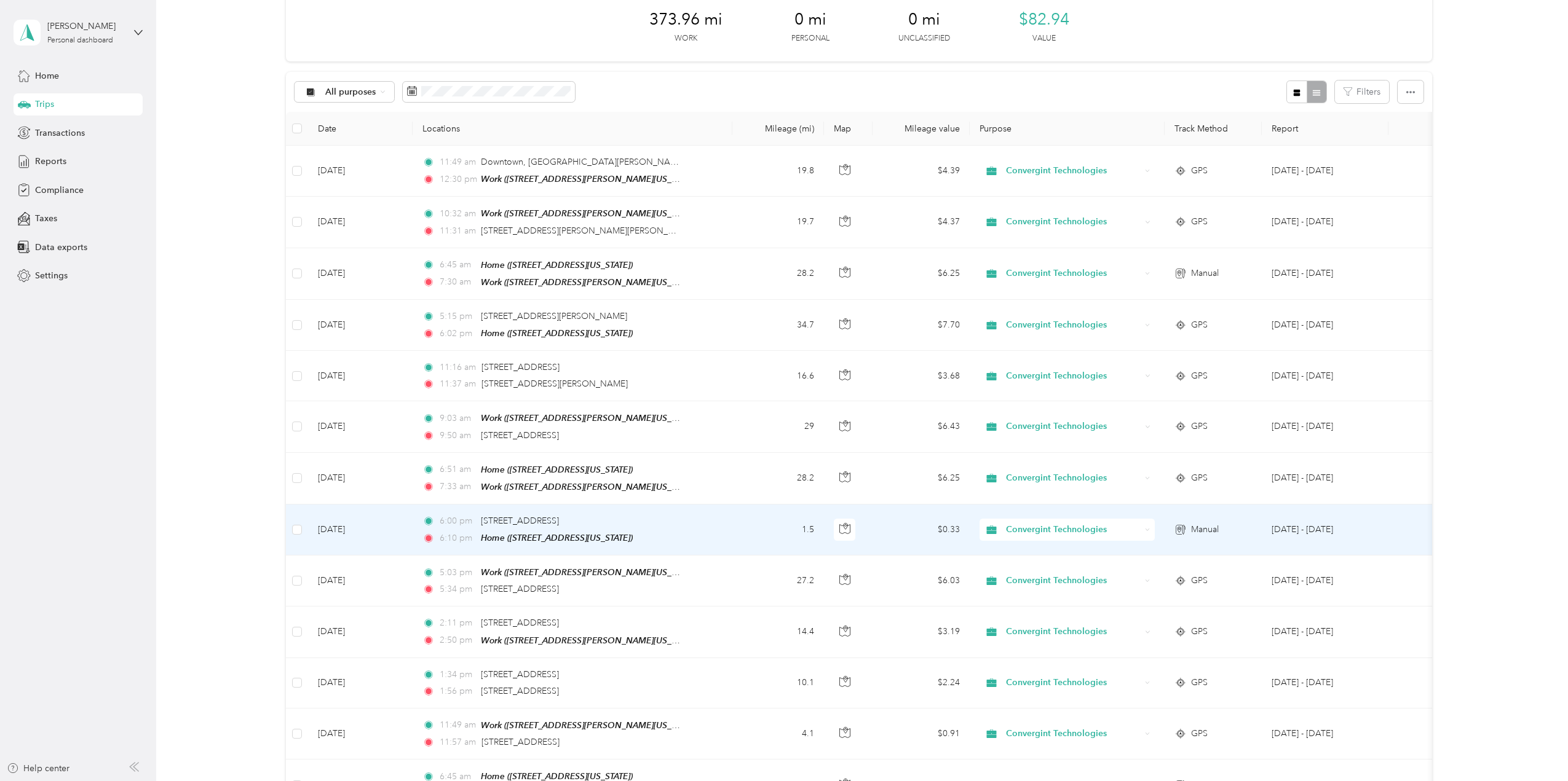
click at [377, 527] on td "[DATE]" at bounding box center [360, 530] width 104 height 51
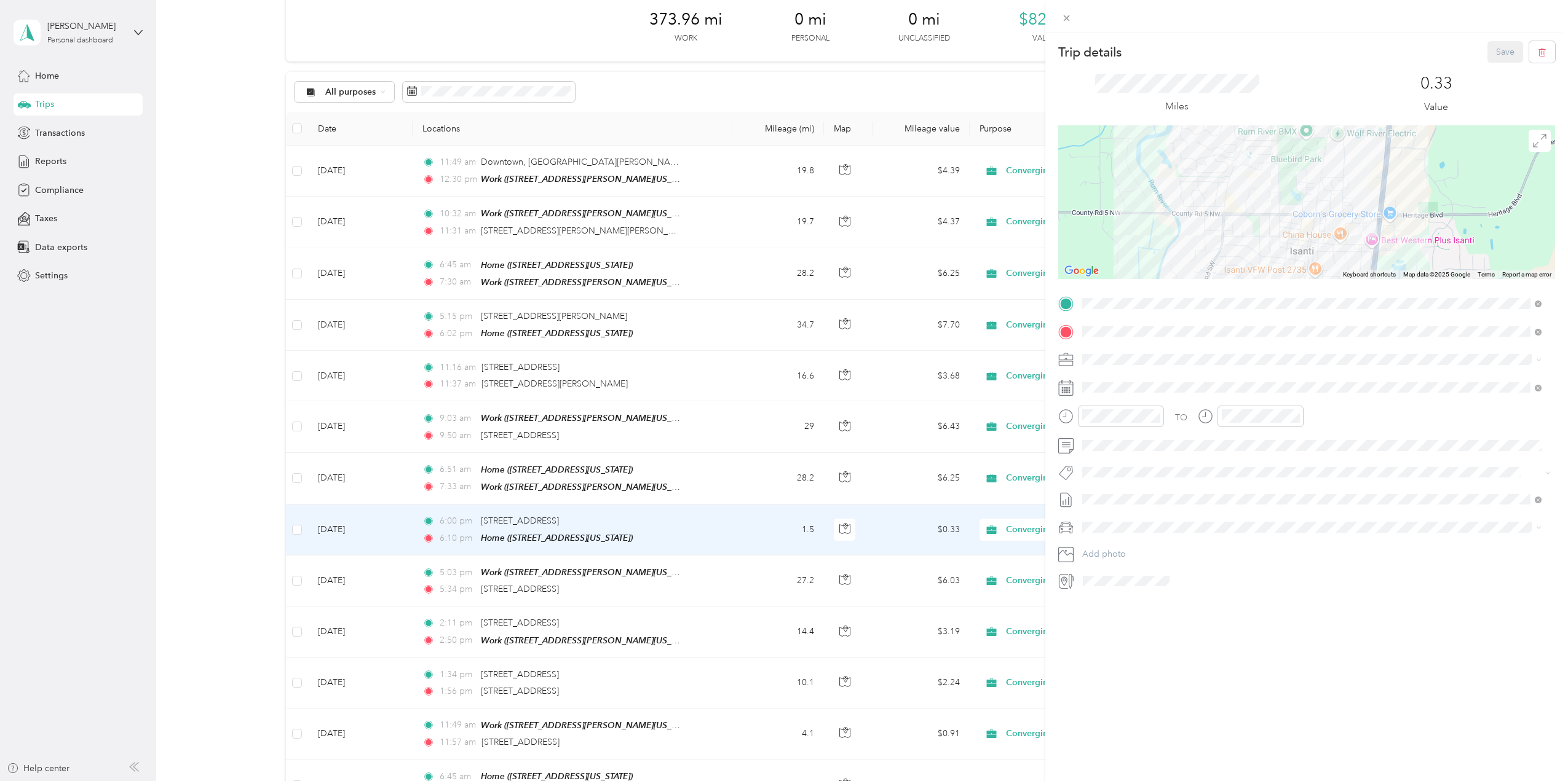
click at [1127, 558] on span "[DATE] - [DATE]" at bounding box center [1112, 559] width 62 height 13
click at [1494, 56] on button "Save" at bounding box center [1505, 52] width 35 height 22
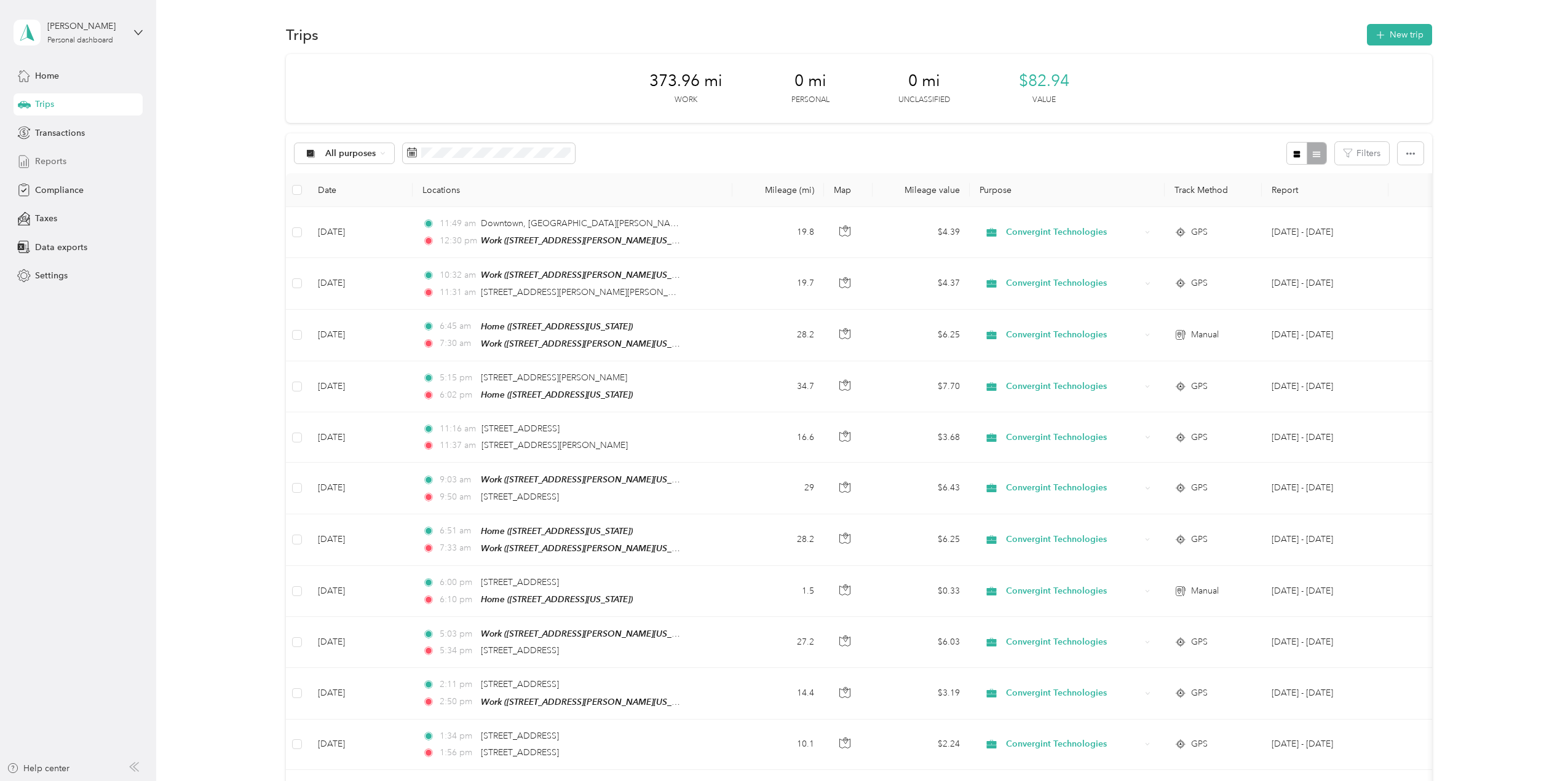
click at [45, 161] on span "Reports" at bounding box center [51, 161] width 31 height 13
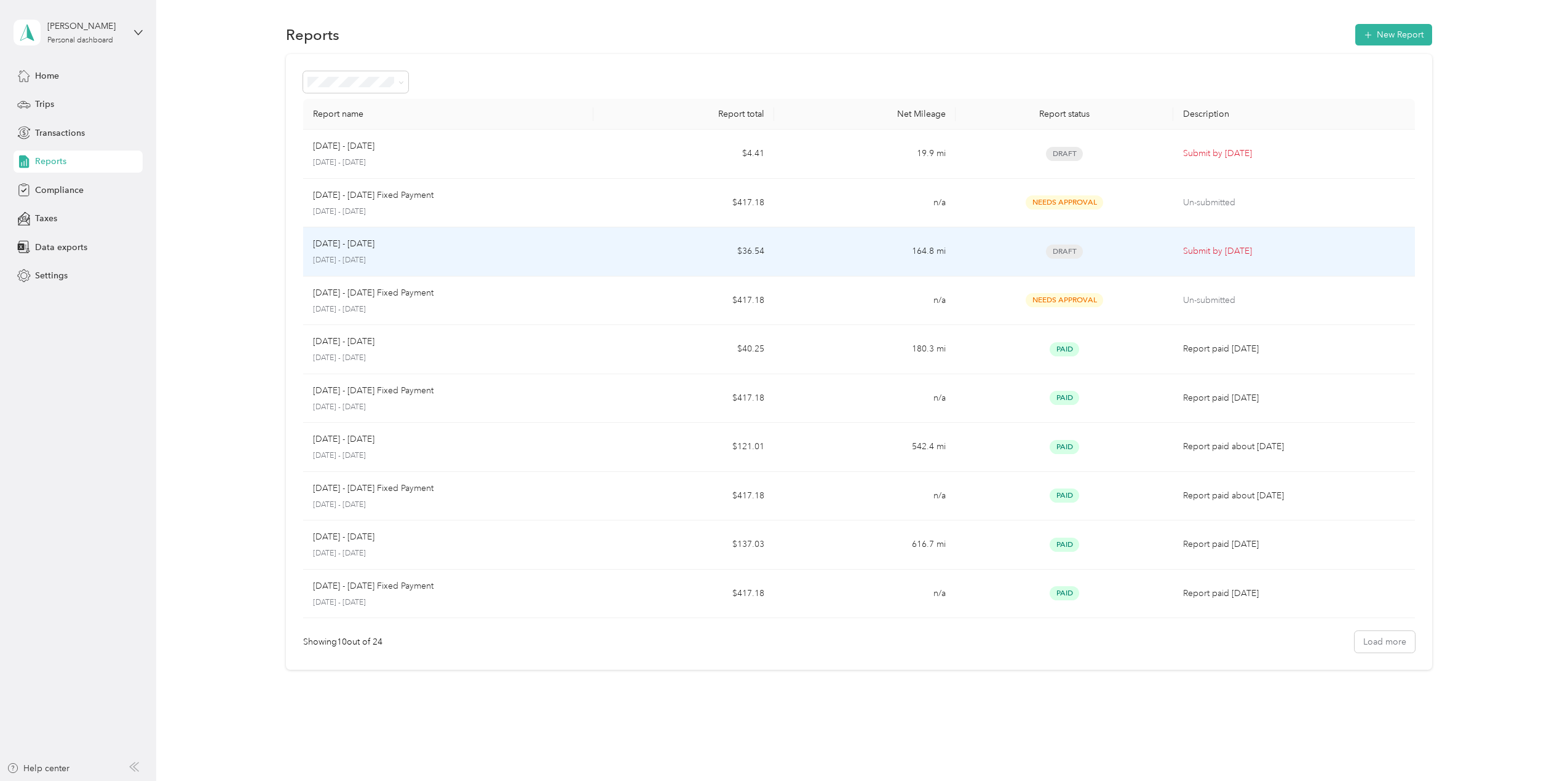
click at [393, 247] on div "[DATE] - [DATE]" at bounding box center [447, 245] width 270 height 14
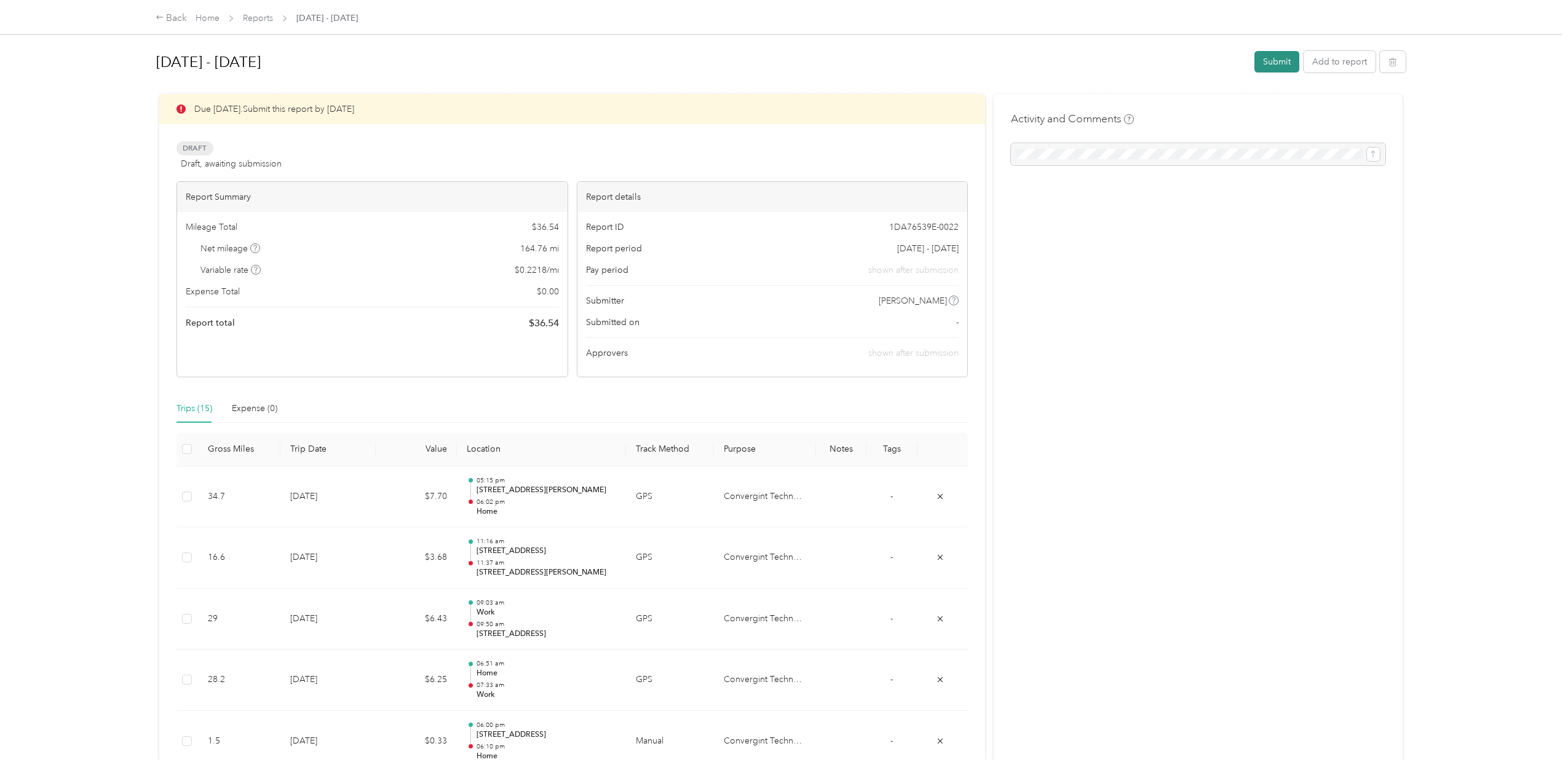
click at [1275, 60] on button "Submit" at bounding box center [1276, 62] width 45 height 22
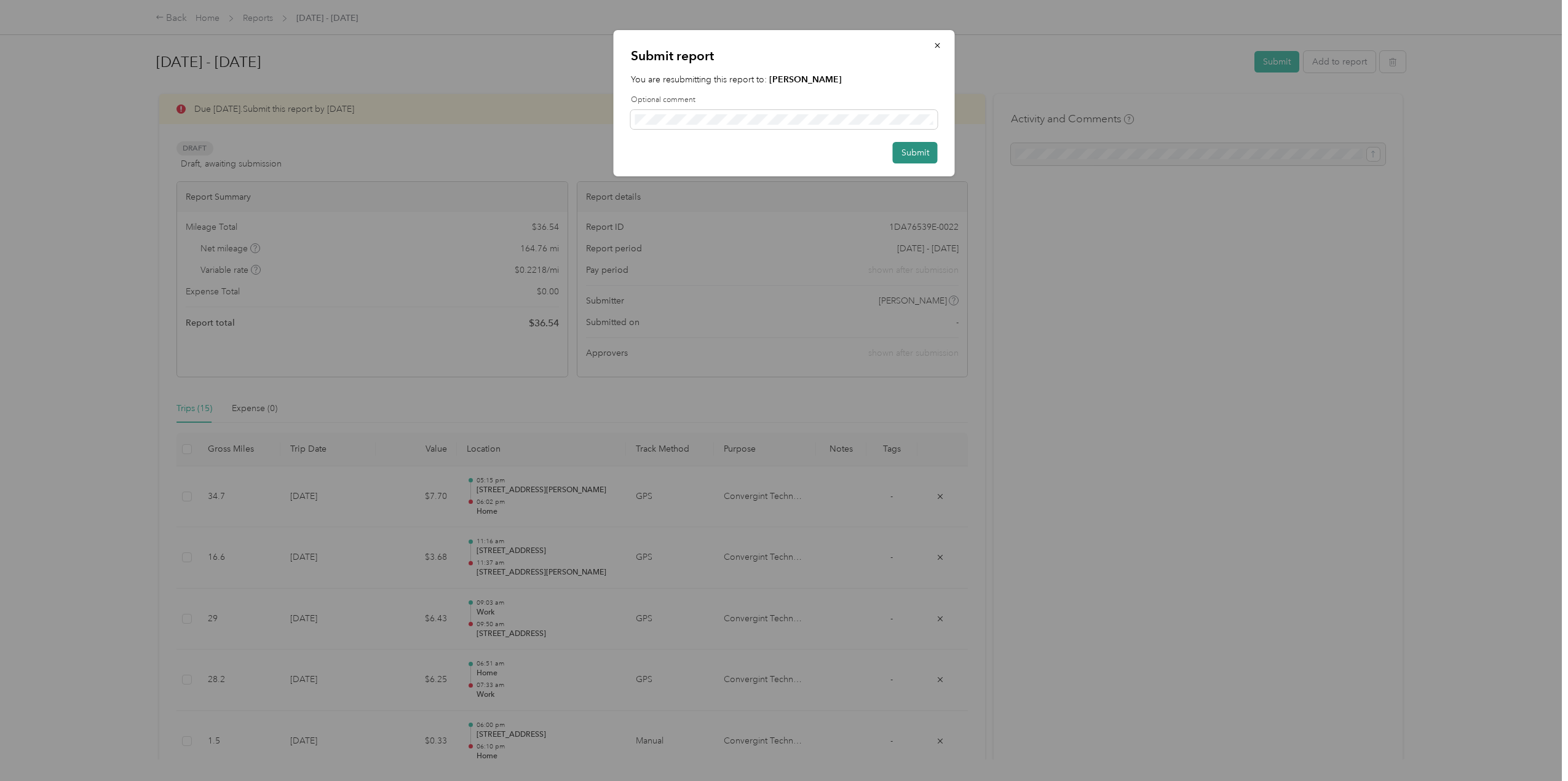
click at [914, 154] on button "Submit" at bounding box center [915, 153] width 45 height 22
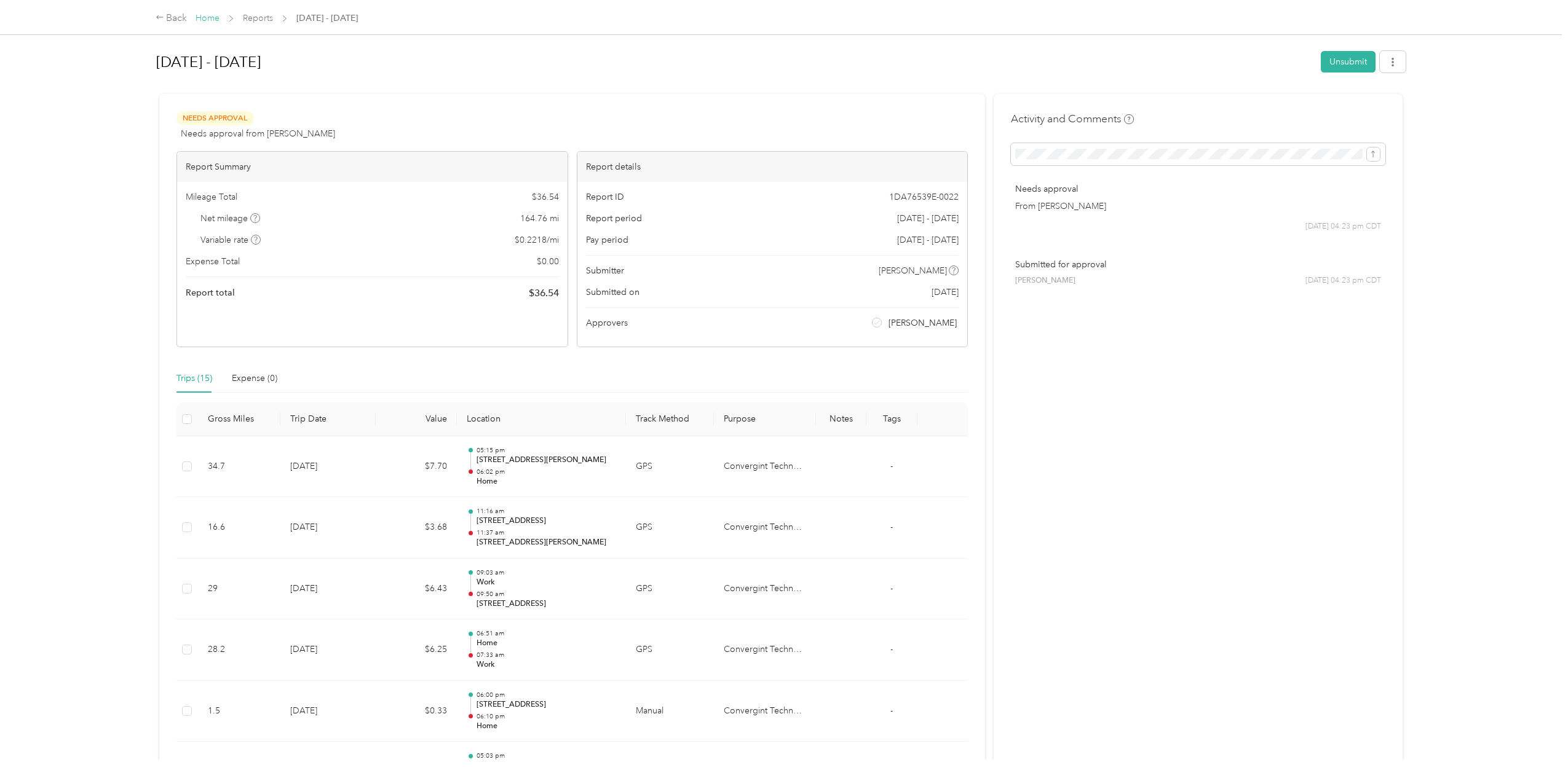
click at [208, 19] on link "Home" at bounding box center [207, 18] width 24 height 11
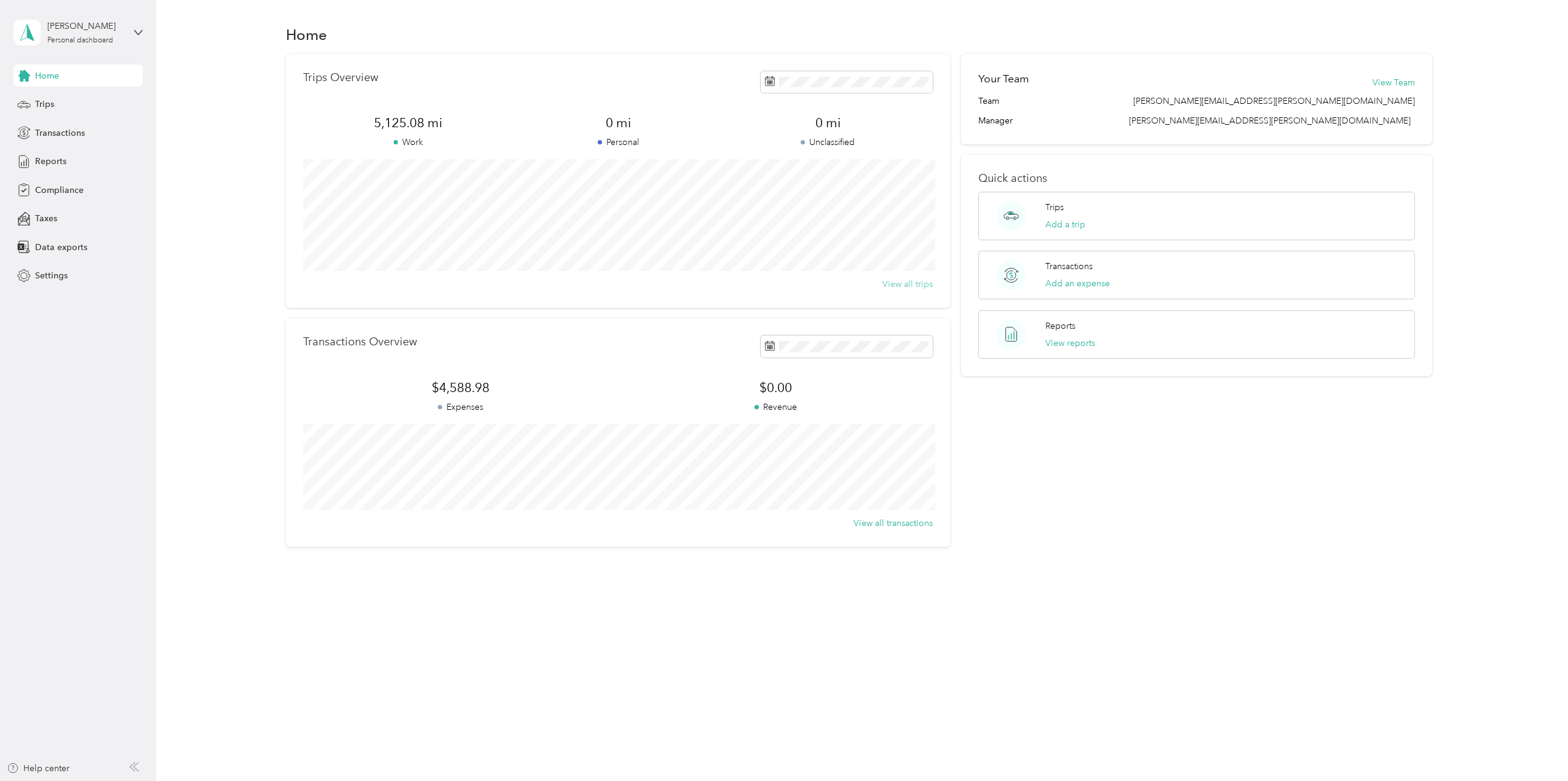
click at [915, 287] on button "View all trips" at bounding box center [907, 284] width 50 height 13
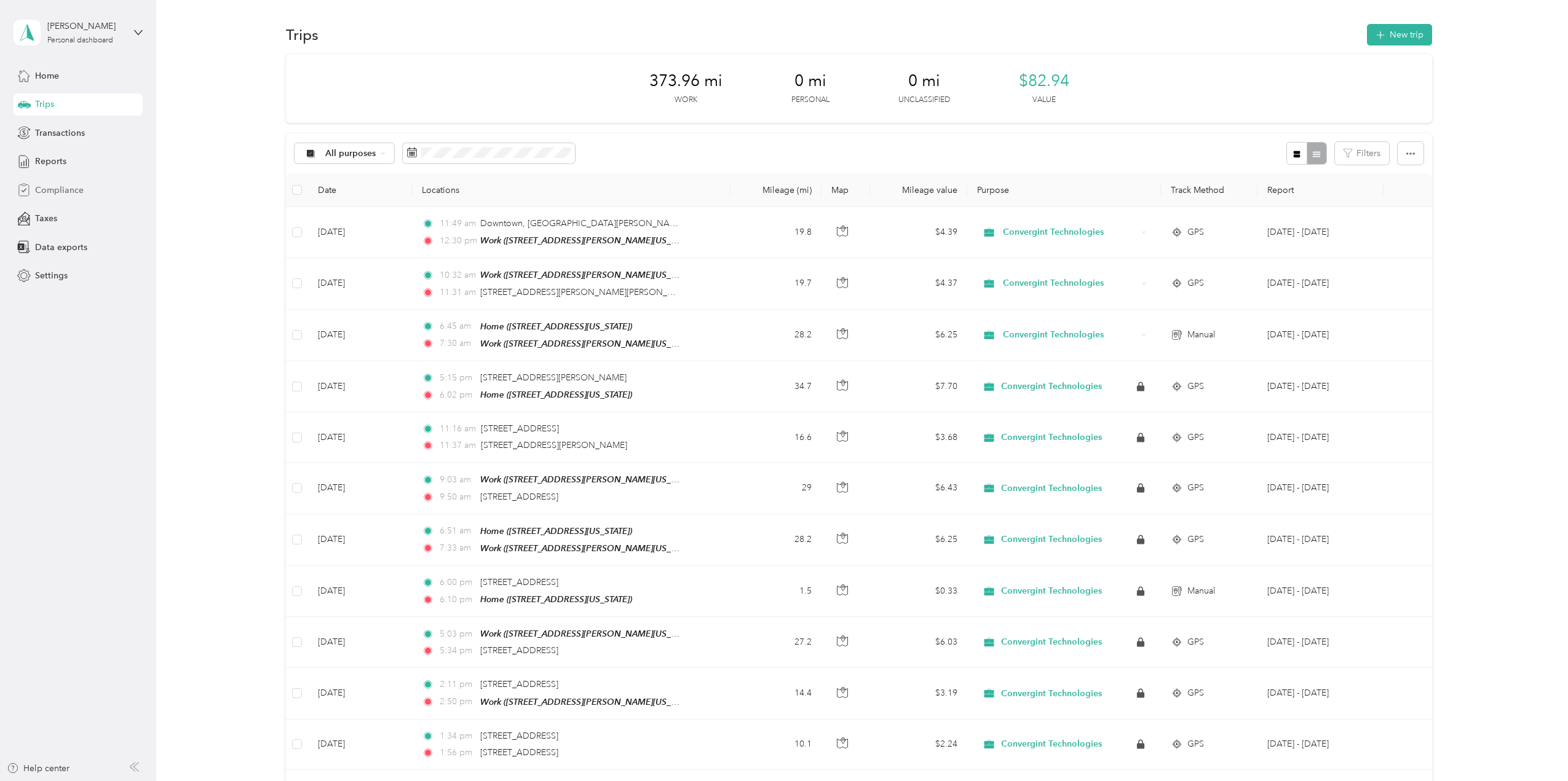
click at [57, 190] on span "Compliance" at bounding box center [59, 190] width 48 height 13
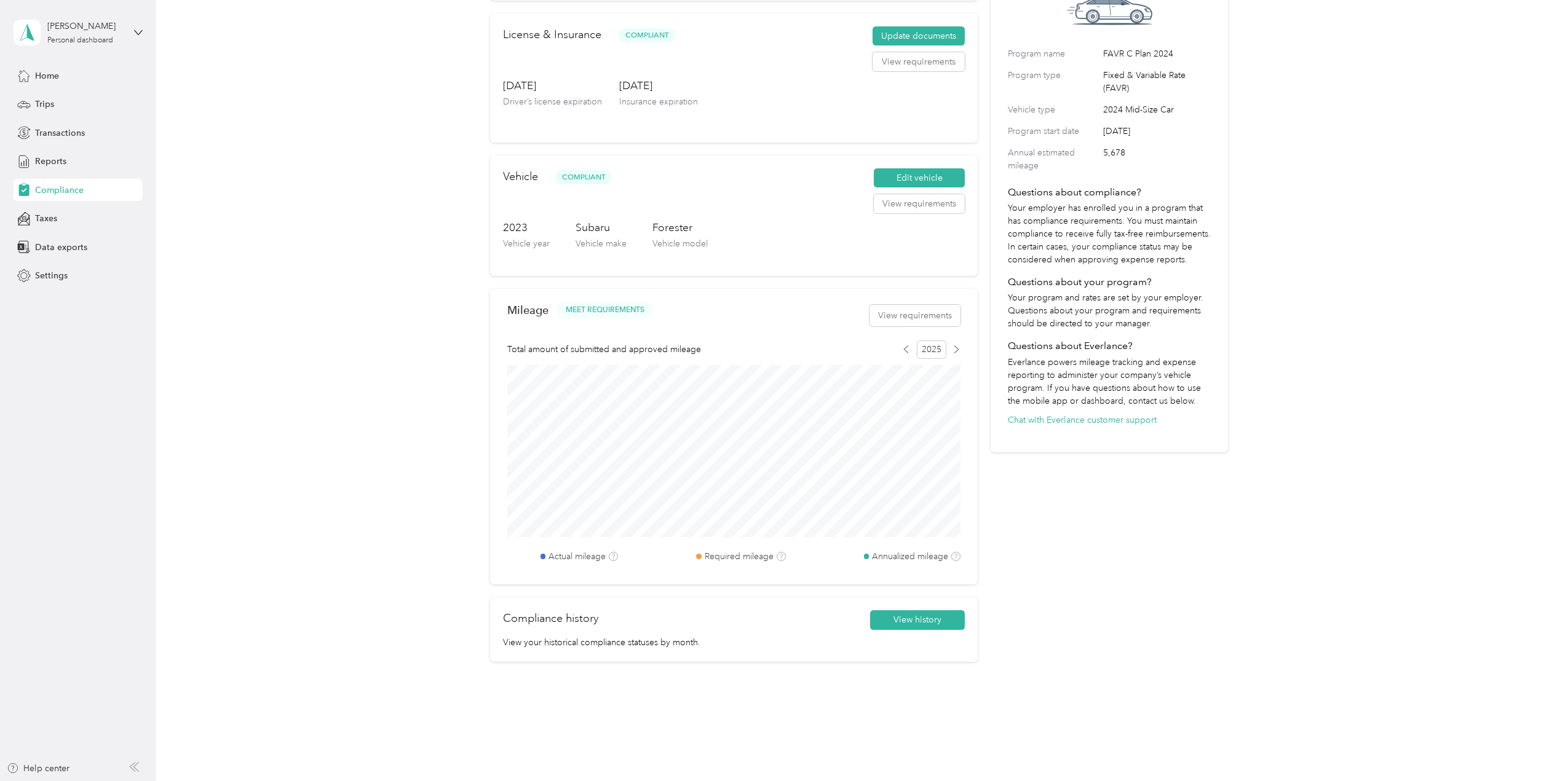
scroll to position [138, 0]
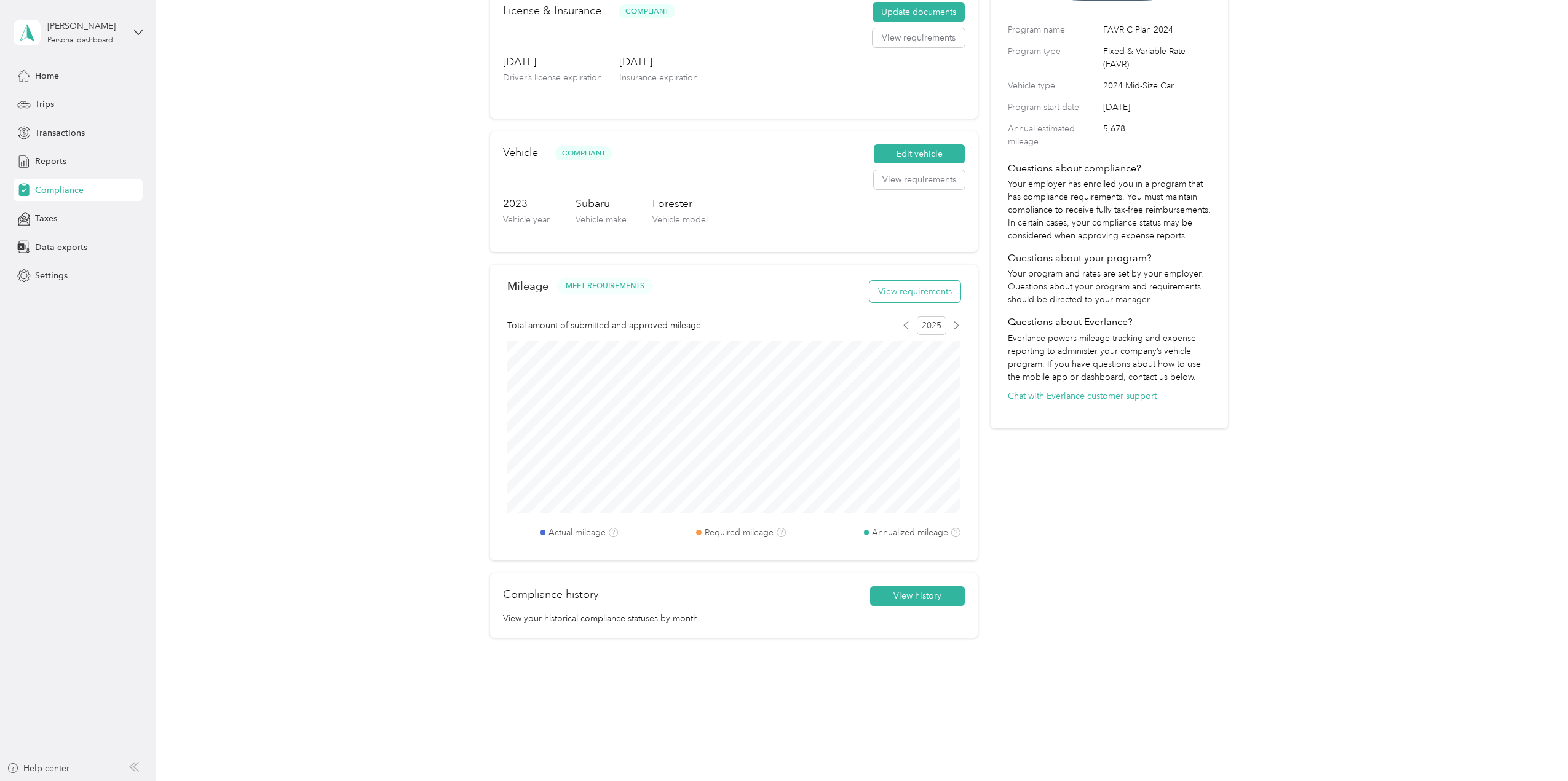
click at [935, 293] on button "View requirements" at bounding box center [915, 292] width 91 height 22
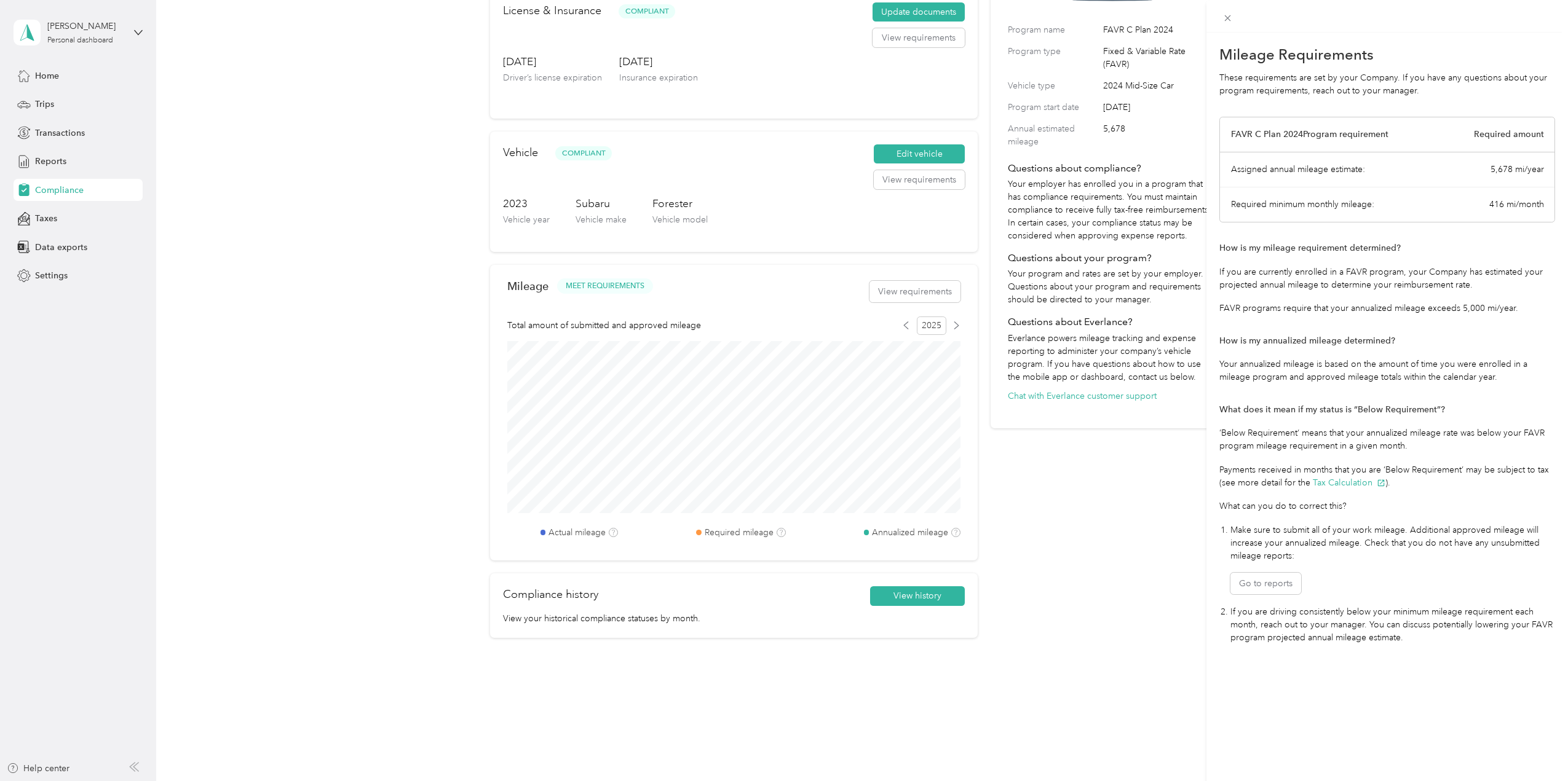
click at [437, 526] on div "Mileage Requirements These requirements are set by your Company. If you have an…" at bounding box center [784, 390] width 1568 height 781
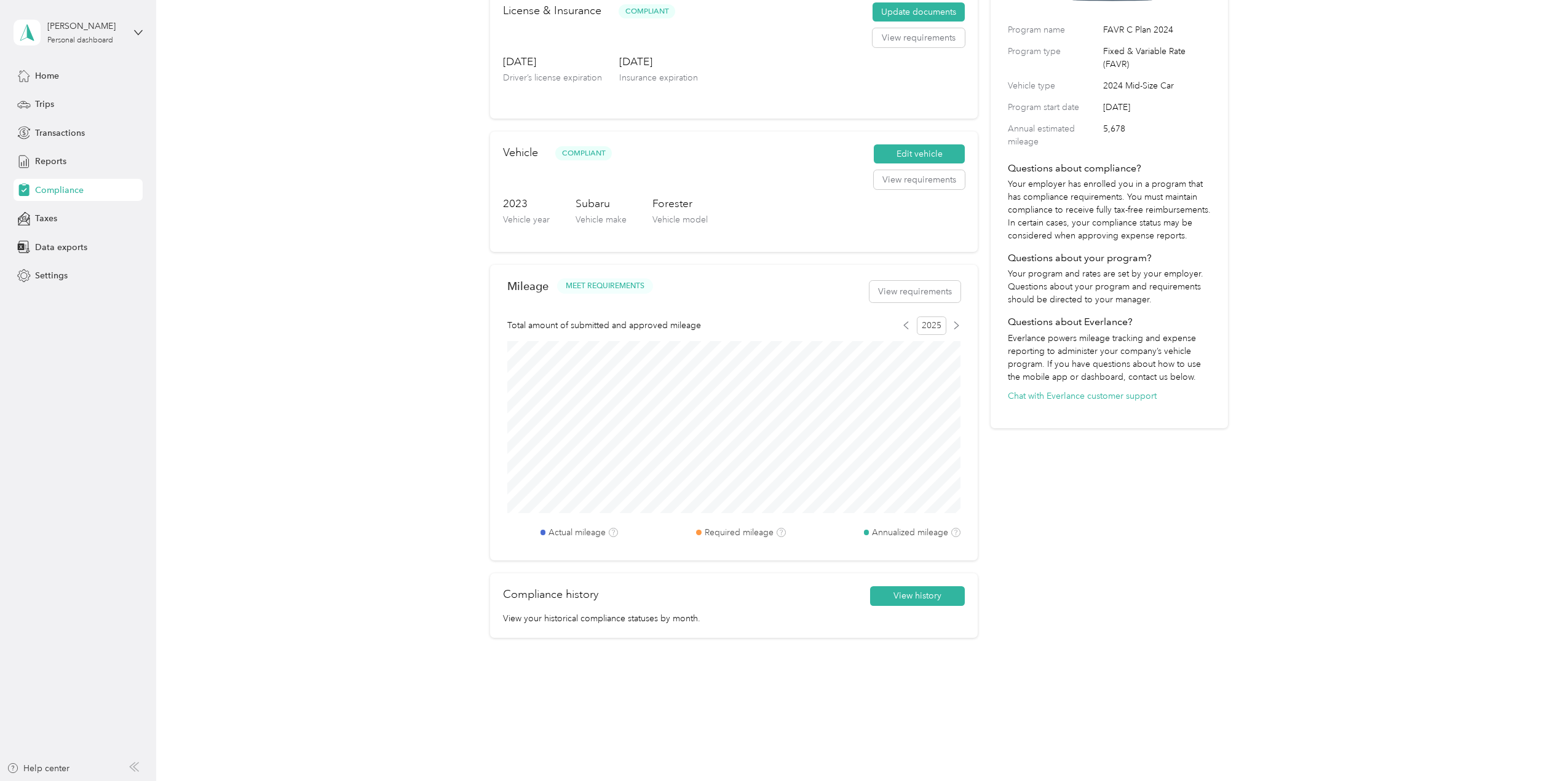
click at [521, 532] on div "Actual mileage Required mileage Annualized mileage" at bounding box center [733, 532] width 453 height 13
click at [58, 163] on span "Reports" at bounding box center [51, 161] width 31 height 13
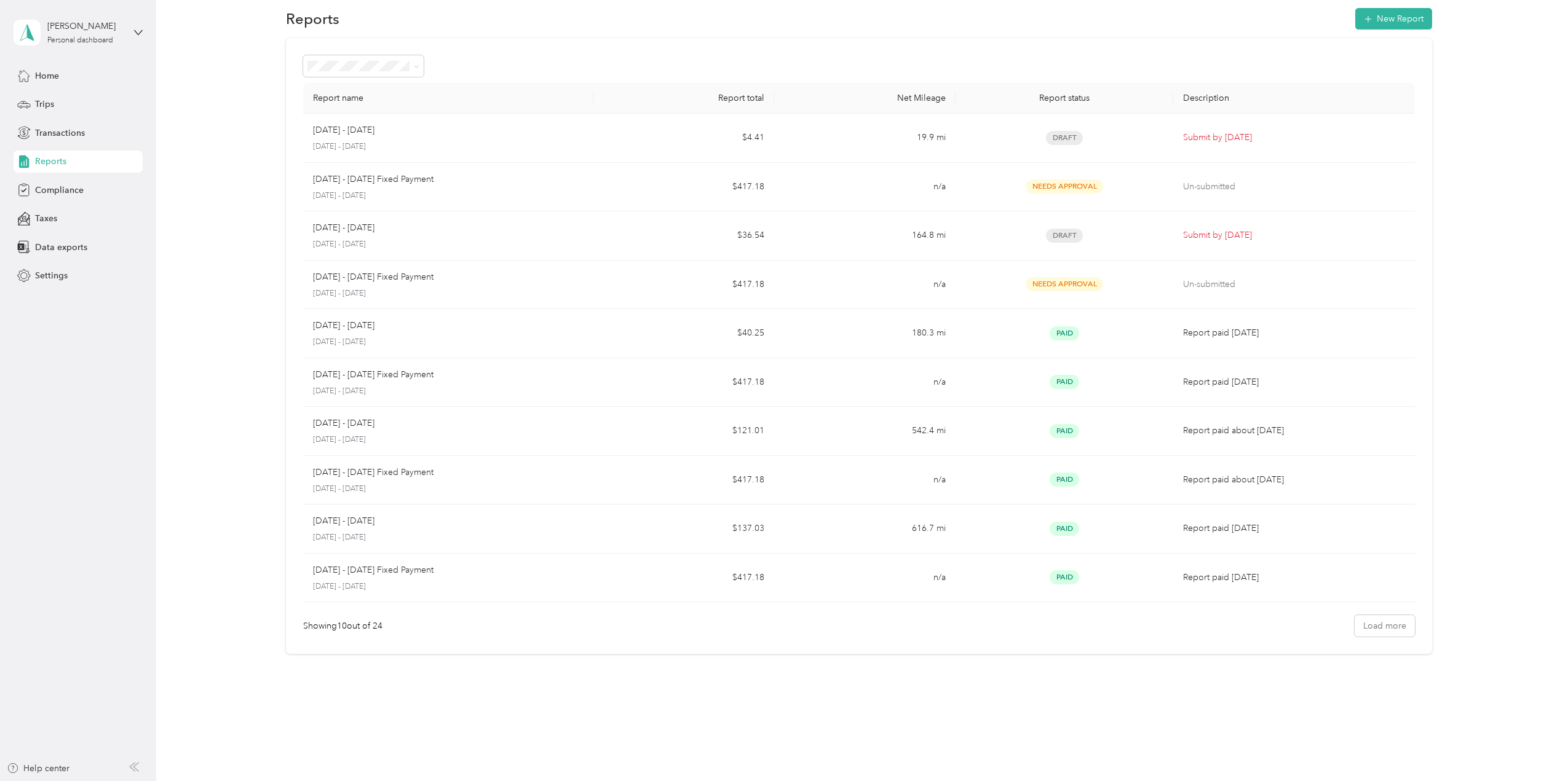
scroll to position [23, 0]
click at [55, 193] on span "Compliance" at bounding box center [59, 190] width 48 height 13
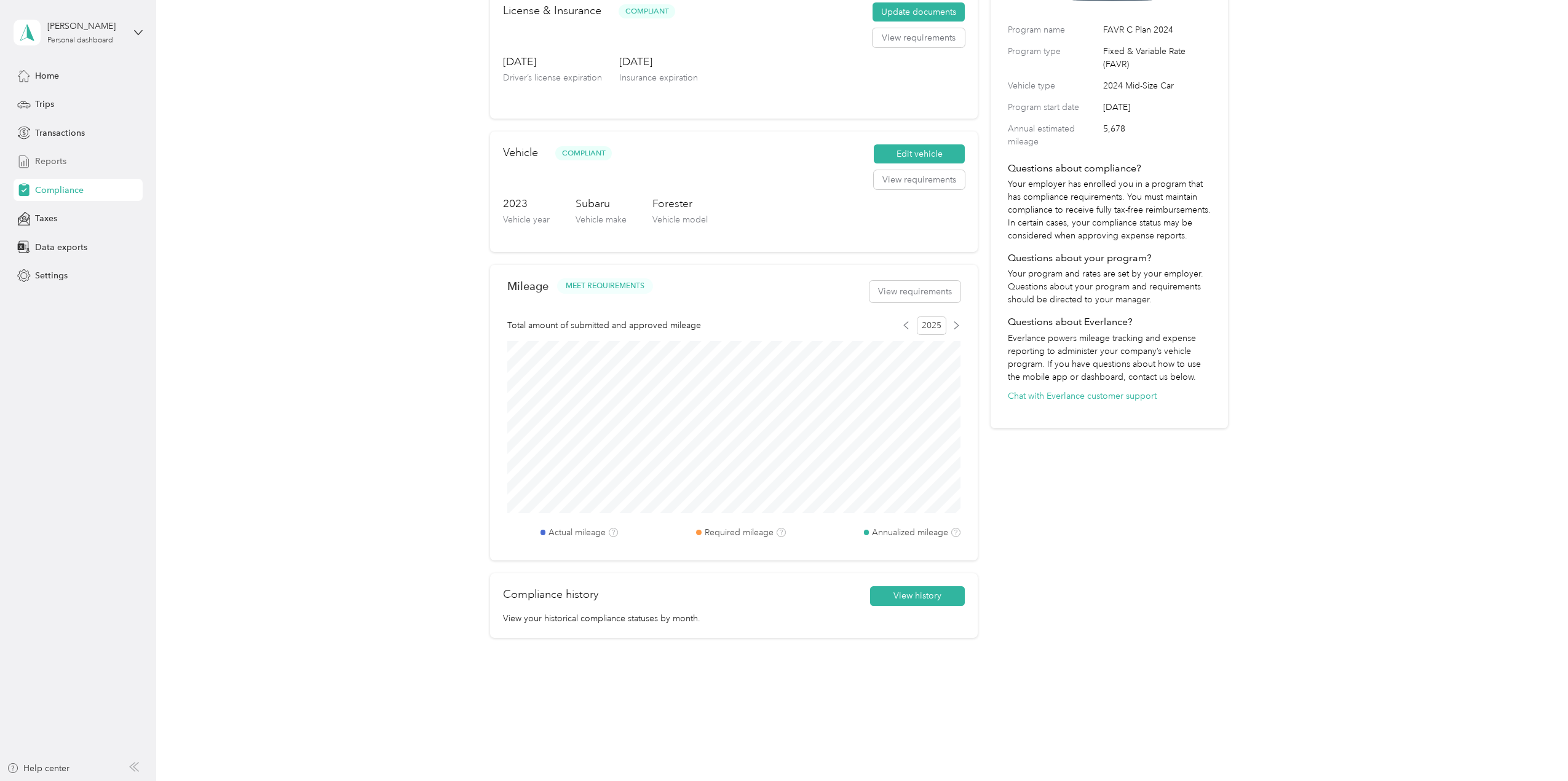
click at [54, 163] on span "Reports" at bounding box center [51, 161] width 31 height 13
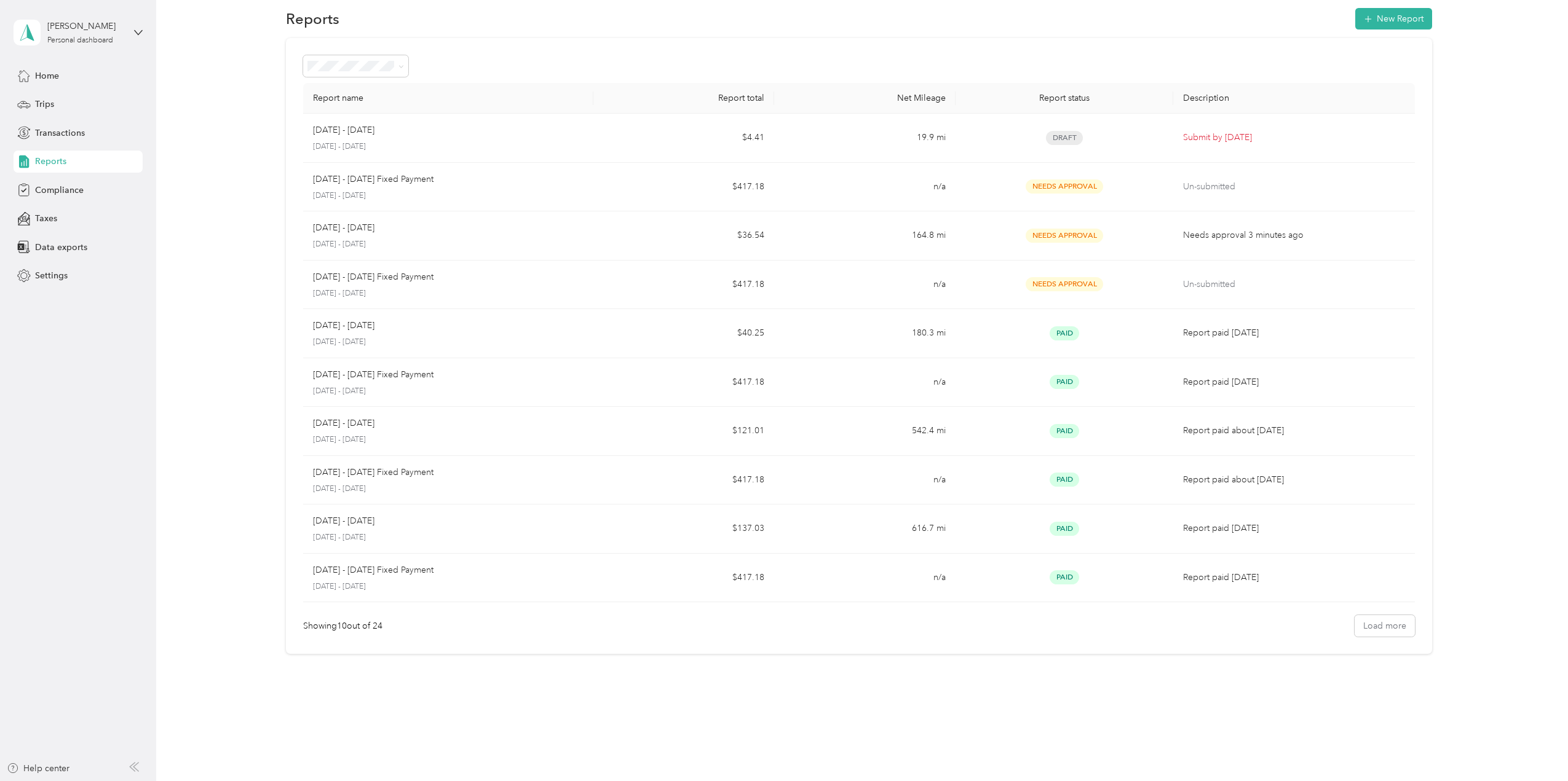
scroll to position [23, 0]
click at [62, 188] on span "Compliance" at bounding box center [59, 190] width 48 height 13
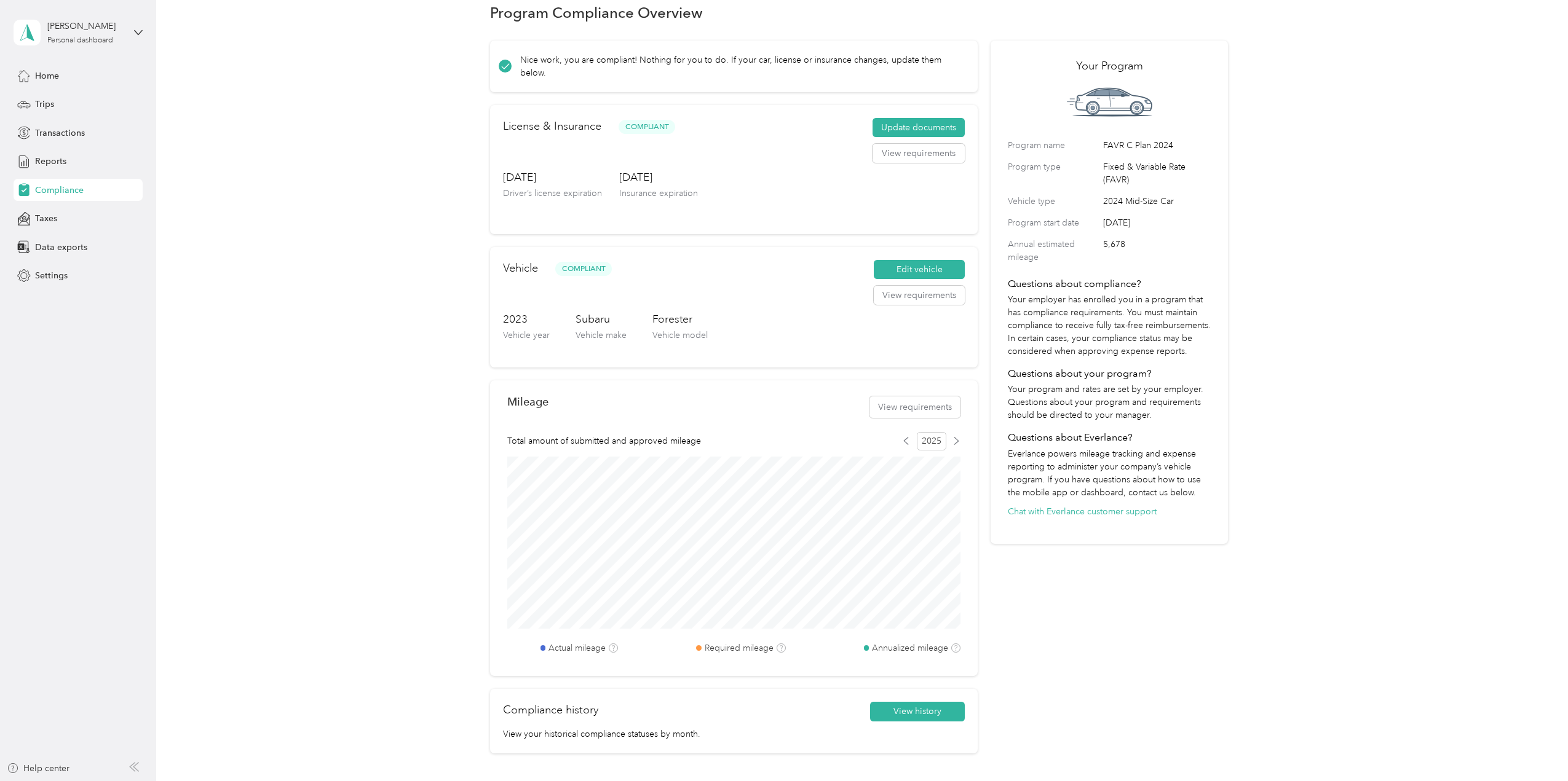
scroll to position [138, 0]
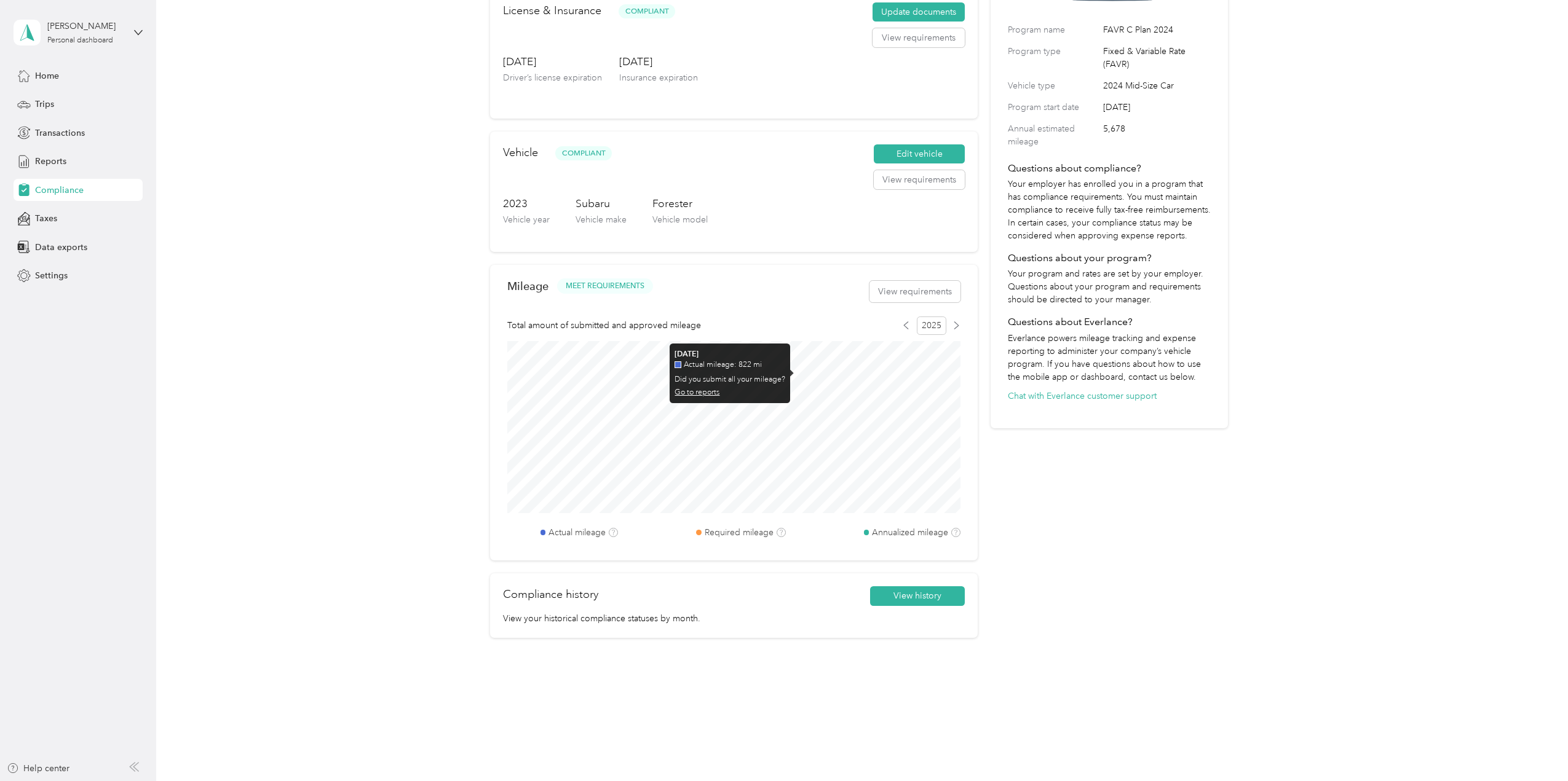
click at [700, 393] on link "Go to reports" at bounding box center [697, 392] width 45 height 9
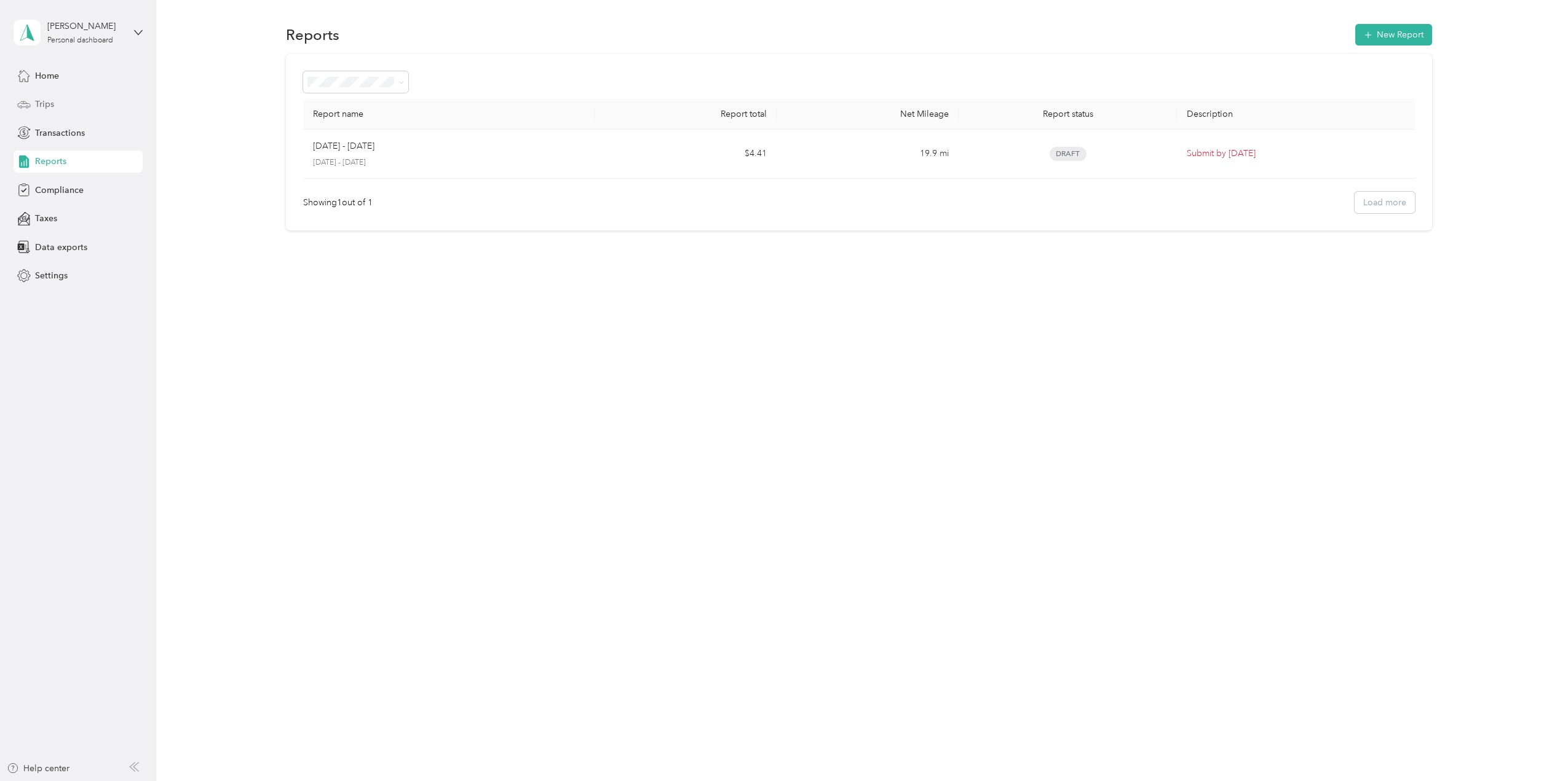
click at [48, 106] on span "Trips" at bounding box center [44, 103] width 19 height 13
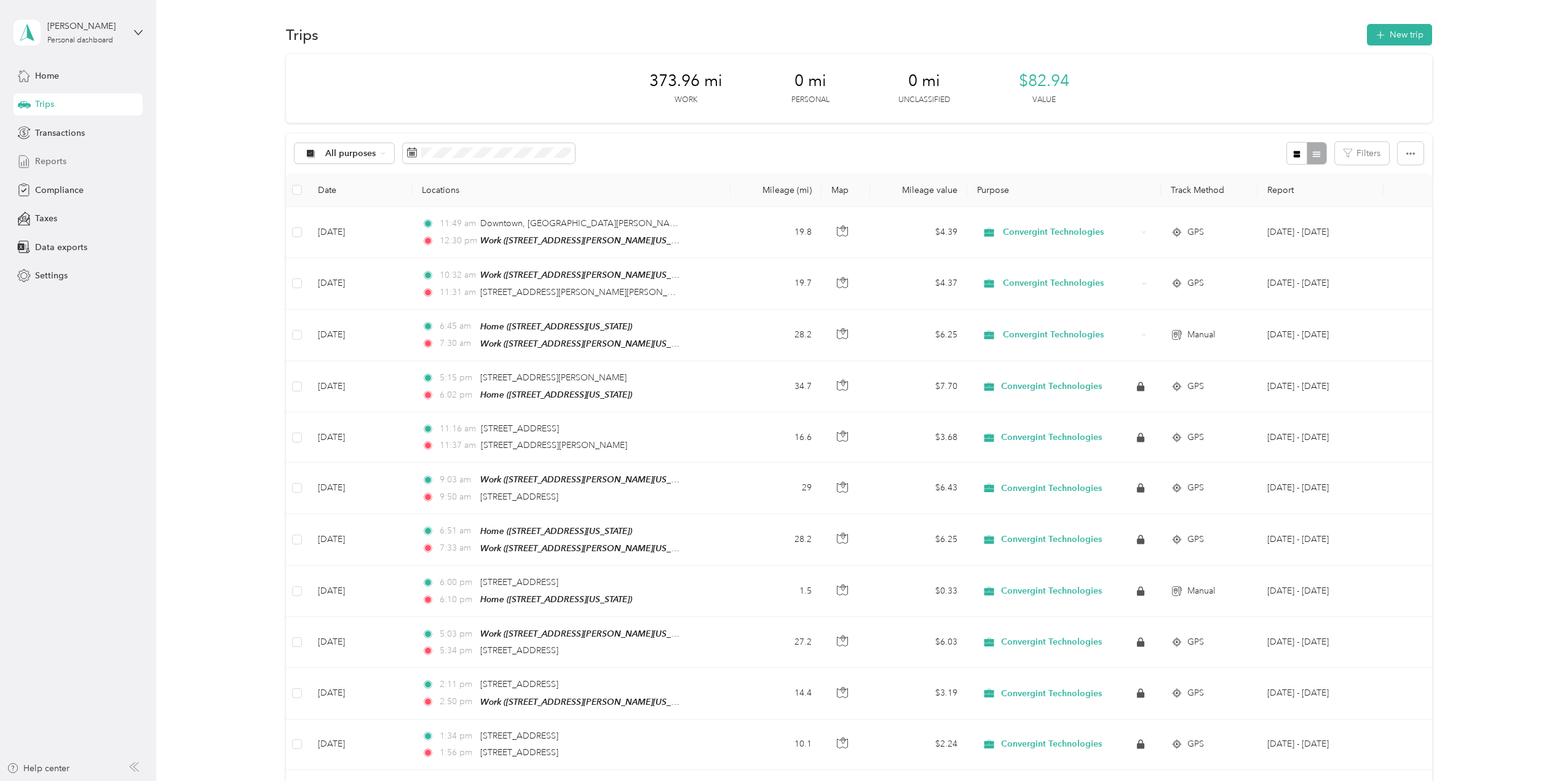
click at [47, 161] on span "Reports" at bounding box center [51, 161] width 31 height 13
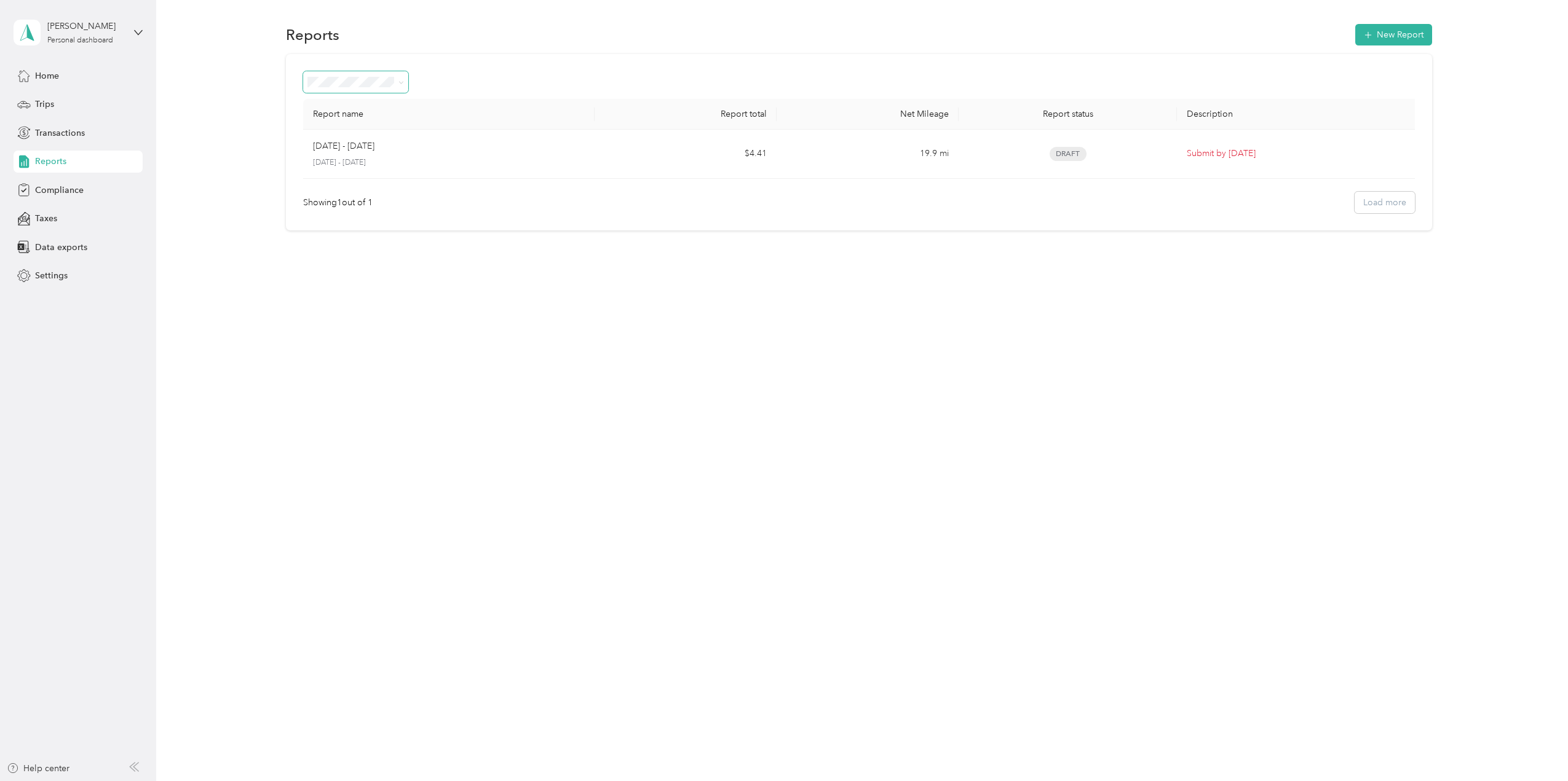
click at [402, 83] on icon at bounding box center [401, 83] width 4 height 3
click at [349, 103] on span "All Reports" at bounding box center [333, 104] width 42 height 11
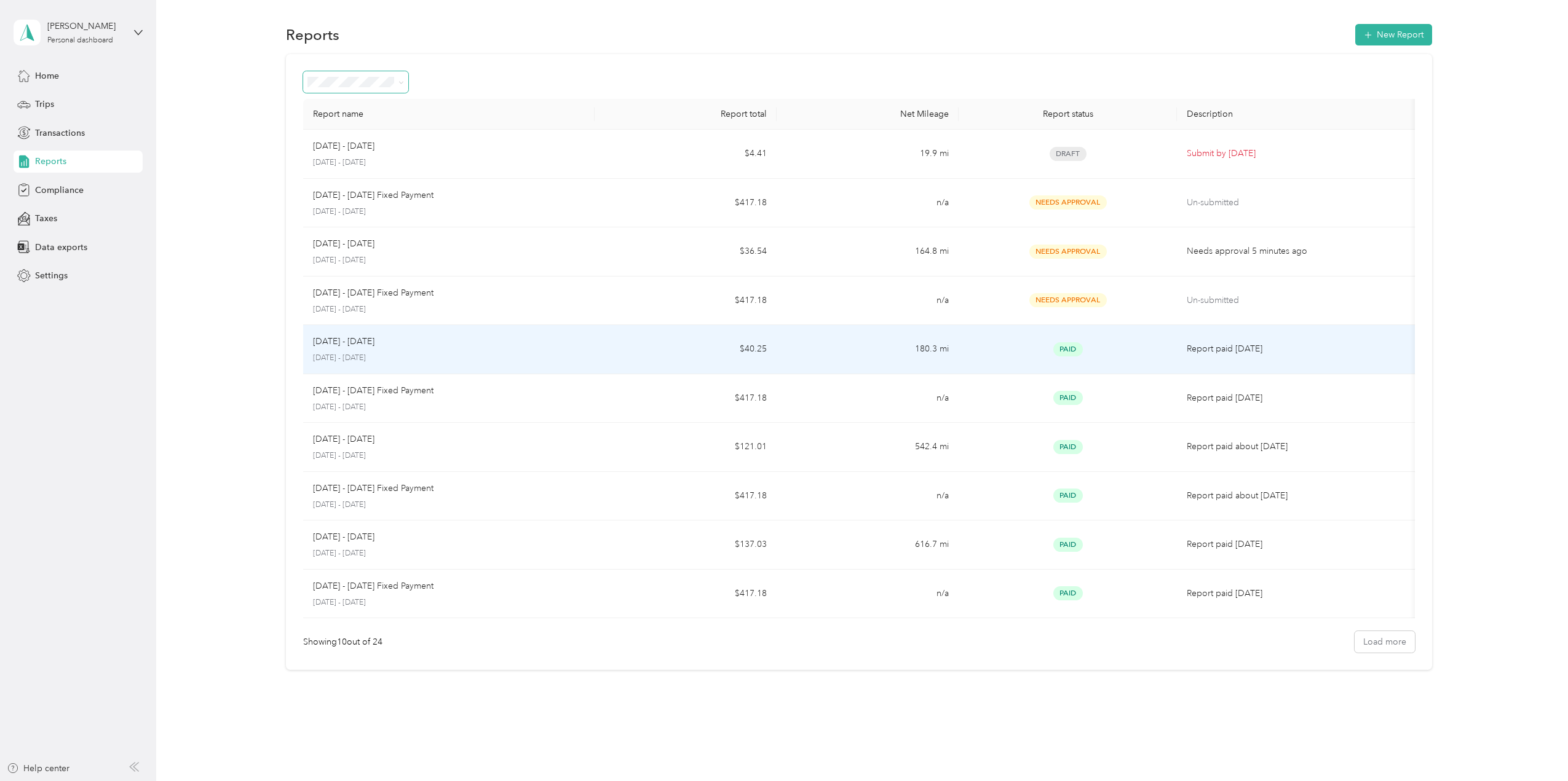
click at [360, 349] on div "Aug 1 - 31, 2025 August 1 - 31, 2025" at bounding box center [448, 349] width 272 height 28
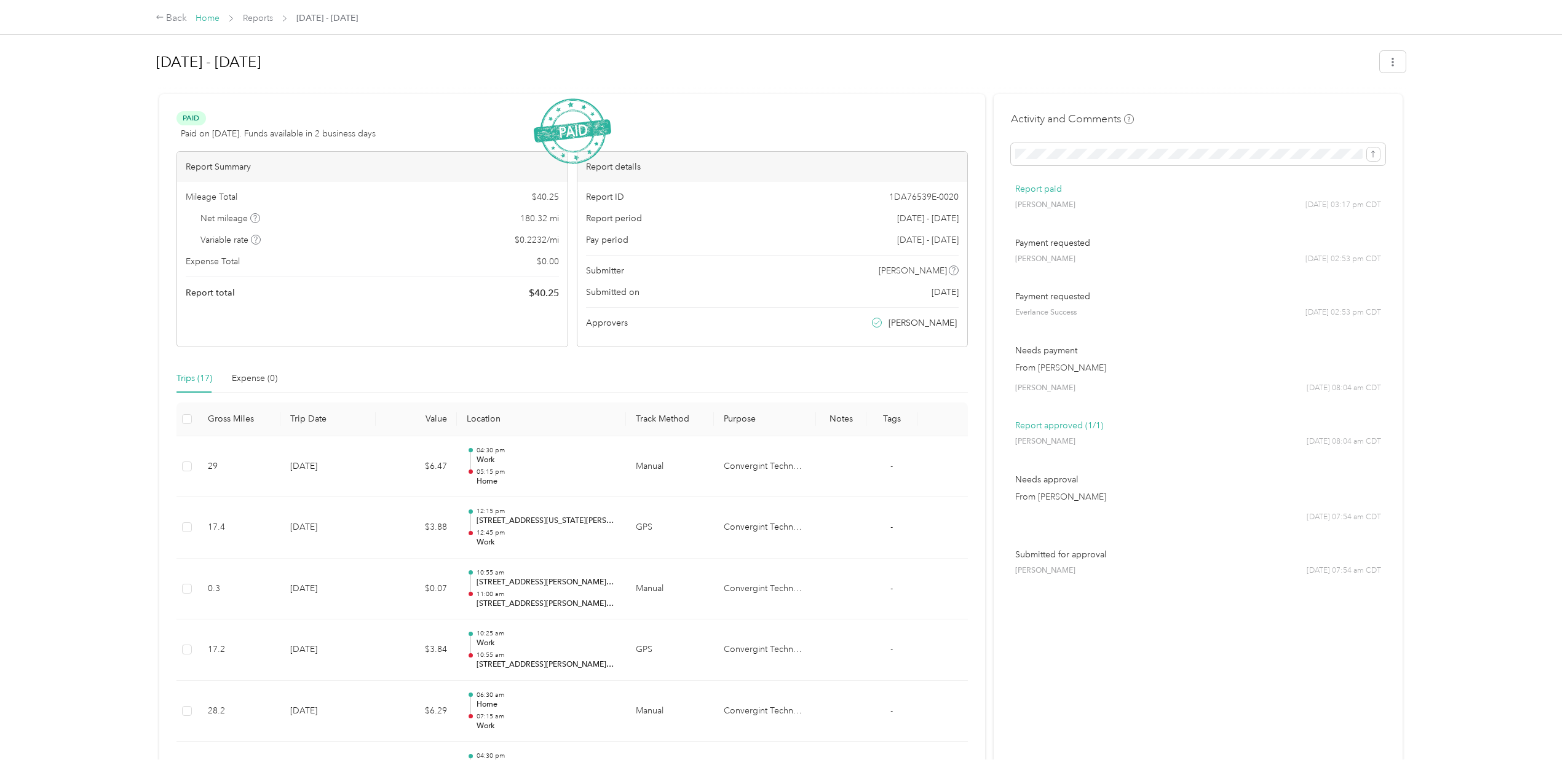
click at [210, 21] on link "Home" at bounding box center [207, 18] width 24 height 11
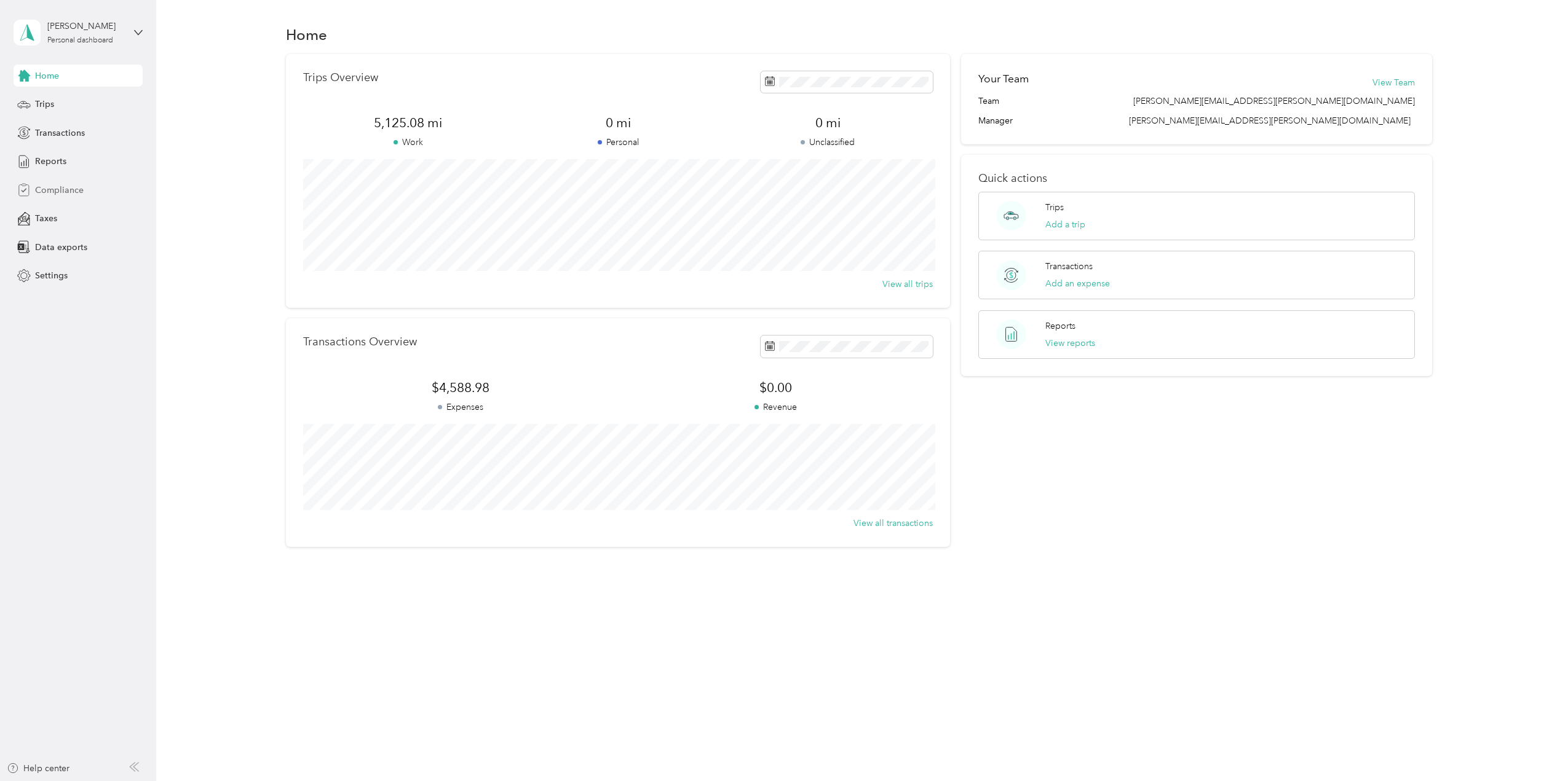
click at [46, 192] on span "Compliance" at bounding box center [59, 190] width 48 height 13
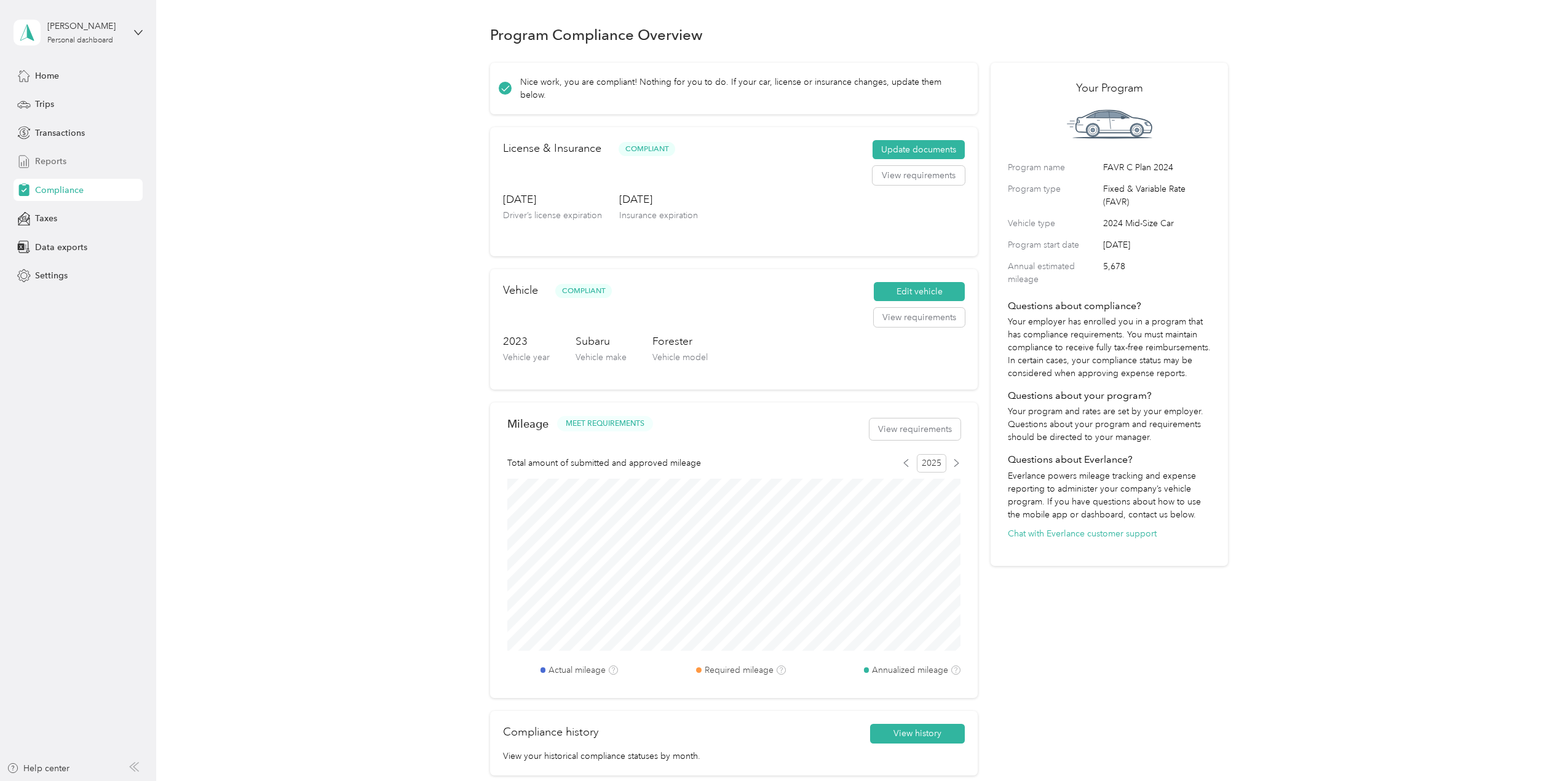
click at [43, 162] on span "Reports" at bounding box center [51, 161] width 31 height 13
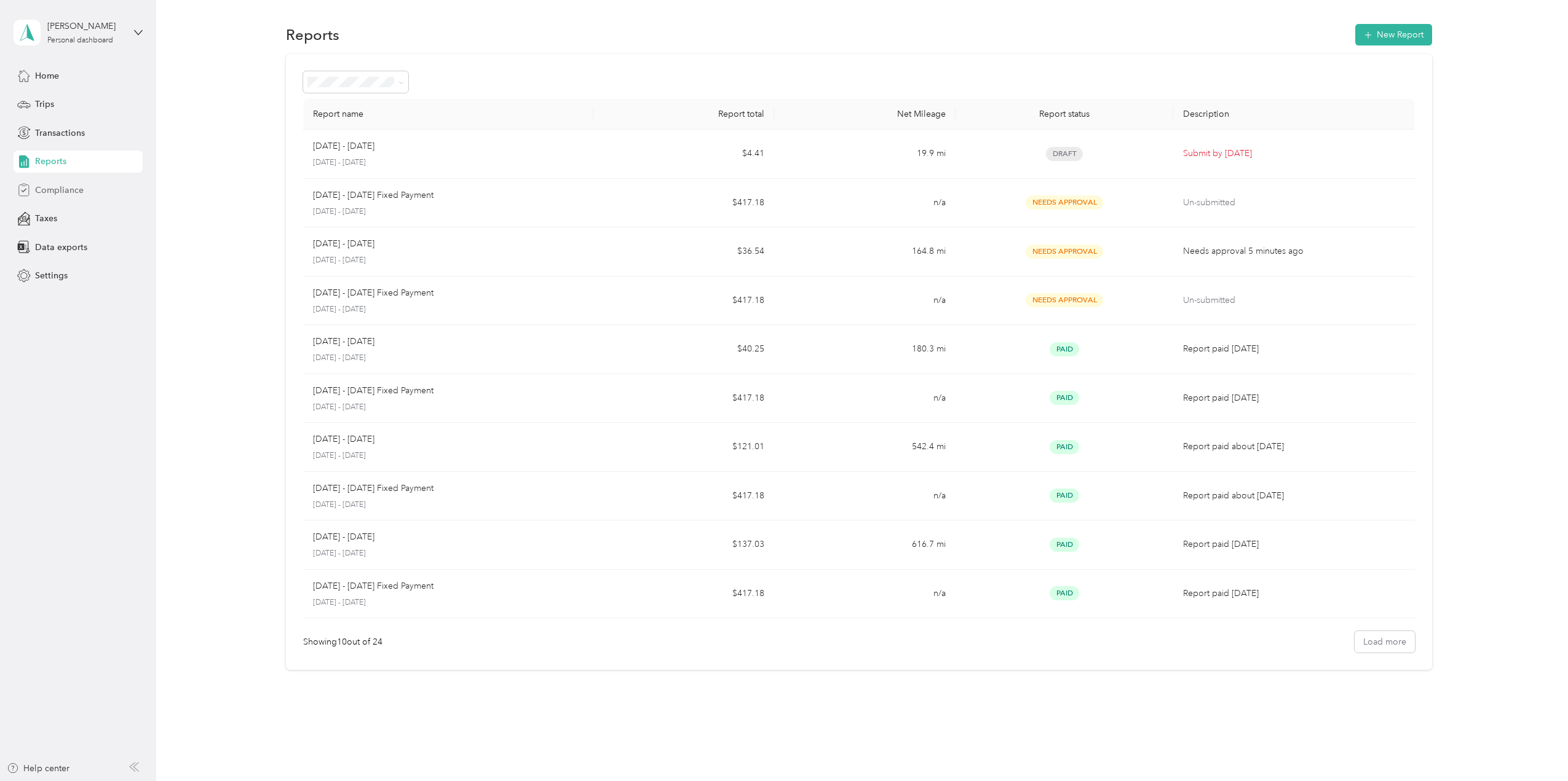
click at [50, 187] on span "Compliance" at bounding box center [59, 190] width 48 height 13
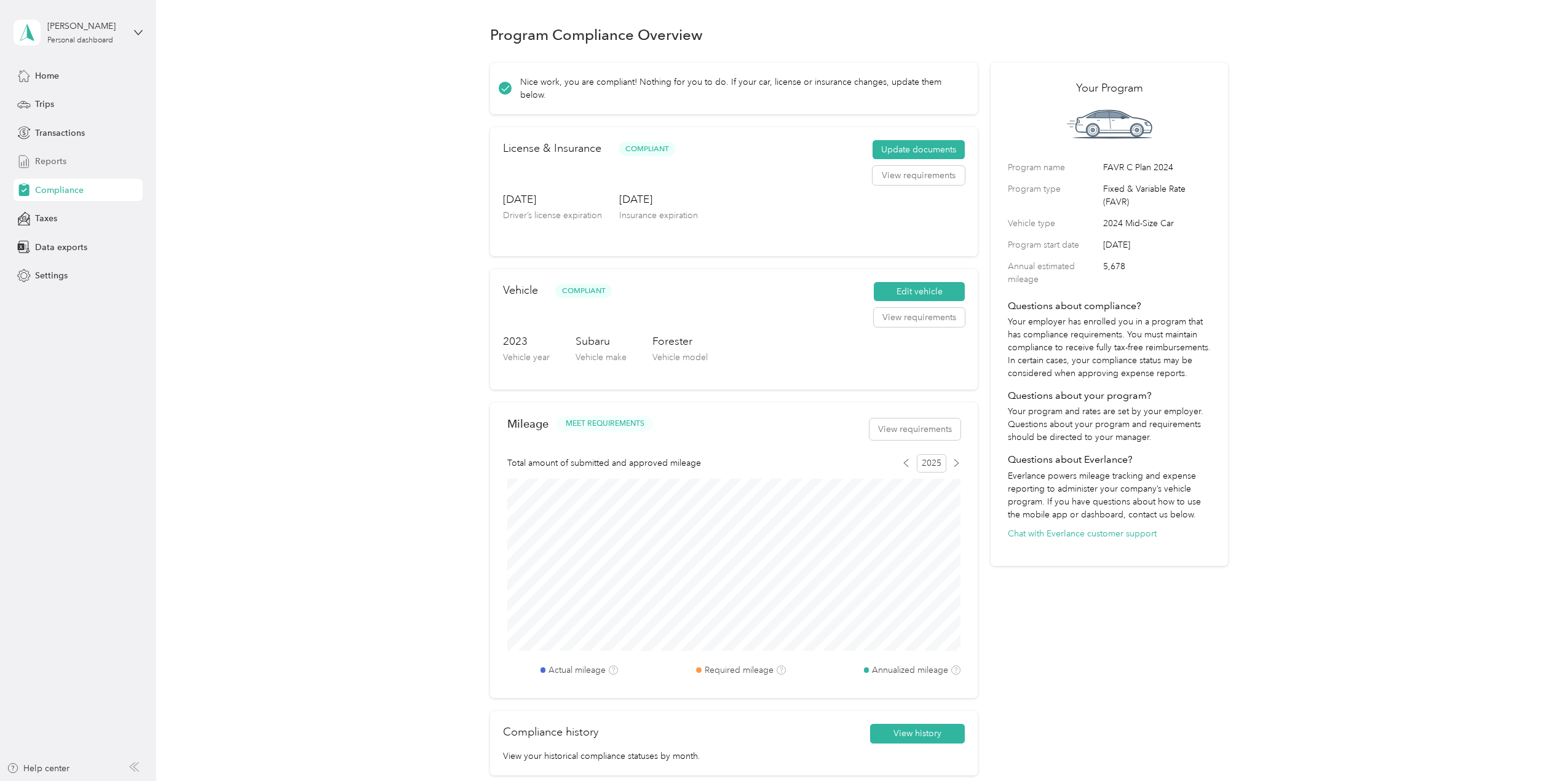
click at [48, 158] on span "Reports" at bounding box center [51, 161] width 31 height 13
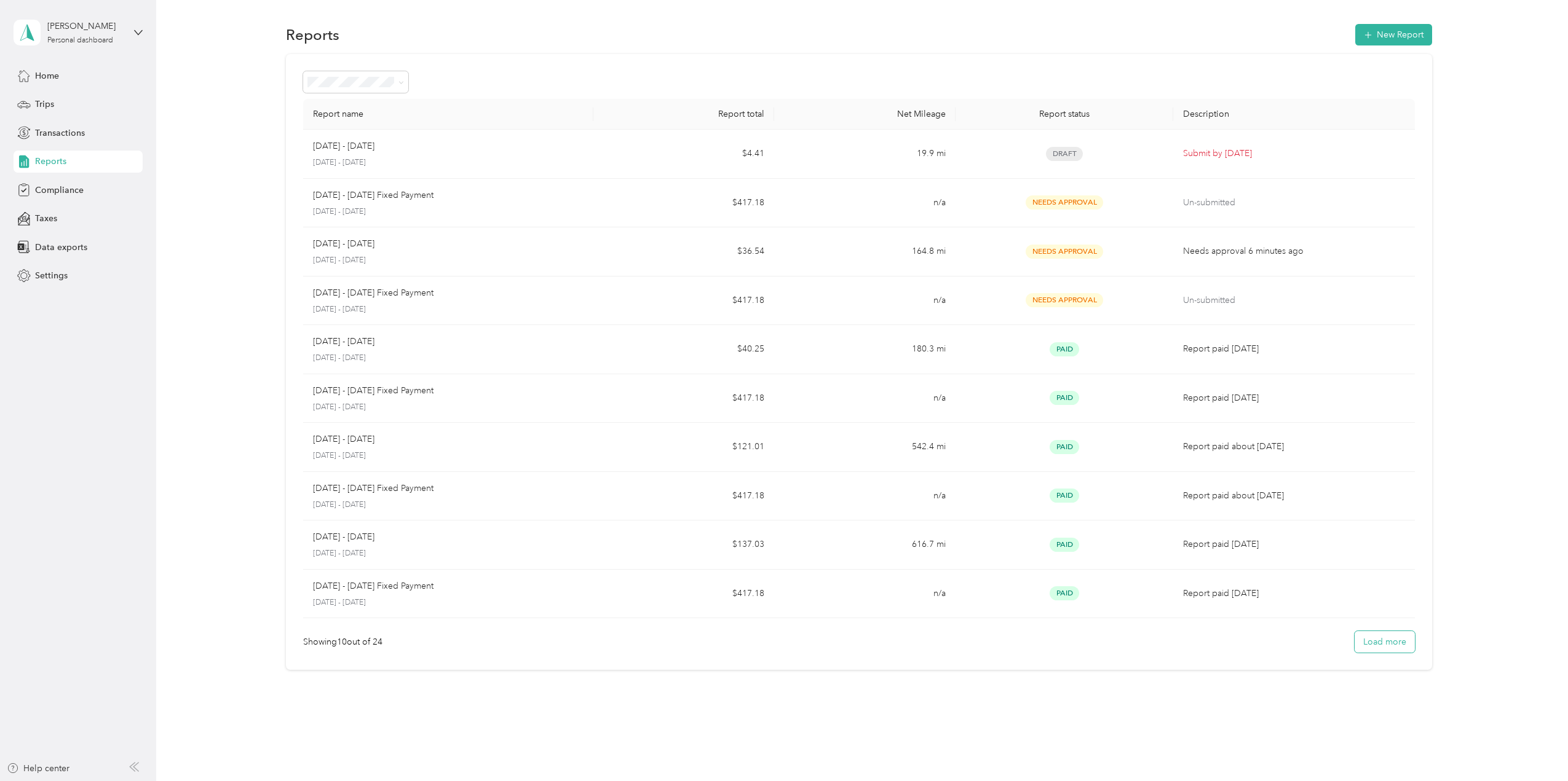
click at [1397, 650] on button "Load more" at bounding box center [1383, 642] width 60 height 22
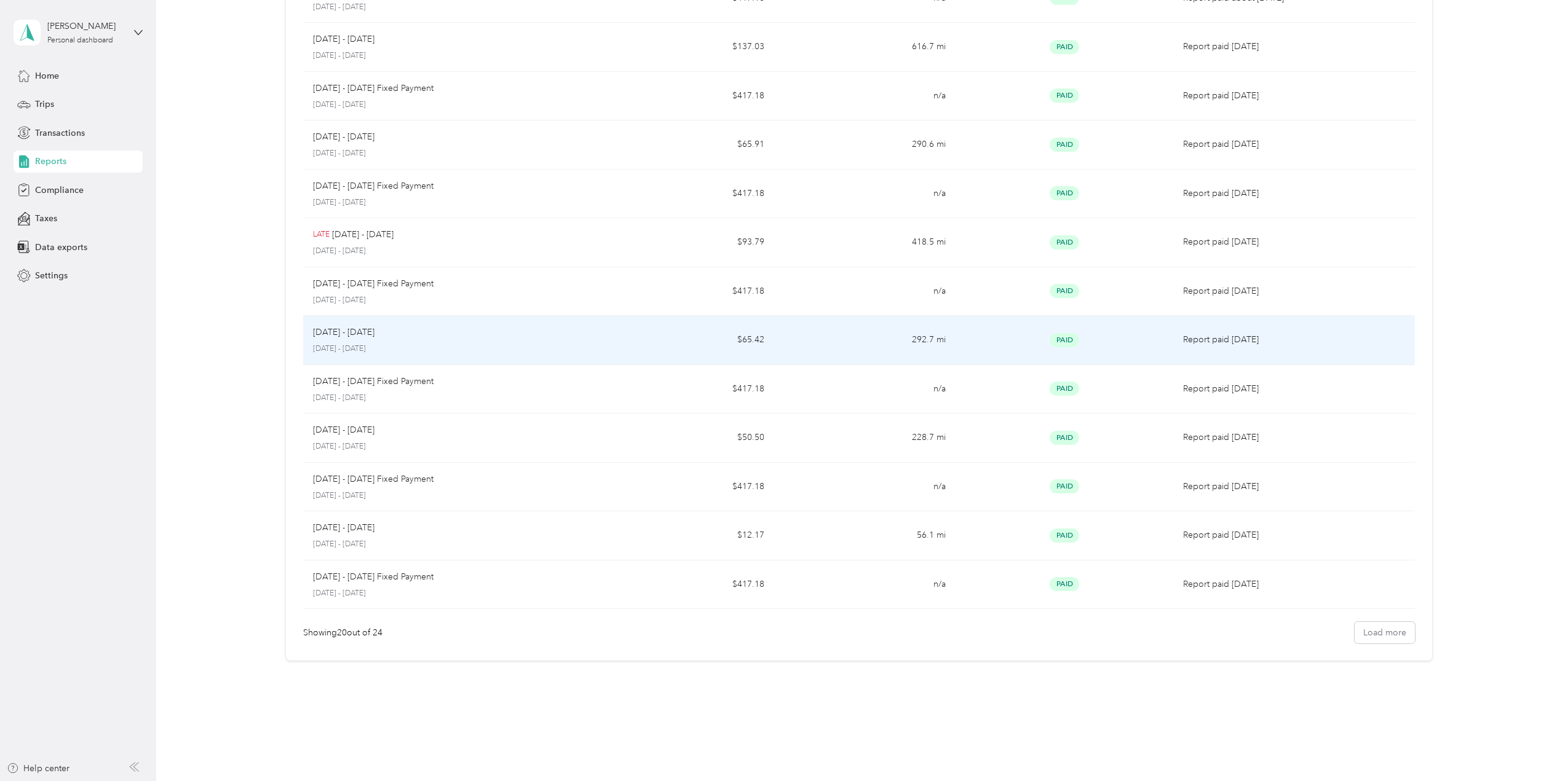
scroll to position [509, 0]
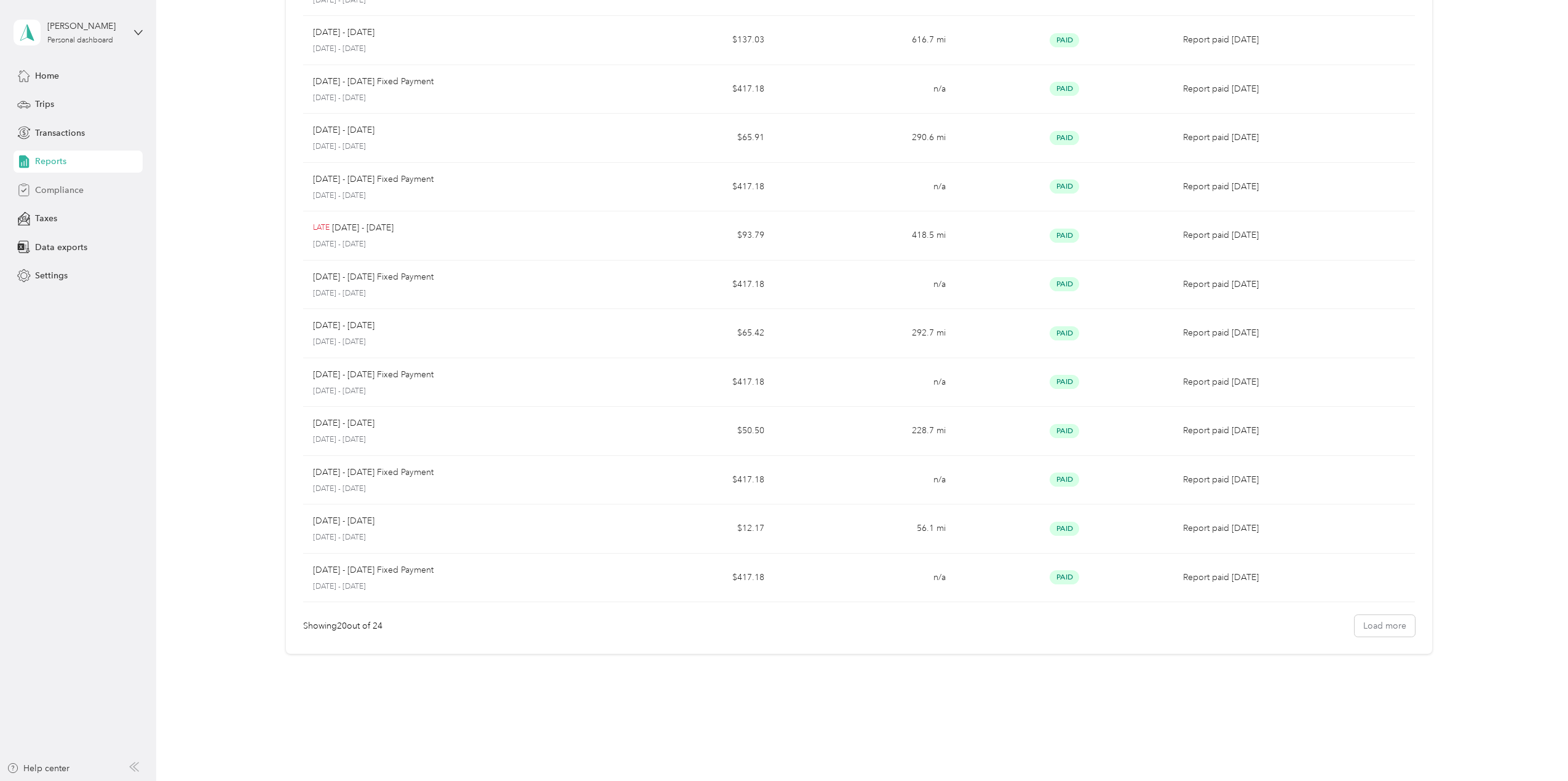
click at [60, 192] on span "Compliance" at bounding box center [59, 190] width 48 height 13
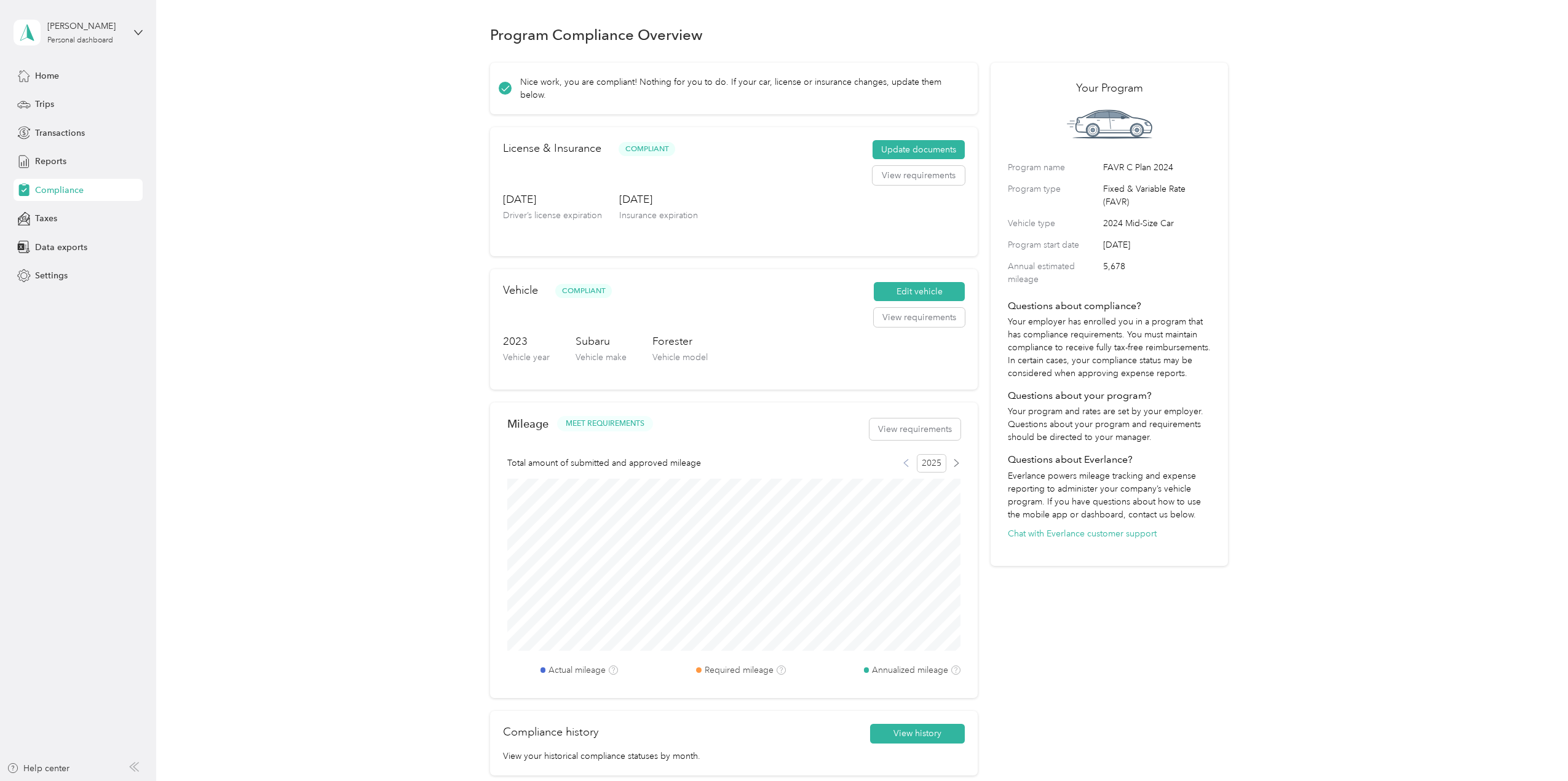
click at [906, 462] on icon at bounding box center [906, 463] width 8 height 8
click at [905, 464] on icon at bounding box center [906, 463] width 8 height 8
click at [924, 464] on span "2025" at bounding box center [931, 463] width 29 height 19
click at [932, 466] on span "2025" at bounding box center [931, 463] width 29 height 19
click at [957, 464] on icon at bounding box center [956, 463] width 8 height 8
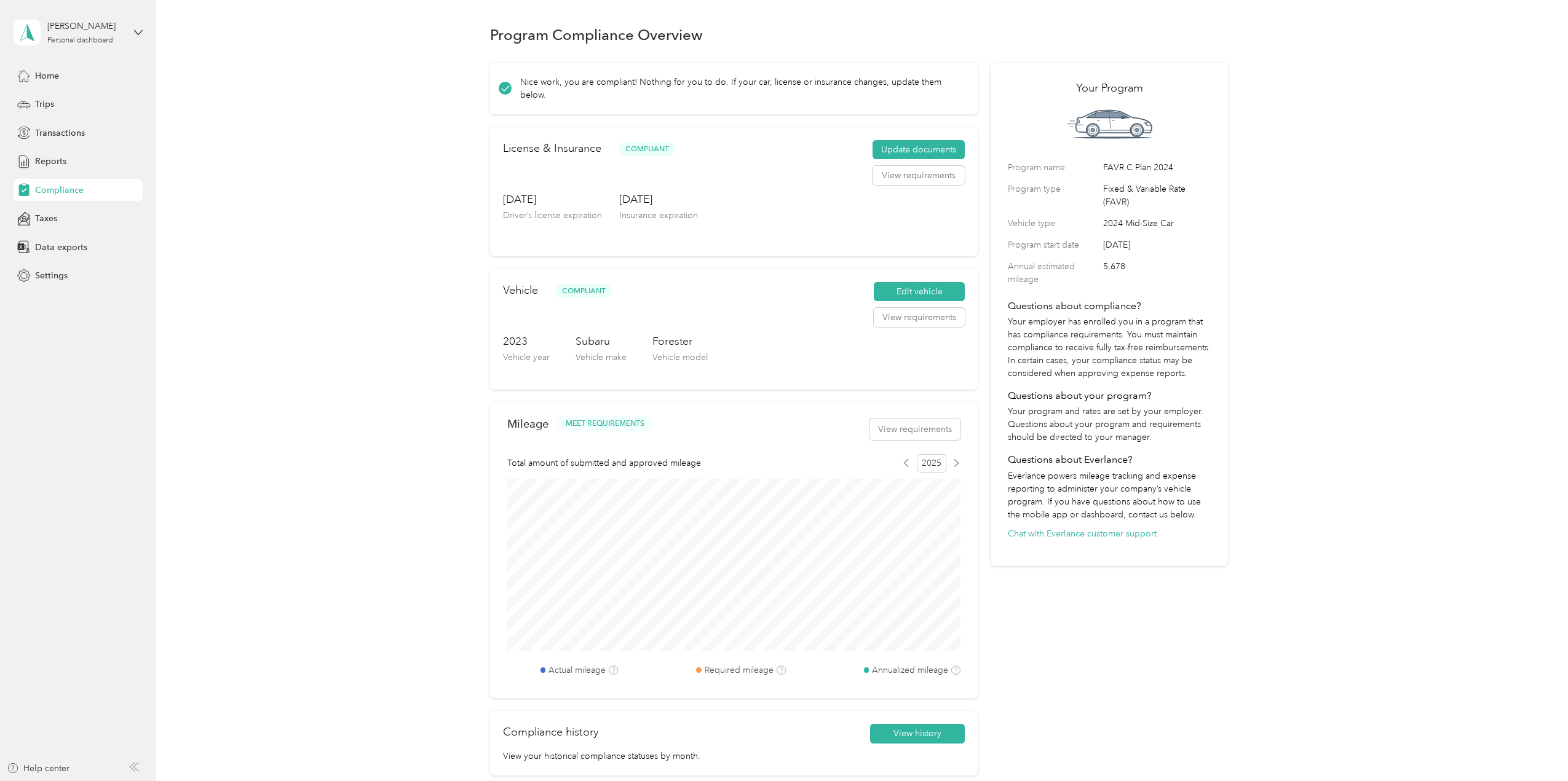
click at [923, 464] on span "2025" at bounding box center [931, 463] width 29 height 19
click at [929, 464] on span "2025" at bounding box center [931, 463] width 29 height 19
click at [904, 464] on icon at bounding box center [906, 463] width 4 height 7
drag, startPoint x: 901, startPoint y: 464, endPoint x: 848, endPoint y: 471, distance: 53.5
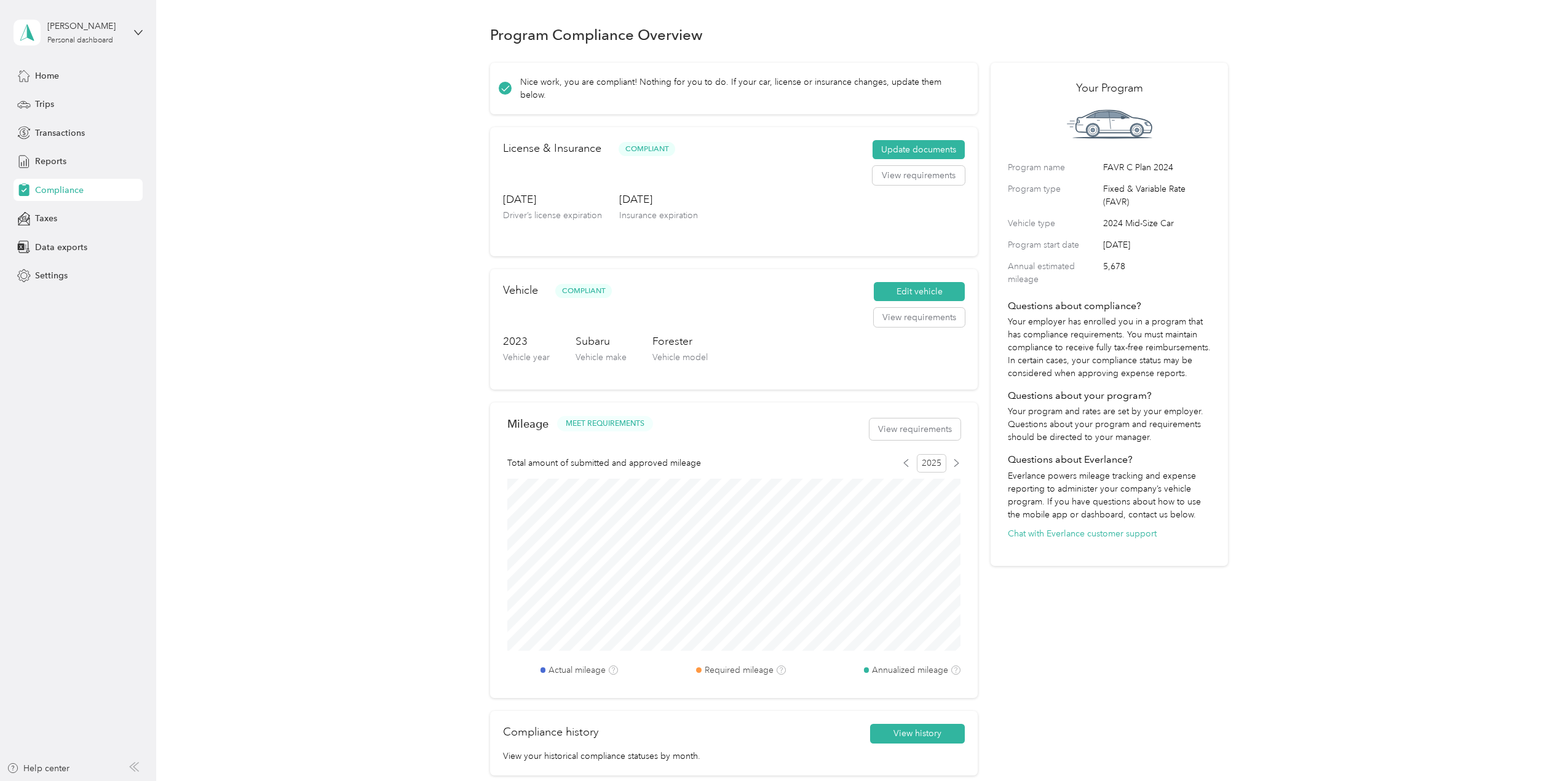
click at [902, 464] on icon at bounding box center [906, 463] width 8 height 8
click at [592, 472] on div "Mileage MEET REQUIREMENTS View requirements Total amount of submitted and appro…" at bounding box center [734, 551] width 487 height 297
click at [530, 444] on div "Mileage MEET REQUIREMENTS View requirements" at bounding box center [733, 430] width 453 height 37
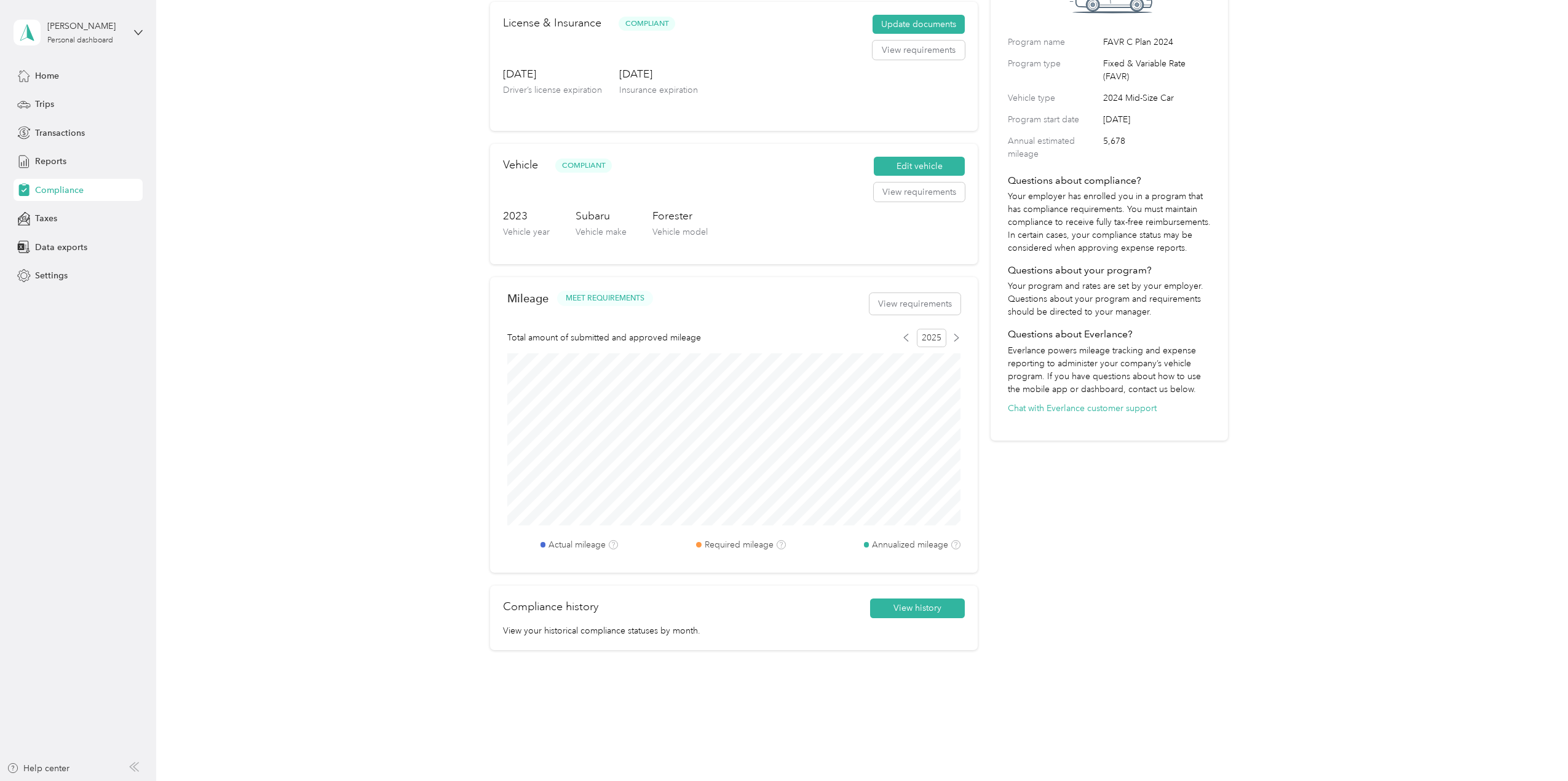
scroll to position [138, 0]
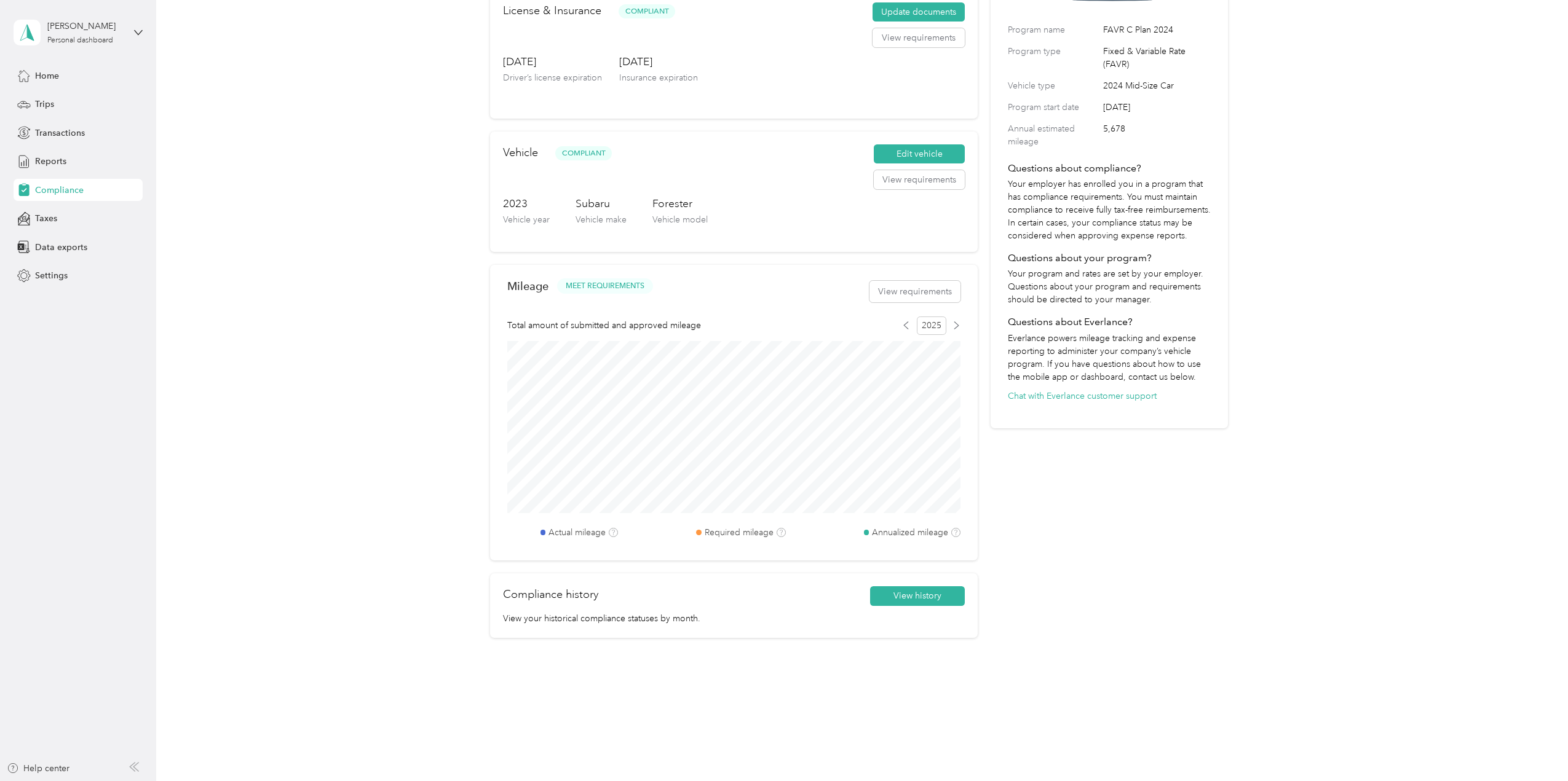
click at [927, 325] on span "2025" at bounding box center [931, 325] width 29 height 19
click at [905, 326] on icon at bounding box center [906, 325] width 4 height 7
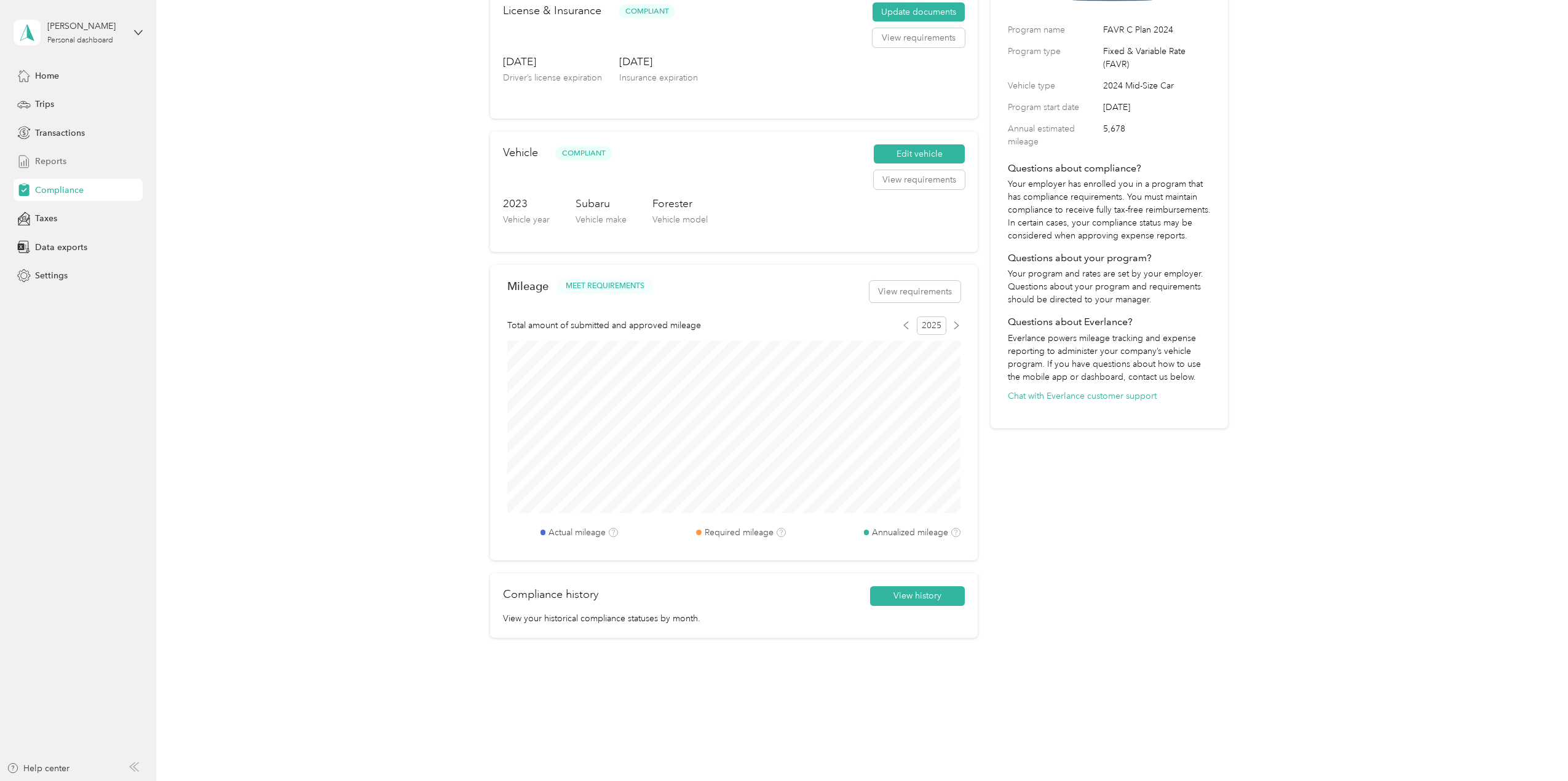
click at [40, 163] on span "Reports" at bounding box center [51, 161] width 31 height 13
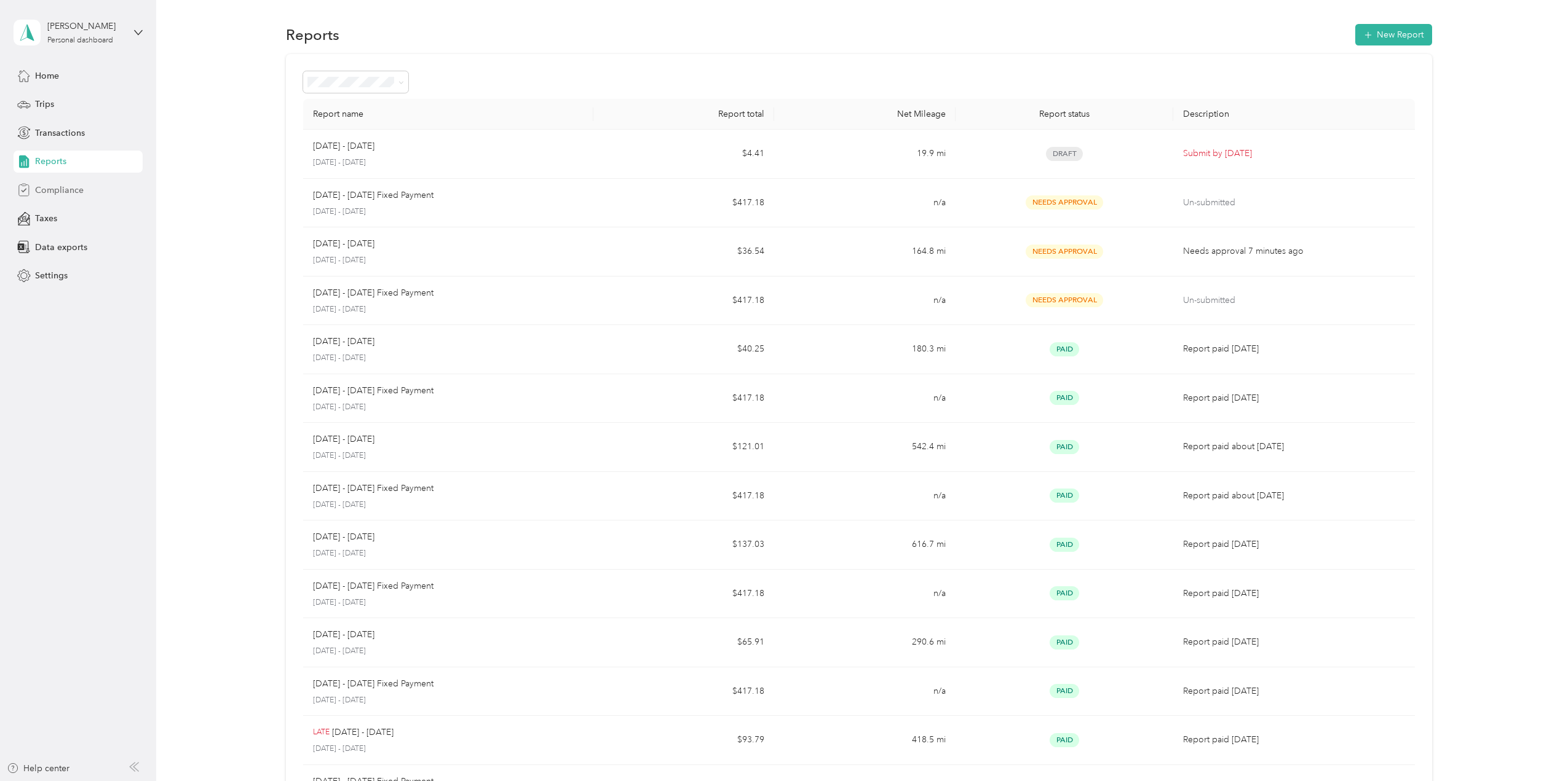
click at [67, 189] on span "Compliance" at bounding box center [59, 190] width 48 height 13
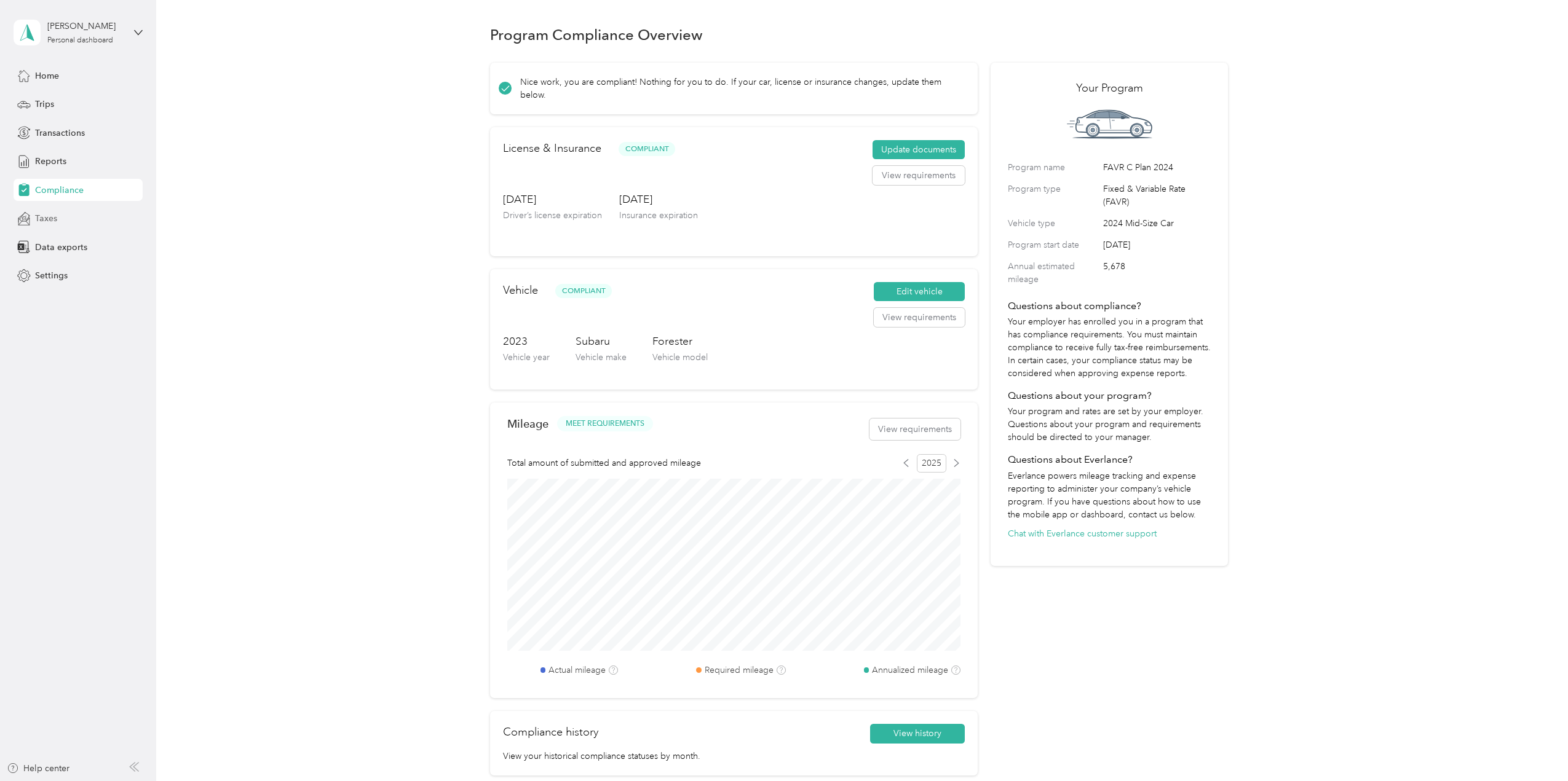
click at [41, 222] on span "Taxes" at bounding box center [46, 218] width 23 height 13
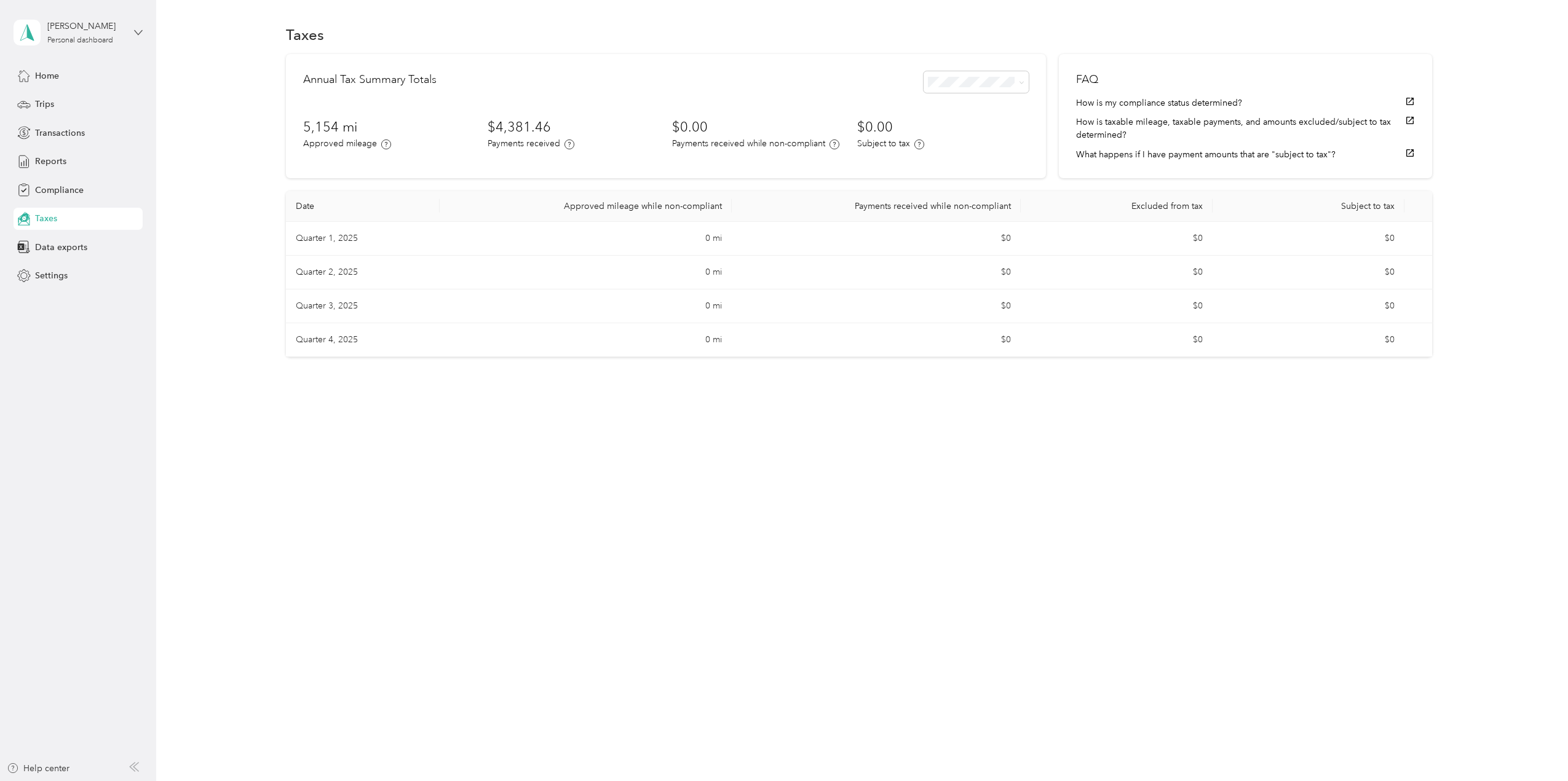
click at [139, 32] on icon at bounding box center [138, 32] width 9 height 9
click at [50, 107] on div "Log out" at bounding box center [212, 101] width 380 height 22
